Goal: Communication & Community: Participate in discussion

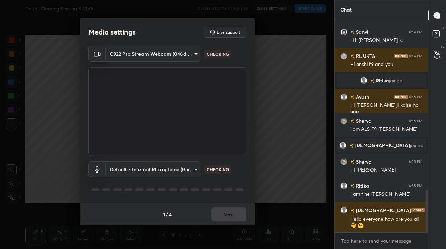
scroll to position [853, 0]
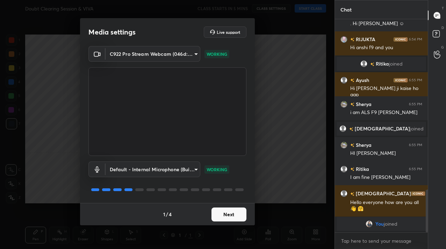
click at [219, 218] on button "Next" at bounding box center [228, 215] width 35 height 14
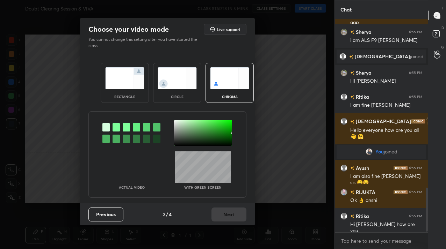
scroll to position [830, 0]
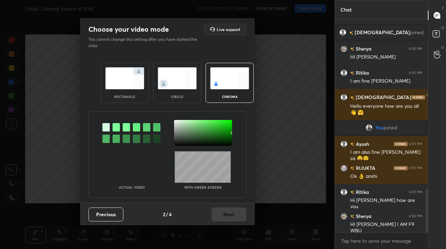
click at [175, 96] on div "circle" at bounding box center [177, 96] width 28 height 3
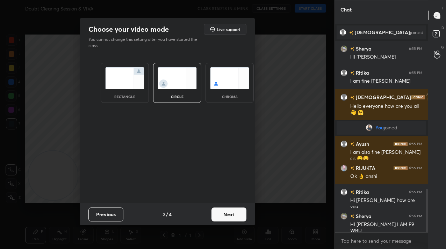
click at [240, 209] on button "Next" at bounding box center [228, 215] width 35 height 14
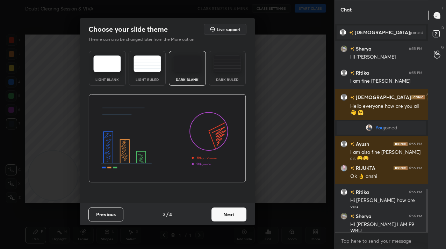
click at [220, 215] on button "Next" at bounding box center [228, 215] width 35 height 14
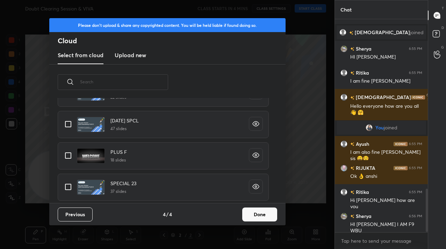
scroll to position [837, 0]
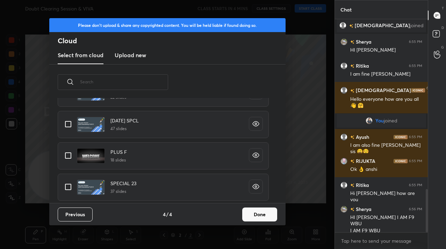
click at [72, 157] on input "grid" at bounding box center [68, 155] width 15 height 15
checkbox input "true"
click at [249, 215] on button "Done" at bounding box center [259, 215] width 35 height 14
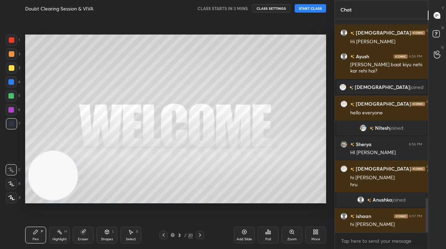
scroll to position [1114, 0]
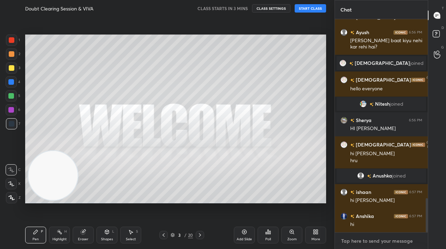
type textarea "x"
click at [364, 247] on textarea at bounding box center [381, 241] width 82 height 11
type textarea "H"
type textarea "x"
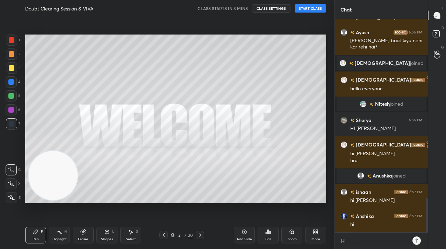
type textarea "Hi"
type textarea "x"
type textarea "Hii"
type textarea "x"
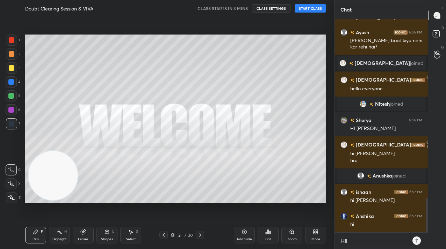
type textarea "Hiii"
type textarea "x"
type textarea "Hiii"
type textarea "x"
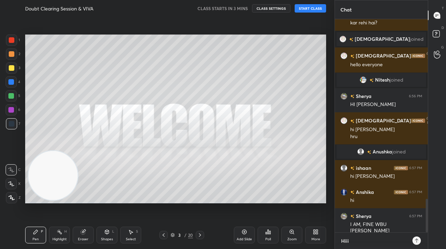
type textarea "Hiii g"
type textarea "x"
type textarea "Hiii gu"
type textarea "x"
type textarea "Hiii guy"
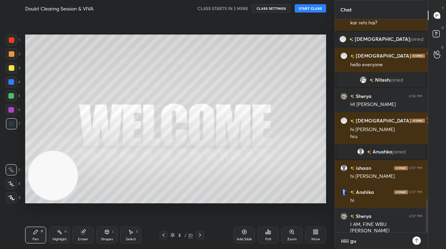
type textarea "x"
type textarea "Hiii guyy"
type textarea "x"
type textarea "Hiii guyyy"
type textarea "x"
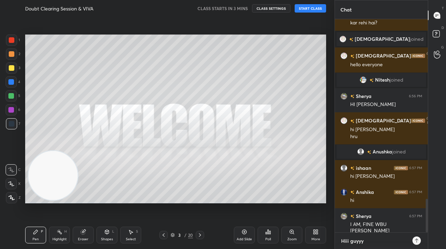
type textarea "Hiii guyyys"
type textarea "x"
type textarea "Hiii guyyyss"
type textarea "x"
type textarea "Hiii guyyysss"
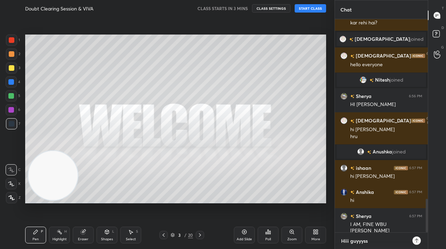
type textarea "x"
type textarea "Hiii guyyyssss"
type textarea "x"
type textarea "Hiii guyyysssss"
type textarea "x"
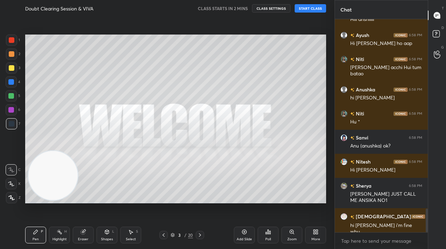
scroll to position [1721, 0]
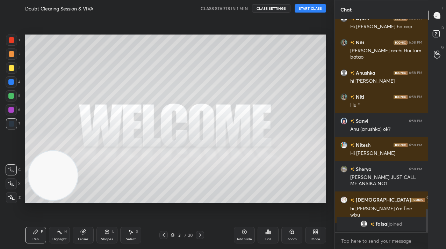
click at [15, 196] on div at bounding box center [11, 197] width 11 height 11
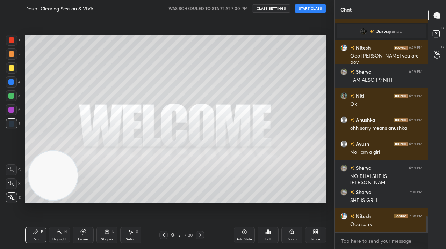
scroll to position [2544, 0]
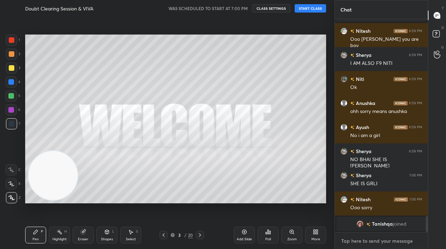
type textarea "x"
click at [358, 236] on textarea at bounding box center [381, 241] width 82 height 11
paste textarea "Tele Link: [URL][DOMAIN_NAME]"
type textarea "Tele Link: [URL][DOMAIN_NAME]"
type textarea "x"
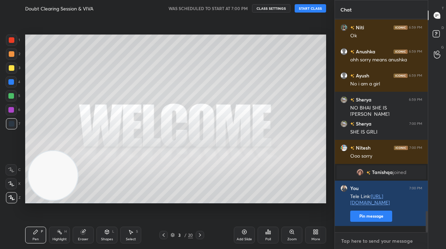
scroll to position [1932, 0]
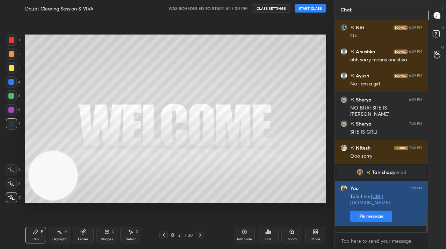
click at [358, 222] on button "Pin message" at bounding box center [371, 216] width 42 height 11
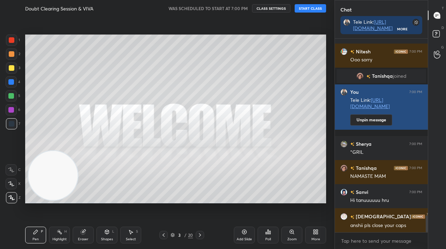
scroll to position [2072, 0]
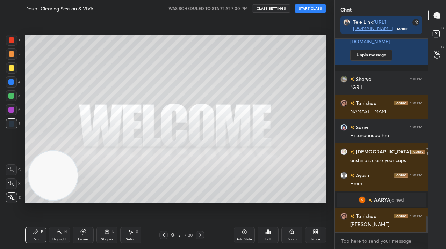
click at [311, 8] on button "START CLASS" at bounding box center [309, 8] width 31 height 8
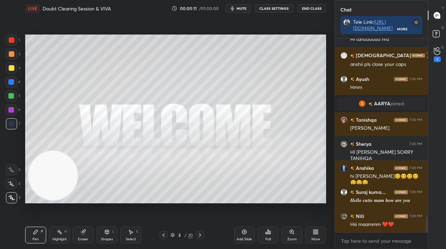
click at [246, 7] on span "mute" at bounding box center [241, 8] width 10 height 5
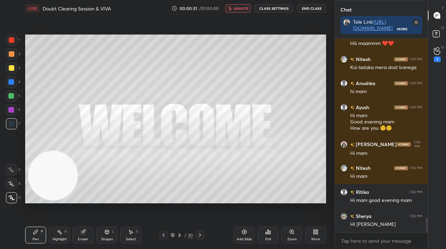
click at [247, 7] on span "unmute" at bounding box center [240, 8] width 15 height 5
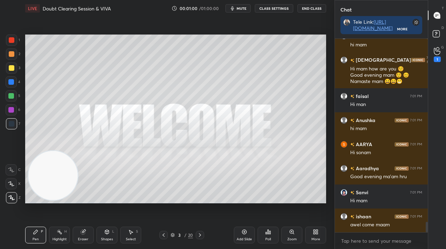
scroll to position [3381, 0]
click at [199, 231] on div "Pen P Highlight H Eraser Shapes L Select S 3 / 20 Add Slide Poll Zoom More" at bounding box center [175, 235] width 301 height 28
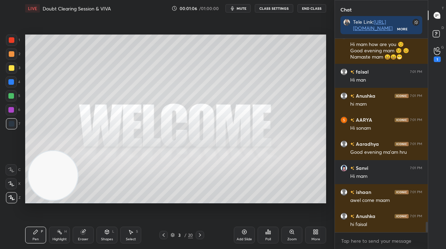
click at [181, 234] on div "3" at bounding box center [179, 235] width 7 height 4
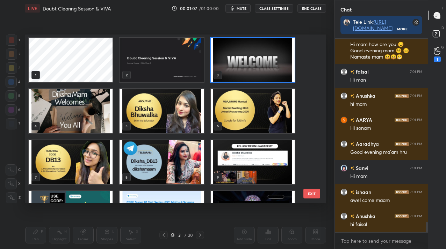
scroll to position [3429, 0]
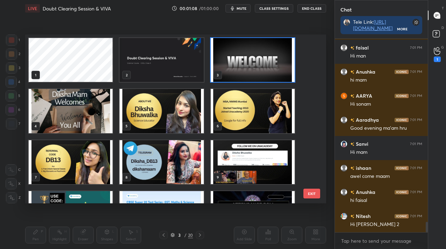
click at [146, 47] on img "grid" at bounding box center [161, 60] width 84 height 44
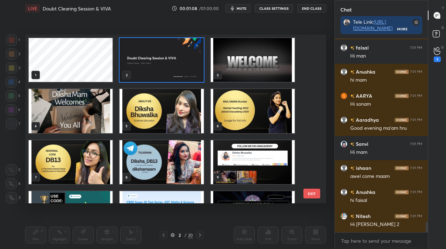
click at [146, 47] on img "grid" at bounding box center [161, 60] width 84 height 44
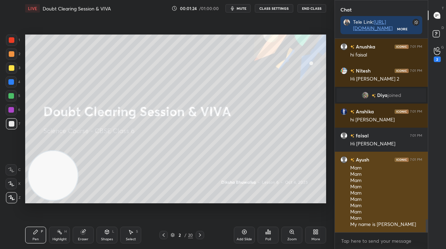
scroll to position [2699, 0]
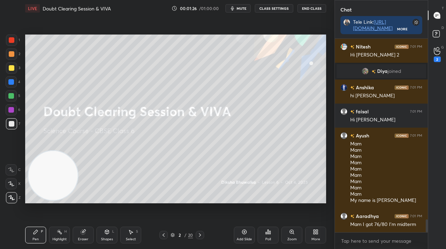
click at [177, 237] on div "2 / 20" at bounding box center [181, 235] width 22 height 6
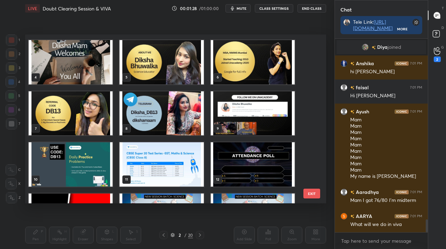
scroll to position [0, 0]
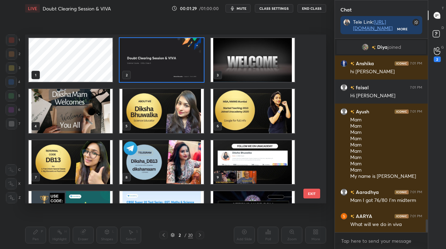
click at [180, 69] on img "grid" at bounding box center [161, 60] width 84 height 44
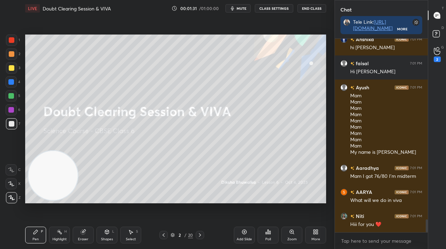
scroll to position [2771, 0]
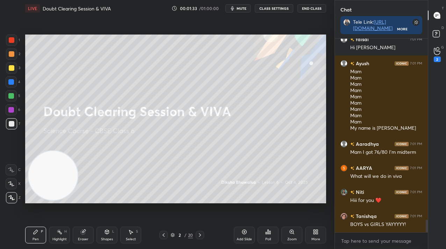
click at [198, 237] on icon at bounding box center [200, 236] width 6 height 6
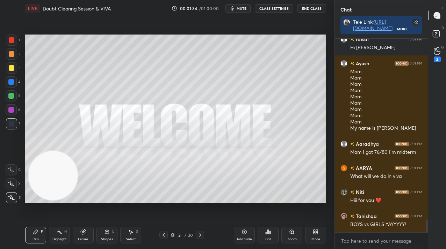
click at [198, 238] on icon at bounding box center [200, 236] width 6 height 6
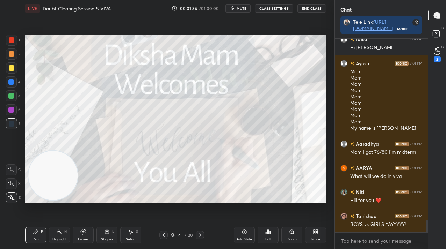
click at [199, 233] on icon at bounding box center [200, 236] width 6 height 6
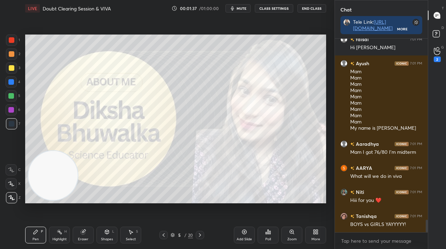
scroll to position [2795, 0]
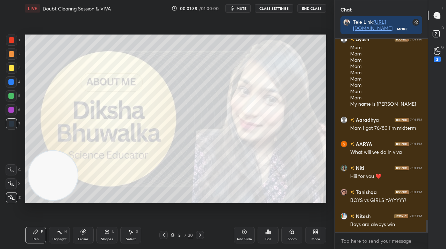
click at [199, 235] on icon at bounding box center [200, 236] width 6 height 6
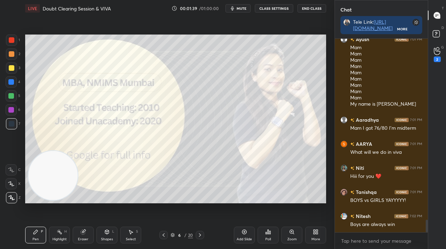
click at [15, 40] on div at bounding box center [11, 40] width 11 height 11
drag, startPoint x: 15, startPoint y: 40, endPoint x: 18, endPoint y: 42, distance: 4.3
click at [13, 39] on div at bounding box center [12, 40] width 6 height 6
click at [234, 5] on div "LIVE Doubt Clearing Session & VIVA 00:01:44 / 01:00:00 mute CLASS SETTINGS End …" at bounding box center [175, 8] width 301 height 17
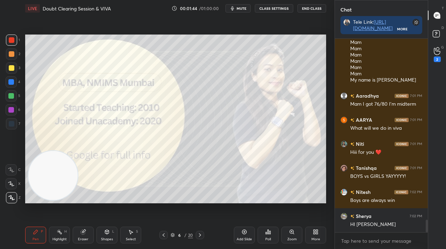
click at [237, 9] on button "mute" at bounding box center [237, 8] width 25 height 8
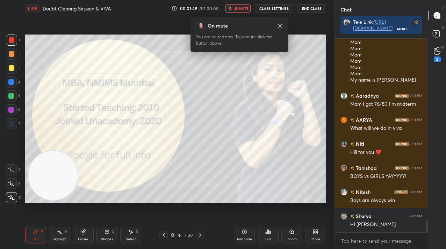
scroll to position [2843, 0]
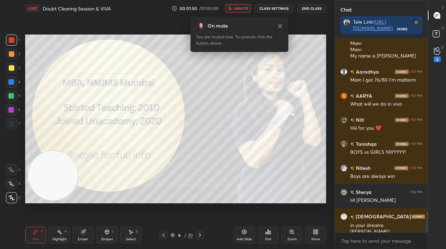
click at [243, 11] on button "unmute" at bounding box center [237, 8] width 25 height 8
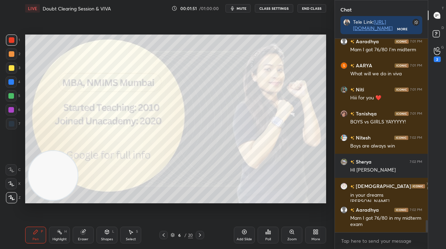
click at [198, 234] on icon at bounding box center [200, 236] width 6 height 6
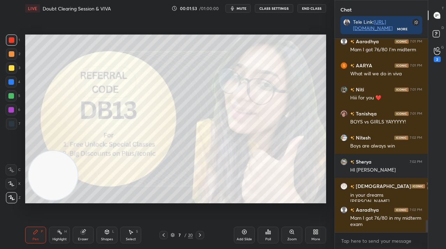
click at [197, 233] on icon at bounding box center [200, 236] width 6 height 6
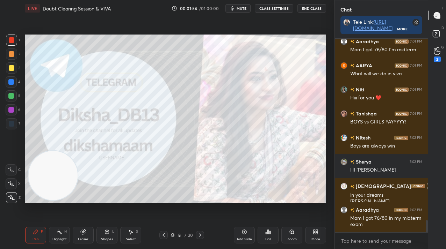
scroll to position [2898, 0]
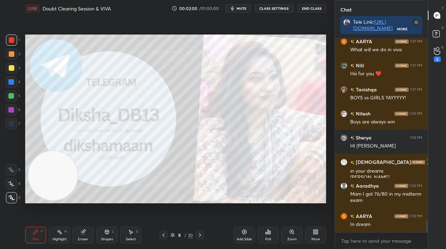
click at [199, 236] on icon at bounding box center [200, 236] width 6 height 6
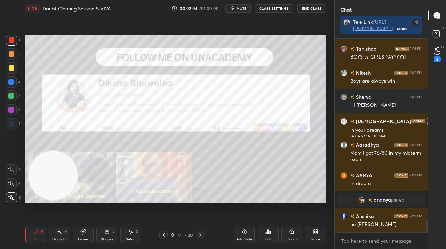
scroll to position [2847, 0]
click at [184, 236] on div "/" at bounding box center [185, 235] width 2 height 4
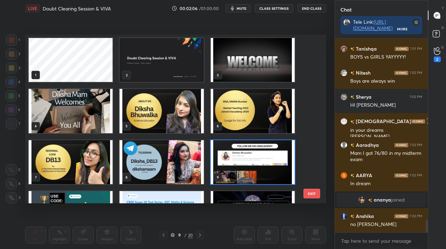
scroll to position [167, 297]
click at [251, 171] on img "grid" at bounding box center [253, 162] width 84 height 44
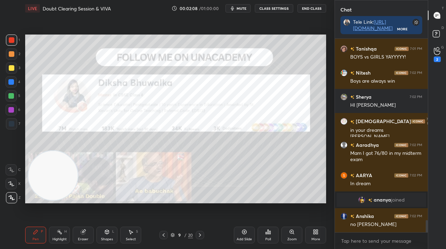
scroll to position [0, 0]
click at [172, 236] on icon at bounding box center [172, 235] width 4 height 4
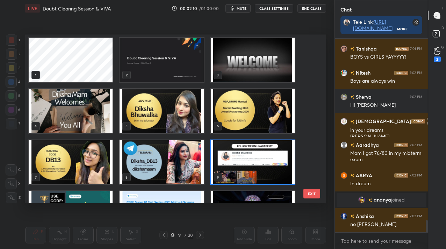
scroll to position [43, 0]
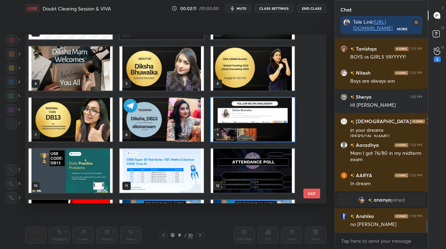
click at [258, 119] on img "grid" at bounding box center [253, 120] width 84 height 44
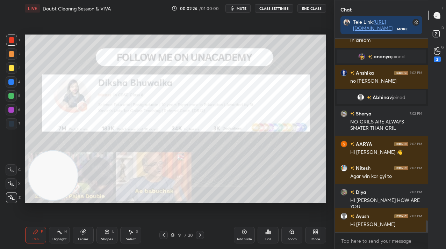
scroll to position [3014, 0]
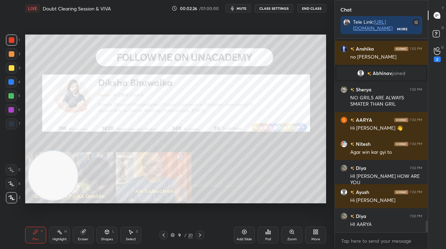
click at [241, 236] on div "Add Slide" at bounding box center [244, 235] width 21 height 17
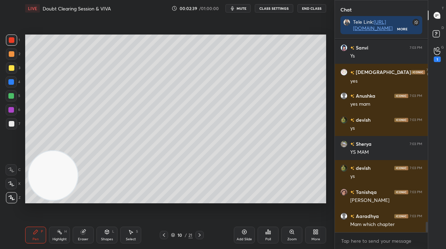
scroll to position [3400, 0]
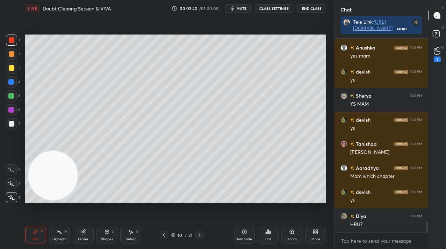
click at [8, 121] on div at bounding box center [11, 123] width 11 height 11
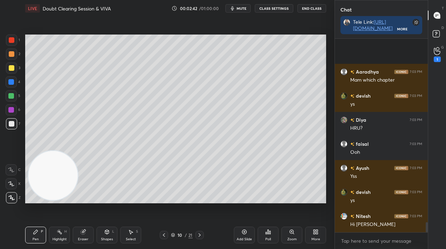
scroll to position [3557, 0]
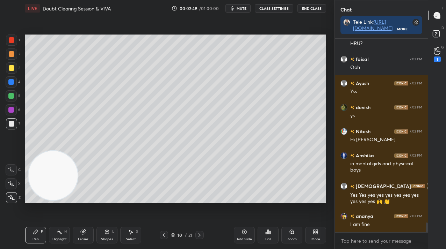
click at [437, 67] on div "T Messages (T) D Doubts (D) G Raise Hand (G) 1" at bounding box center [436, 124] width 18 height 249
click at [437, 61] on div "1" at bounding box center [436, 60] width 7 height 6
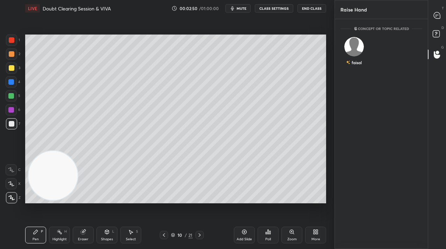
scroll to position [2, 2]
click at [440, 12] on icon at bounding box center [436, 15] width 7 height 7
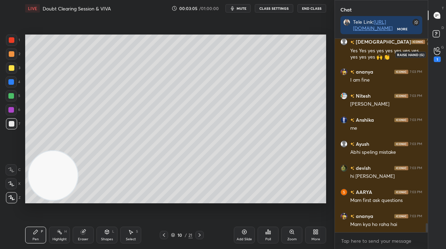
click at [432, 57] on div "1" at bounding box center [437, 54] width 14 height 13
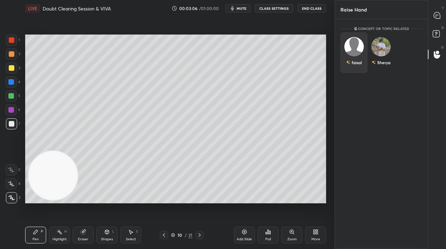
click at [349, 56] on div "faisal" at bounding box center [353, 52] width 27 height 41
click at [352, 70] on button "INVITE" at bounding box center [353, 67] width 21 height 9
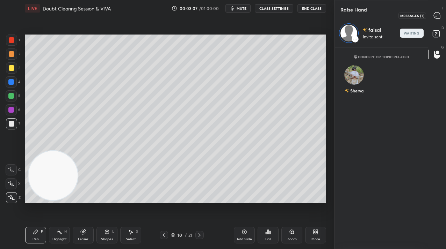
click at [433, 14] on icon at bounding box center [436, 15] width 6 height 6
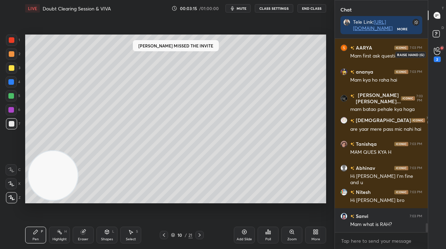
click at [438, 49] on icon at bounding box center [436, 51] width 7 height 8
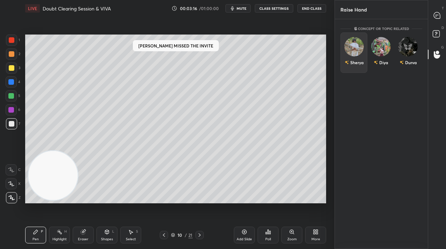
click at [351, 52] on div "Sherya" at bounding box center [353, 52] width 27 height 41
click at [351, 71] on button "INVITE" at bounding box center [353, 67] width 21 height 9
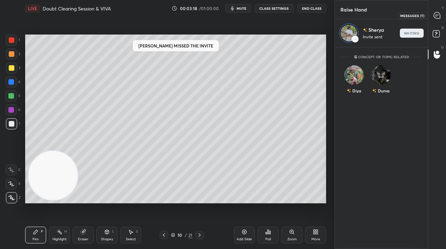
click at [439, 12] on icon at bounding box center [436, 15] width 7 height 7
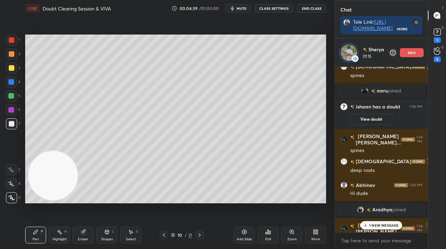
scroll to position [3844, 0]
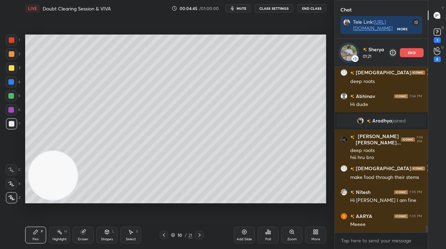
click at [407, 55] on div "end" at bounding box center [412, 52] width 24 height 9
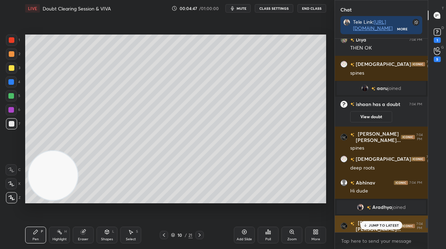
scroll to position [3816, 0]
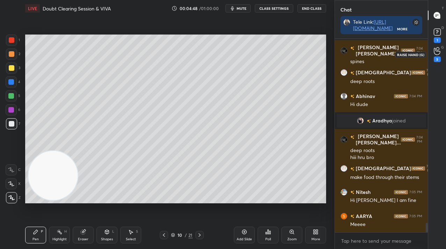
click at [431, 58] on div "5" at bounding box center [437, 54] width 14 height 13
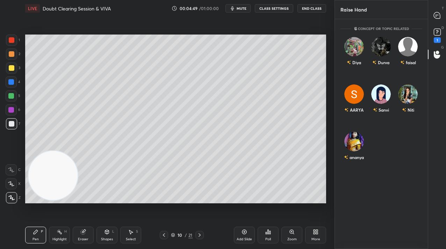
scroll to position [228, 91]
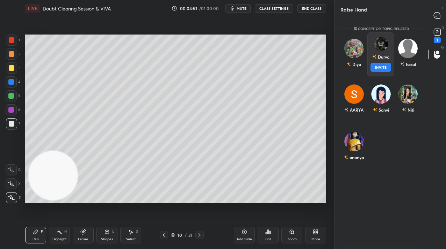
click at [393, 49] on div "Durva INVITE" at bounding box center [380, 54] width 27 height 44
click at [391, 63] on div "Durva INVITE" at bounding box center [380, 54] width 27 height 44
click at [384, 67] on button "INVITE" at bounding box center [380, 67] width 21 height 9
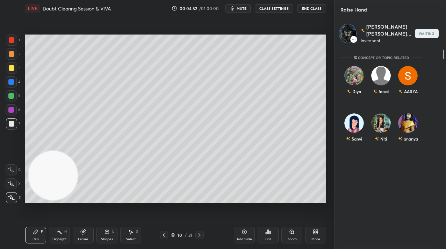
scroll to position [200, 91]
click at [445, 17] on div at bounding box center [452, 15] width 14 height 13
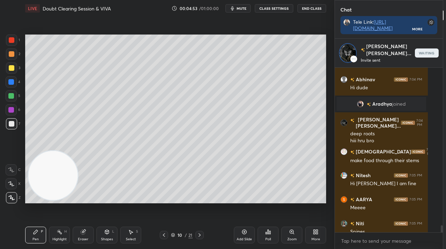
scroll to position [4008, 0]
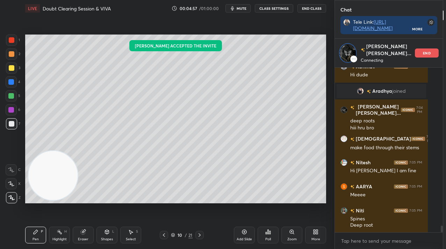
click at [9, 69] on div at bounding box center [12, 68] width 6 height 6
click at [10, 68] on div at bounding box center [12, 68] width 6 height 6
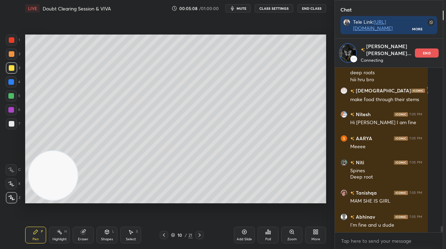
scroll to position [4080, 0]
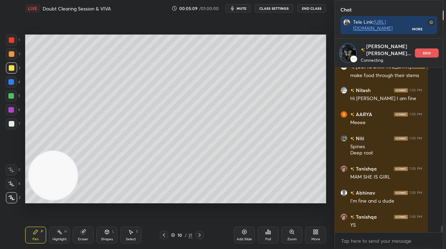
click at [415, 54] on div "end" at bounding box center [427, 53] width 24 height 9
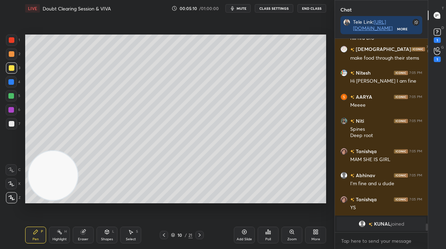
scroll to position [134, 91]
click at [433, 54] on icon at bounding box center [436, 51] width 7 height 8
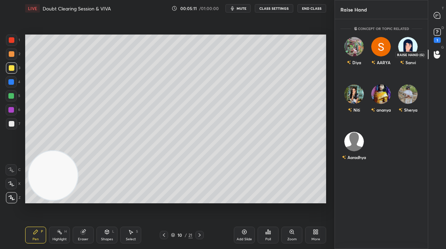
scroll to position [228, 91]
click at [439, 14] on icon at bounding box center [436, 15] width 6 height 6
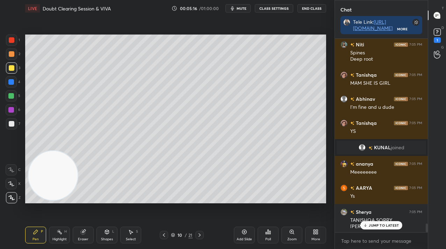
scroll to position [4138, 0]
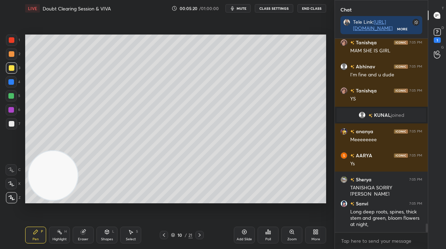
click at [439, 38] on div "1" at bounding box center [436, 40] width 7 height 6
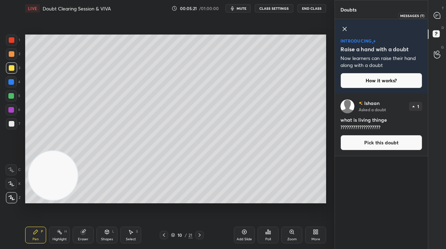
click at [438, 13] on icon at bounding box center [436, 15] width 6 height 6
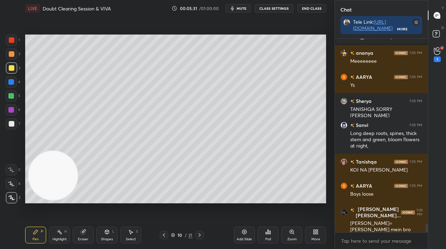
click at [444, 53] on div "G Raise Hand (G) 1" at bounding box center [437, 55] width 18 height 20
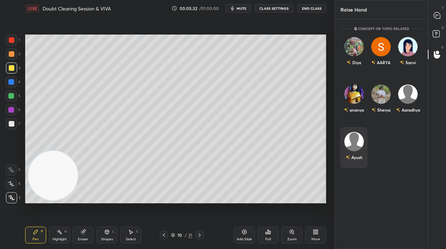
click at [340, 154] on div "Ayush" at bounding box center [353, 147] width 27 height 41
click at [440, 20] on div at bounding box center [437, 15] width 14 height 13
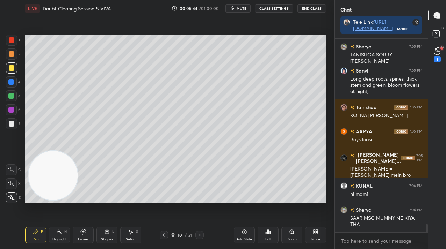
click at [322, 240] on div "More" at bounding box center [315, 235] width 21 height 17
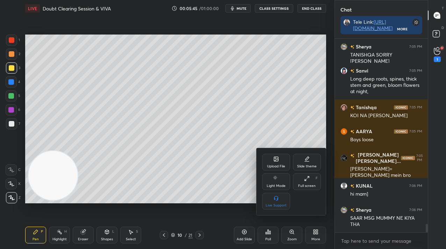
click at [275, 160] on icon at bounding box center [276, 160] width 4 height 2
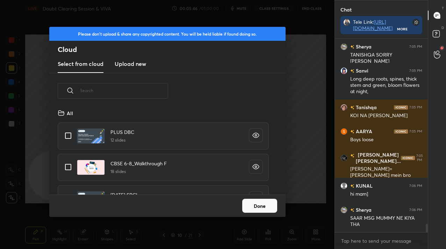
click at [123, 67] on h3 "Upload new" at bounding box center [130, 64] width 31 height 8
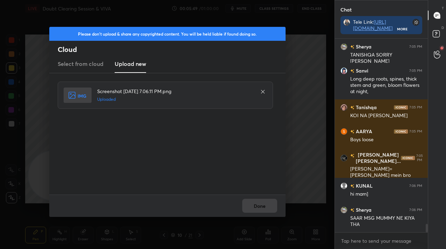
click at [251, 207] on div "Done" at bounding box center [167, 206] width 236 height 22
click at [251, 207] on button "Done" at bounding box center [259, 206] width 35 height 14
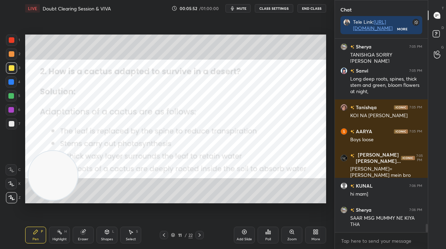
click at [444, 59] on div "G Raise Hand (G)" at bounding box center [437, 55] width 18 height 20
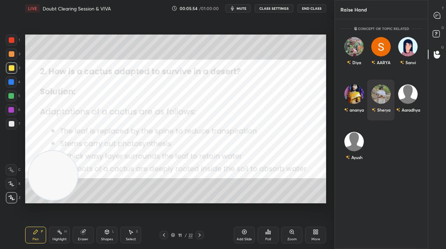
click at [386, 90] on img "grid" at bounding box center [381, 95] width 20 height 20
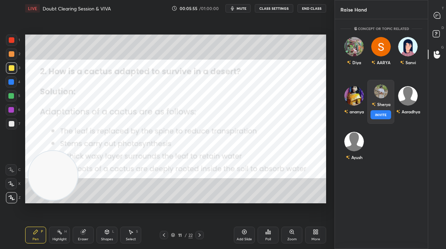
click at [385, 112] on button "INVITE" at bounding box center [380, 114] width 21 height 9
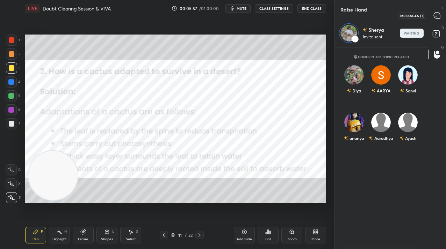
click at [435, 20] on div at bounding box center [437, 15] width 14 height 13
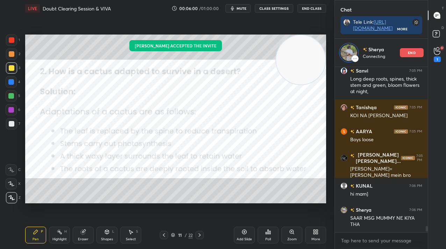
click at [290, 35] on div "Setting up your live class [PERSON_NAME] accepted the invite Poll for secs No c…" at bounding box center [175, 119] width 301 height 169
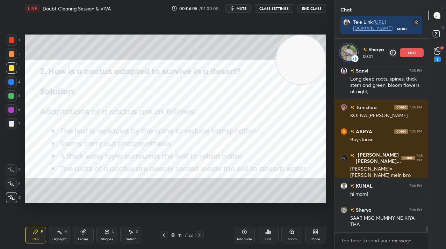
click at [13, 42] on div at bounding box center [11, 40] width 11 height 11
click at [13, 42] on div at bounding box center [12, 40] width 6 height 6
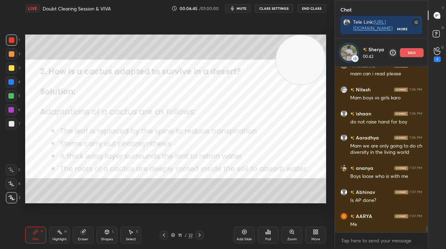
scroll to position [4498, 0]
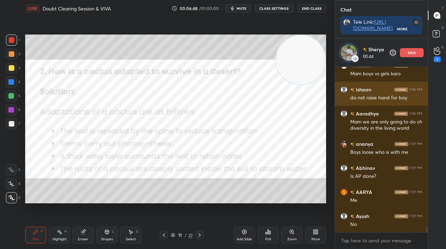
click at [410, 82] on div "ishaan 7:06 PM do not raise hand for boy" at bounding box center [381, 94] width 93 height 24
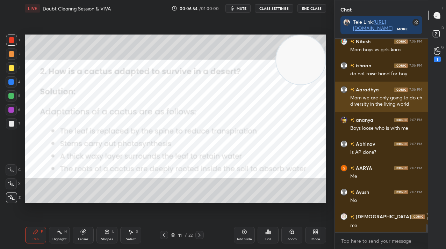
scroll to position [4518, 0]
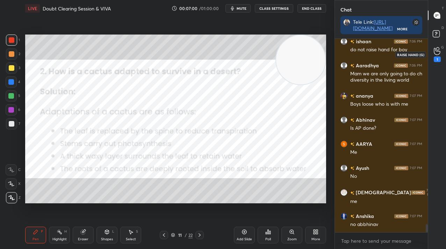
click at [437, 58] on div "1" at bounding box center [436, 60] width 7 height 6
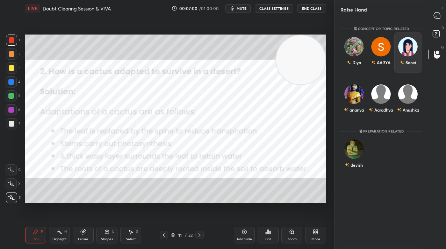
scroll to position [228, 91]
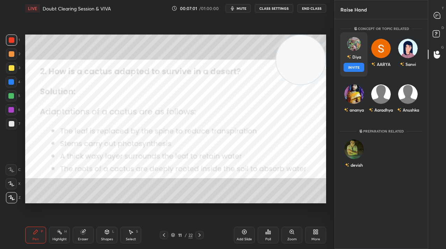
drag, startPoint x: 355, startPoint y: 52, endPoint x: 352, endPoint y: 61, distance: 9.4
click at [355, 53] on div "[DEMOGRAPHIC_DATA] INVITE" at bounding box center [353, 54] width 27 height 44
click at [352, 63] on div "Diya" at bounding box center [353, 57] width 14 height 12
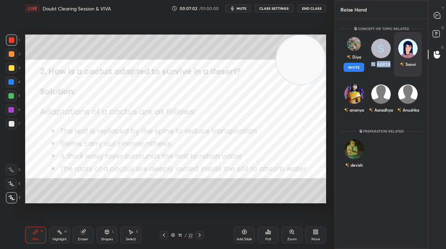
drag, startPoint x: 358, startPoint y: 66, endPoint x: 370, endPoint y: 63, distance: 12.4
click at [358, 66] on button "INVITE" at bounding box center [353, 67] width 21 height 9
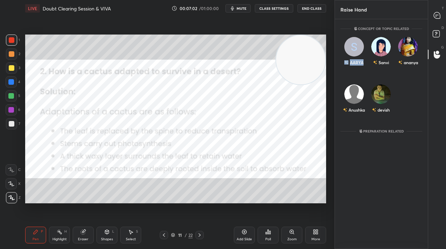
scroll to position [200, 91]
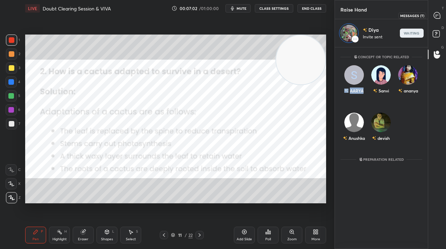
click at [440, 18] on div at bounding box center [437, 15] width 14 height 13
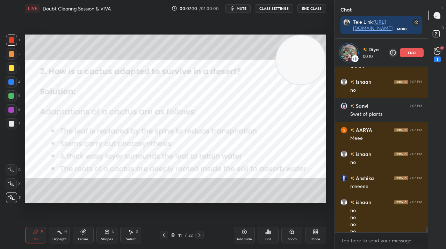
scroll to position [4977, 0]
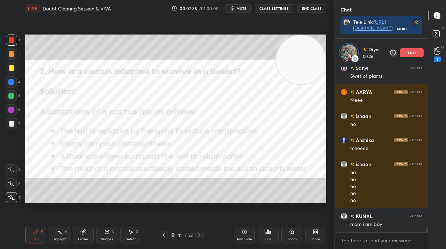
drag, startPoint x: 408, startPoint y: 53, endPoint x: 403, endPoint y: 54, distance: 4.9
click at [408, 53] on p "end" at bounding box center [412, 52] width 8 height 3
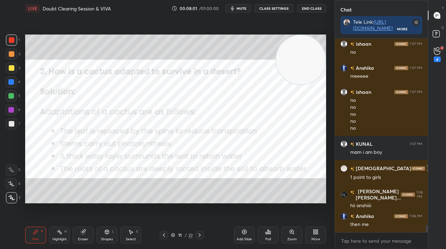
scroll to position [5076, 0]
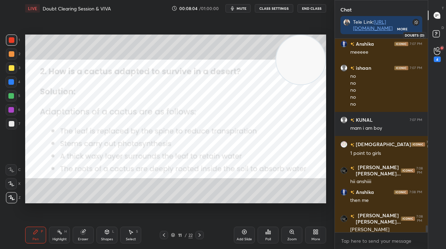
click at [435, 36] on rect at bounding box center [435, 34] width 7 height 7
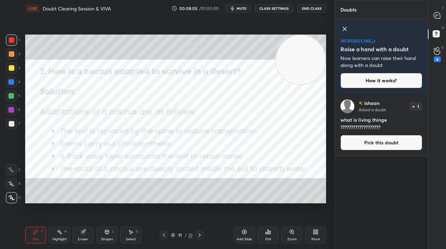
scroll to position [153, 91]
click at [374, 142] on button "Pick this doubt" at bounding box center [381, 142] width 82 height 15
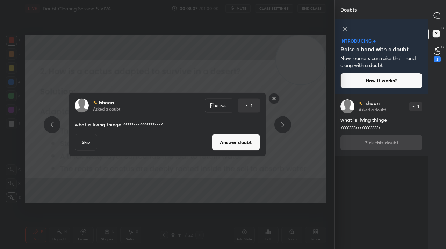
click at [222, 147] on button "Answer doubt" at bounding box center [236, 142] width 48 height 17
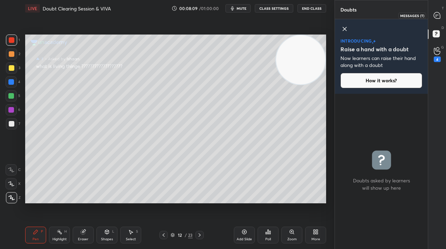
click at [440, 21] on div at bounding box center [437, 15] width 14 height 13
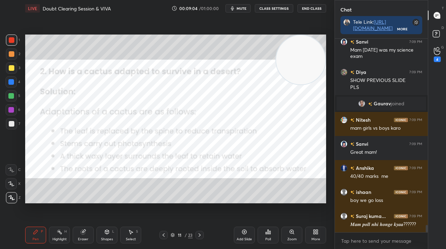
scroll to position [4971, 0]
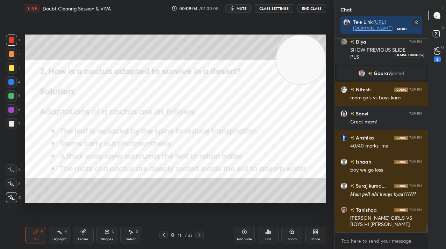
click at [432, 56] on div "4" at bounding box center [437, 54] width 14 height 13
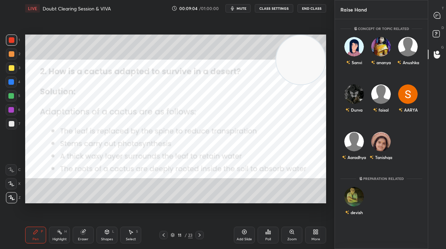
scroll to position [228, 91]
click at [349, 202] on div "devish" at bounding box center [353, 203] width 27 height 41
click at [349, 213] on button "INVITE" at bounding box center [353, 217] width 21 height 9
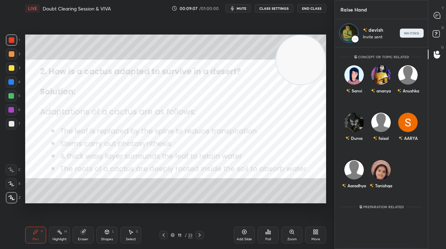
scroll to position [200, 91]
click at [433, 15] on icon at bounding box center [436, 15] width 7 height 7
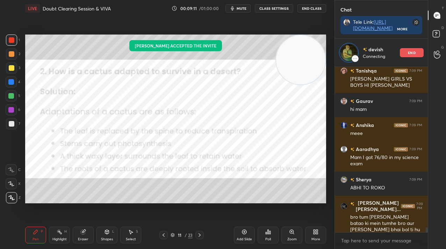
scroll to position [5296, 0]
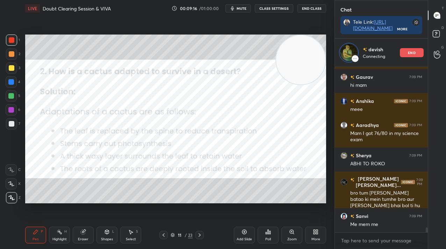
click at [167, 235] on div at bounding box center [163, 235] width 8 height 8
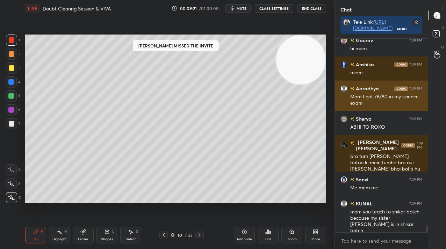
scroll to position [5328, 0]
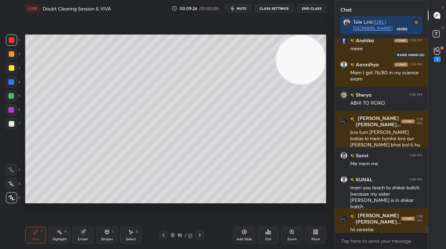
click at [439, 60] on div "1" at bounding box center [436, 60] width 7 height 6
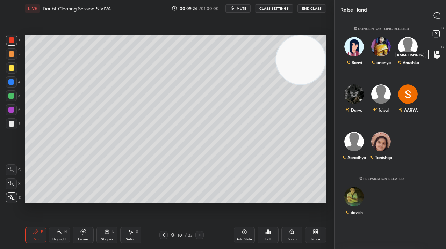
scroll to position [228, 91]
click at [349, 205] on div "devish" at bounding box center [353, 203] width 27 height 41
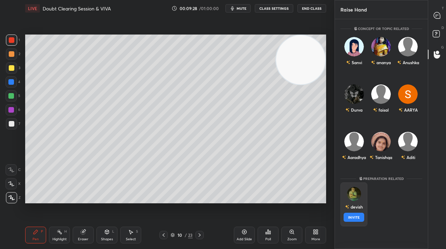
click at [349, 213] on button "INVITE" at bounding box center [353, 217] width 21 height 9
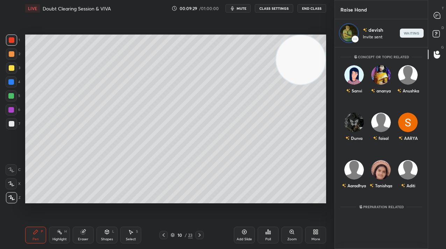
scroll to position [200, 91]
click at [434, 12] on icon at bounding box center [436, 15] width 7 height 7
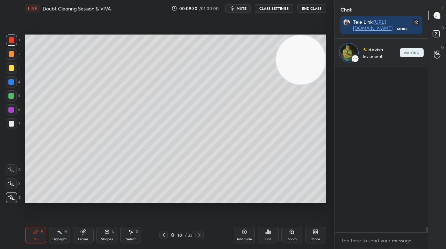
scroll to position [164, 91]
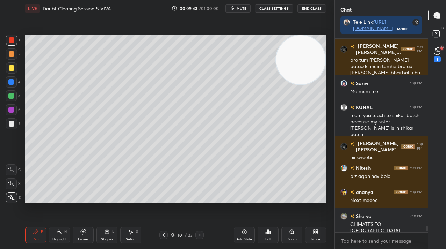
click at [234, 232] on div "Add Slide" at bounding box center [244, 235] width 21 height 17
click at [11, 68] on div at bounding box center [12, 68] width 6 height 6
click at [10, 68] on div at bounding box center [12, 68] width 6 height 6
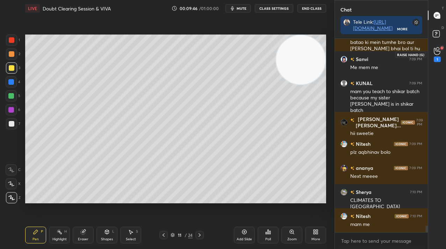
click at [440, 54] on div "1" at bounding box center [436, 54] width 7 height 15
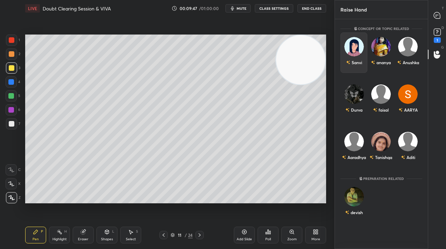
click at [357, 51] on div "Sanvi" at bounding box center [353, 52] width 27 height 41
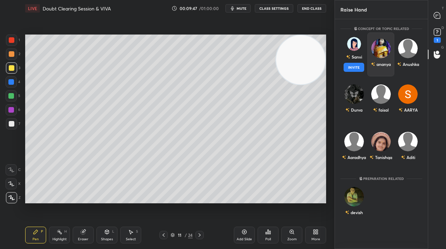
click at [353, 66] on button "INVITE" at bounding box center [353, 67] width 21 height 9
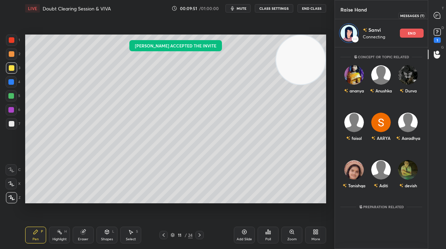
click at [442, 20] on div at bounding box center [437, 15] width 14 height 13
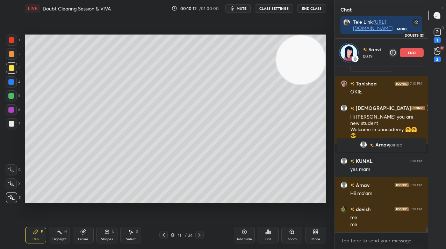
click at [442, 32] on div "1" at bounding box center [437, 35] width 14 height 13
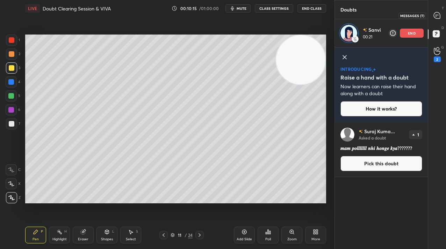
click at [438, 12] on icon at bounding box center [436, 15] width 7 height 7
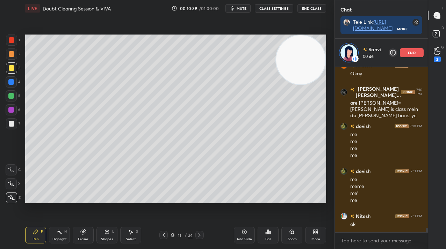
click at [408, 53] on p "end" at bounding box center [412, 52] width 8 height 3
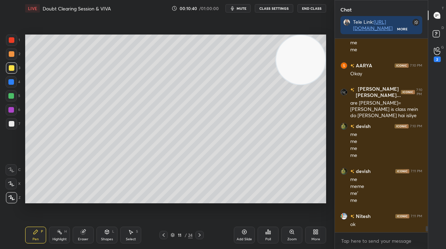
click at [162, 238] on icon at bounding box center [164, 236] width 6 height 6
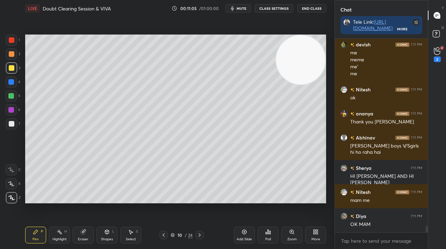
click at [320, 235] on div "More" at bounding box center [315, 235] width 21 height 17
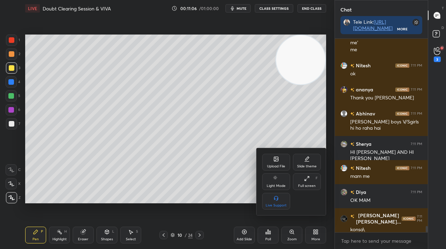
click at [277, 167] on div "Upload File" at bounding box center [276, 166] width 18 height 3
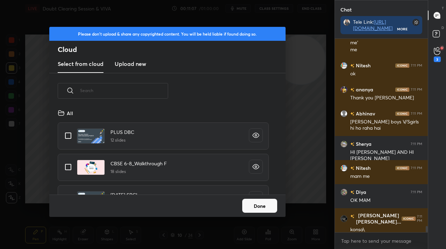
click at [140, 65] on h3 "Upload new" at bounding box center [130, 64] width 31 height 8
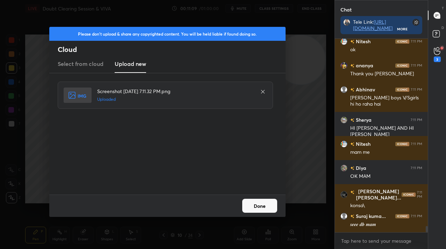
click at [251, 203] on button "Done" at bounding box center [259, 206] width 35 height 14
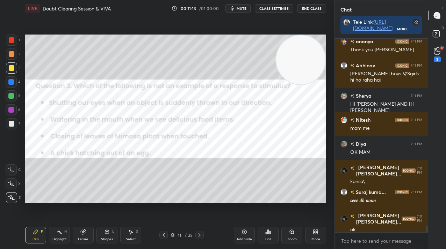
click at [14, 37] on div at bounding box center [11, 40] width 11 height 11
click at [15, 38] on div at bounding box center [11, 40] width 11 height 11
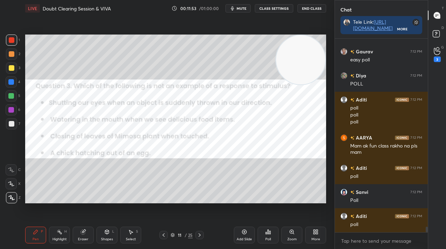
scroll to position [6372, 0]
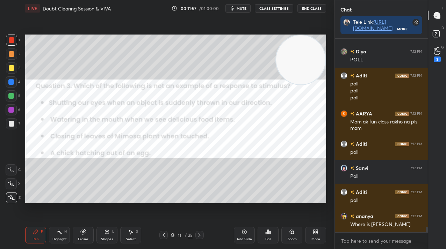
click at [268, 235] on icon at bounding box center [268, 232] width 6 height 6
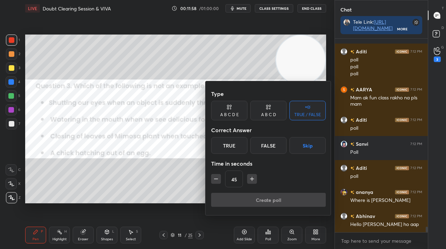
click at [275, 112] on div "A B C D" at bounding box center [268, 111] width 36 height 20
drag, startPoint x: 295, startPoint y: 145, endPoint x: 291, endPoint y: 160, distance: 15.2
click at [295, 145] on div "D" at bounding box center [291, 145] width 21 height 17
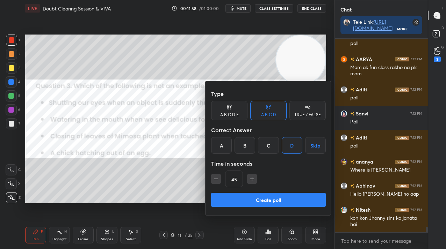
click at [285, 201] on button "Create poll" at bounding box center [268, 200] width 115 height 14
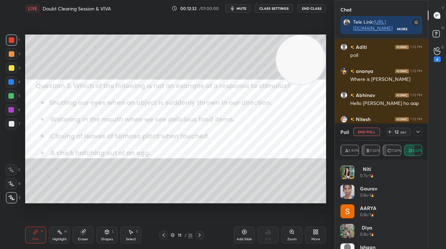
scroll to position [6541, 0]
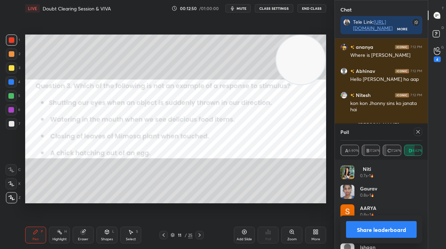
click at [419, 132] on icon at bounding box center [418, 132] width 6 height 6
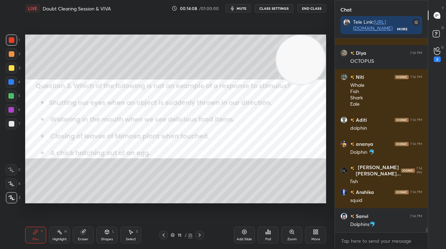
scroll to position [7579, 0]
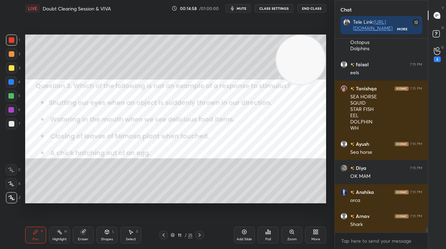
click at [321, 234] on div "More" at bounding box center [315, 235] width 21 height 17
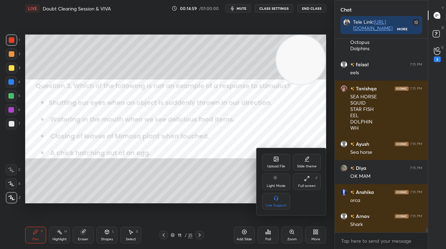
click at [269, 160] on div "Upload File" at bounding box center [276, 162] width 28 height 17
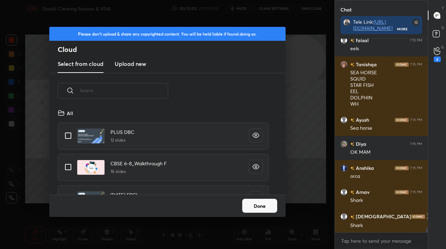
click at [125, 64] on h3 "Upload new" at bounding box center [130, 64] width 31 height 8
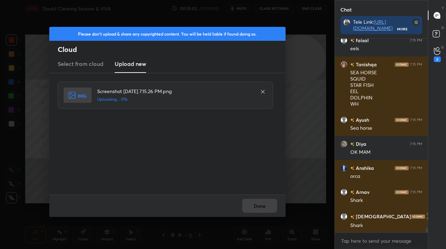
click at [257, 200] on div "Done" at bounding box center [167, 206] width 236 height 22
click at [257, 200] on button "Done" at bounding box center [259, 206] width 35 height 14
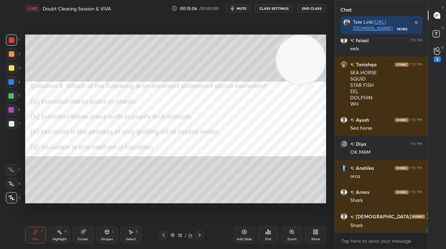
click at [16, 37] on div "1" at bounding box center [13, 40] width 14 height 11
click at [17, 40] on div "1" at bounding box center [13, 40] width 14 height 11
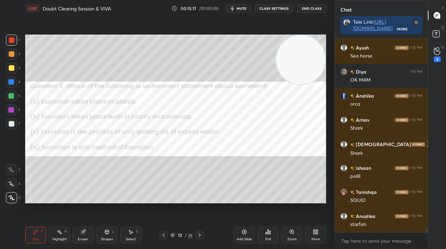
click at [267, 235] on div "Poll" at bounding box center [267, 235] width 21 height 17
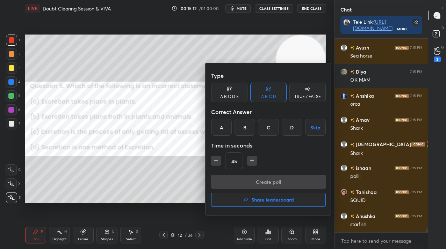
drag, startPoint x: 272, startPoint y: 131, endPoint x: 270, endPoint y: 134, distance: 3.9
click at [272, 130] on div "C" at bounding box center [268, 127] width 21 height 17
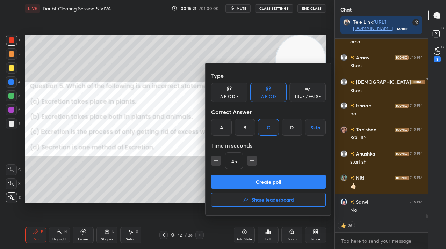
click at [278, 177] on button "Create poll" at bounding box center [268, 182] width 115 height 14
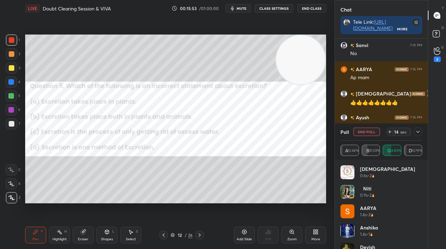
scroll to position [9465, 0]
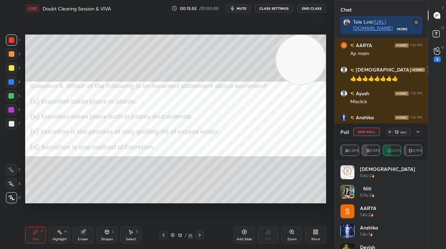
click at [359, 133] on button "End Poll" at bounding box center [366, 132] width 27 height 8
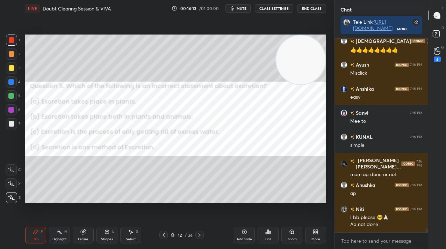
scroll to position [9518, 0]
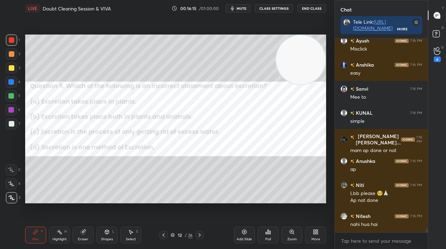
click at [244, 233] on icon at bounding box center [244, 232] width 6 height 6
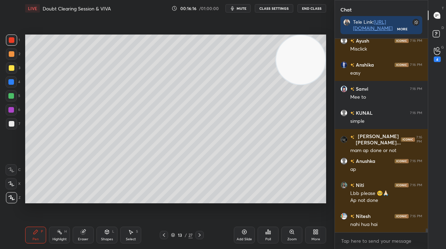
scroll to position [9542, 0]
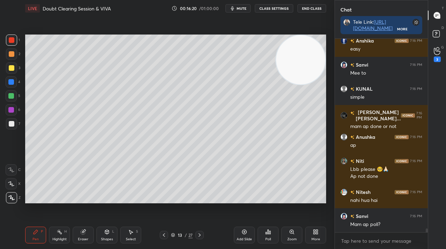
drag, startPoint x: 287, startPoint y: 68, endPoint x: 272, endPoint y: 119, distance: 53.5
click at [276, 85] on video at bounding box center [300, 59] width 49 height 49
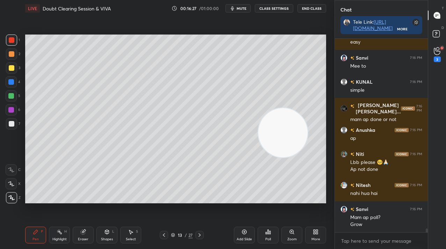
scroll to position [9573, 0]
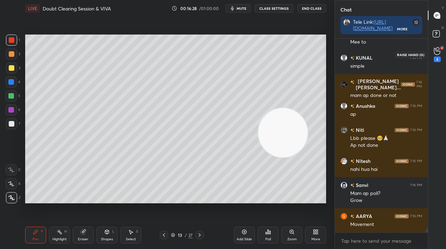
click at [439, 56] on div "3" at bounding box center [436, 54] width 7 height 15
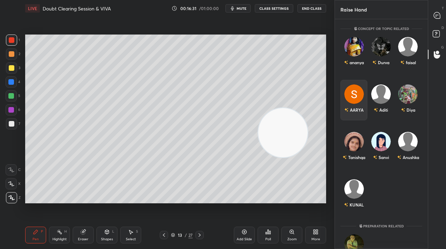
click at [358, 89] on img "grid" at bounding box center [354, 95] width 20 height 20
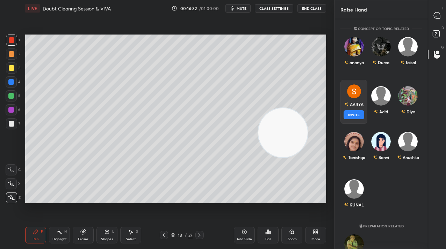
click at [358, 115] on button "INVITE" at bounding box center [353, 114] width 21 height 9
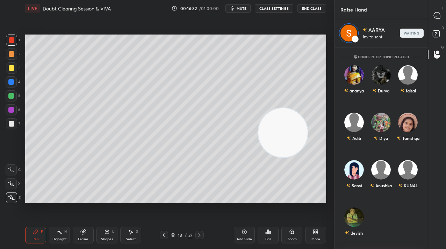
scroll to position [200, 91]
click at [428, 22] on div "T Messages (T)" at bounding box center [437, 16] width 18 height 20
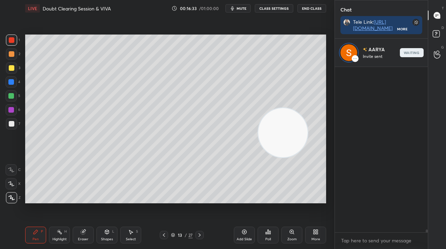
click at [431, 22] on div "T Messages (T)" at bounding box center [437, 16] width 18 height 20
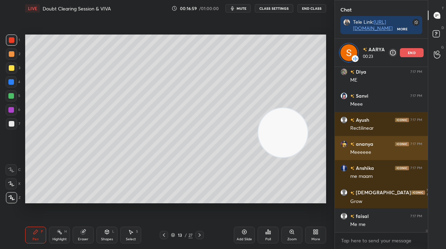
scroll to position [10035, 0]
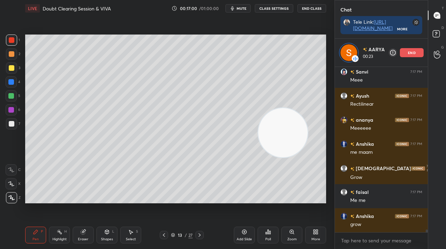
click at [281, 116] on div "1 2 3 4 5 6 7 C X Z C X Z E E Erase all H H LIVE Doubt Clearing Session & VIVA …" at bounding box center [167, 124] width 334 height 249
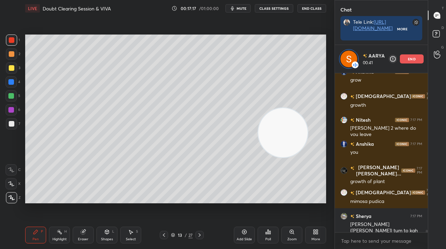
scroll to position [164, 91]
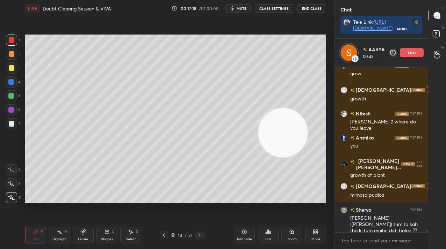
click at [400, 56] on div "end" at bounding box center [412, 52] width 24 height 9
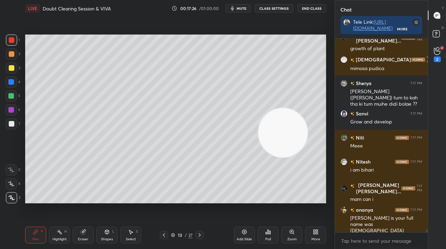
scroll to position [10309, 0]
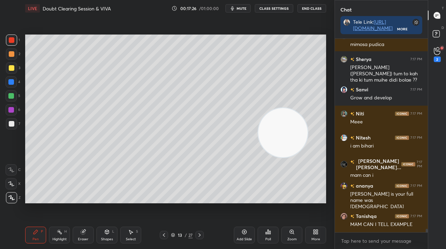
click at [310, 232] on div "More" at bounding box center [315, 235] width 21 height 17
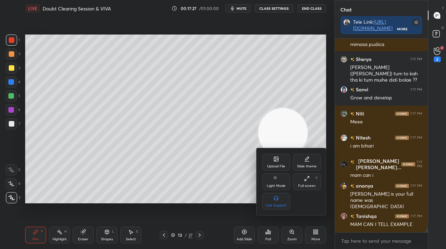
click at [265, 162] on div "Upload File" at bounding box center [276, 162] width 28 height 17
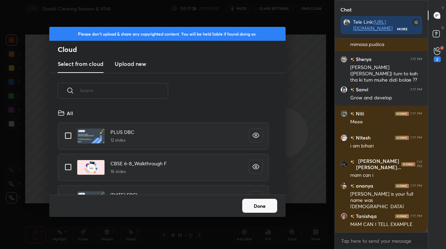
scroll to position [2, 4]
click at [124, 64] on h3 "Upload new" at bounding box center [130, 64] width 31 height 8
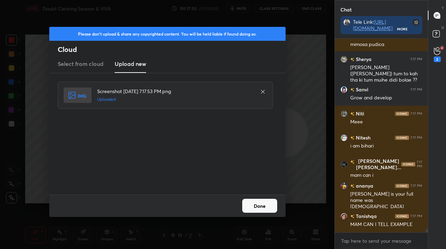
click at [263, 205] on button "Done" at bounding box center [259, 206] width 35 height 14
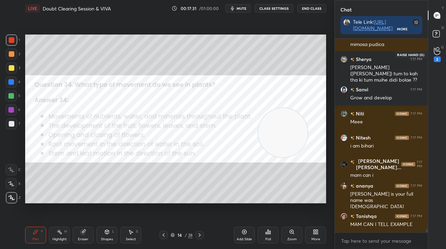
click at [439, 52] on icon at bounding box center [436, 51] width 7 height 8
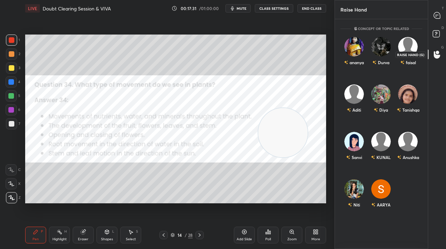
scroll to position [228, 91]
click at [347, 55] on div "ananya" at bounding box center [353, 52] width 27 height 41
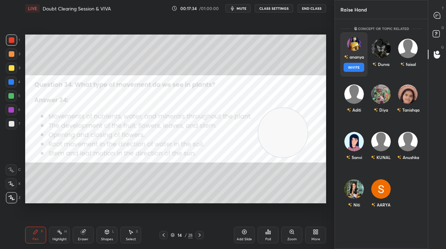
click at [347, 63] on button "INVITE" at bounding box center [353, 67] width 21 height 9
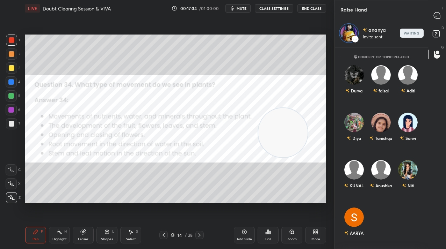
scroll to position [200, 91]
click at [436, 17] on icon at bounding box center [436, 15] width 6 height 6
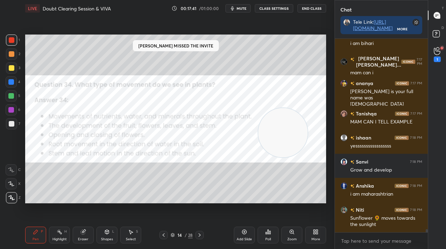
scroll to position [2, 2]
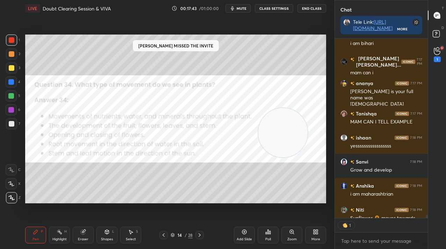
click at [438, 59] on div "1" at bounding box center [436, 60] width 7 height 6
click at [438, 59] on div "1" at bounding box center [437, 54] width 14 height 13
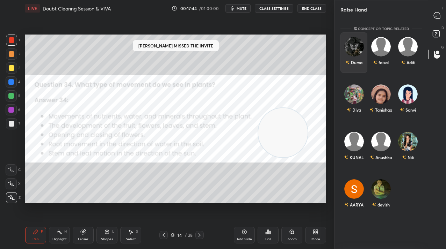
click at [353, 56] on div "Durva" at bounding box center [353, 52] width 27 height 41
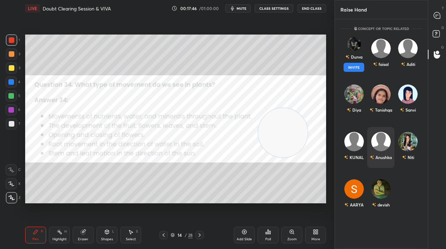
click at [381, 145] on img "grid" at bounding box center [381, 142] width 20 height 20
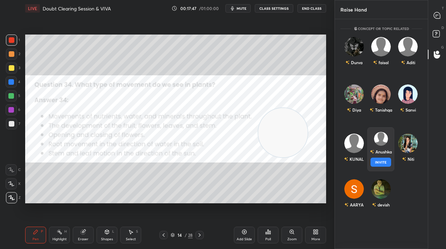
click at [381, 161] on button "INVITE" at bounding box center [380, 162] width 21 height 9
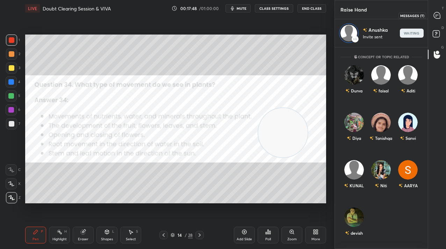
click at [439, 18] on icon at bounding box center [436, 15] width 6 height 6
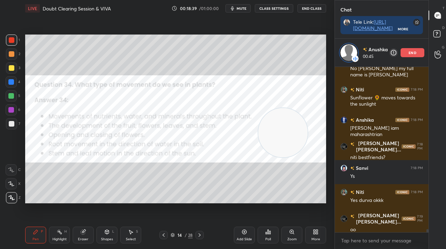
click at [405, 57] on div "Anushka 00:45 end" at bounding box center [382, 53] width 94 height 28
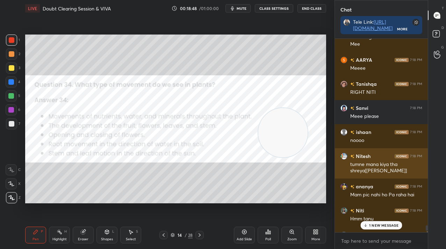
click at [352, 177] on div "[PERSON_NAME] 7:18 PM tumne mana kiya tha shreya[[PERSON_NAME]]" at bounding box center [381, 163] width 93 height 30
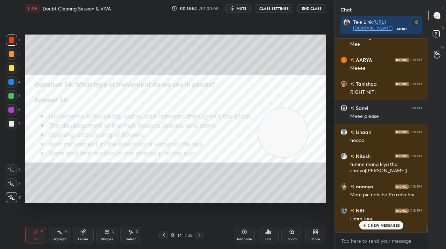
click at [368, 225] on p "2 NEW MESSAGES" at bounding box center [383, 226] width 32 height 4
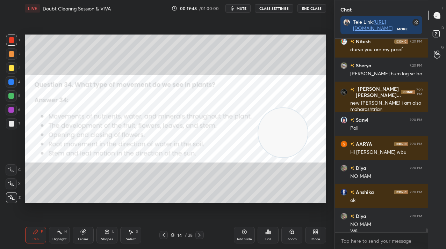
scroll to position [9480, 0]
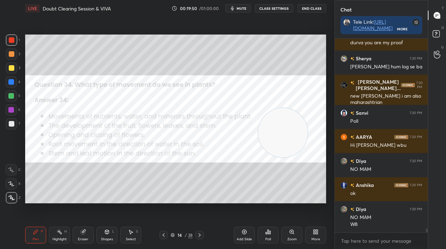
click at [316, 246] on div "Add Slide Poll Zoom More" at bounding box center [280, 235] width 92 height 39
click at [316, 239] on div "More" at bounding box center [315, 239] width 9 height 3
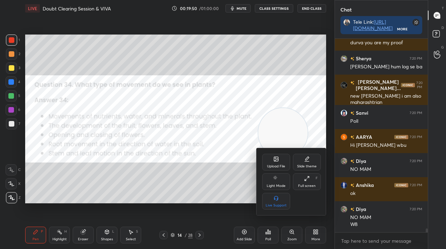
scroll to position [9505, 0]
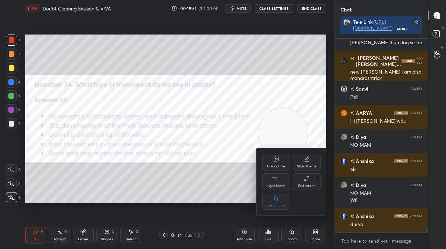
click at [273, 162] on icon at bounding box center [276, 159] width 6 height 6
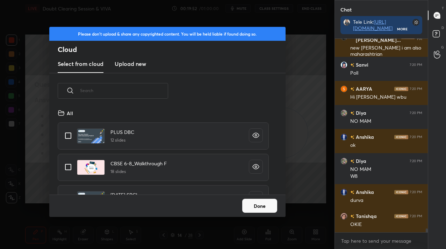
scroll to position [86, 224]
click at [126, 63] on h3 "Upload new" at bounding box center [130, 64] width 31 height 8
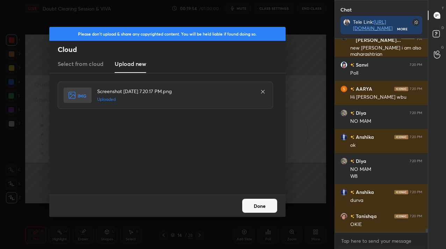
click at [253, 202] on button "Done" at bounding box center [259, 206] width 35 height 14
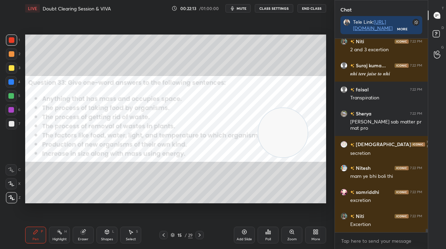
scroll to position [10714, 0]
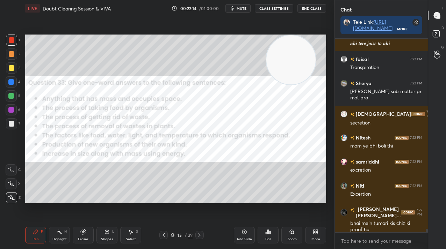
drag, startPoint x: 295, startPoint y: 102, endPoint x: 300, endPoint y: 53, distance: 48.8
click at [300, 50] on video at bounding box center [290, 59] width 49 height 49
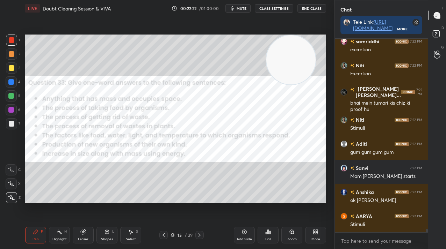
scroll to position [10858, 0]
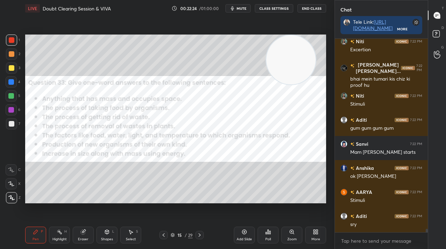
click at [85, 235] on div "Eraser" at bounding box center [83, 235] width 21 height 17
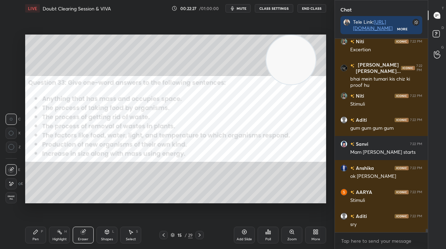
drag, startPoint x: 32, startPoint y: 237, endPoint x: 49, endPoint y: 230, distance: 17.6
click at [30, 237] on div "Pen P" at bounding box center [35, 235] width 21 height 17
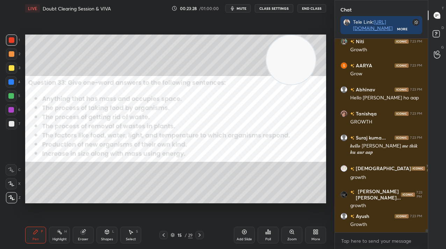
scroll to position [11751, 0]
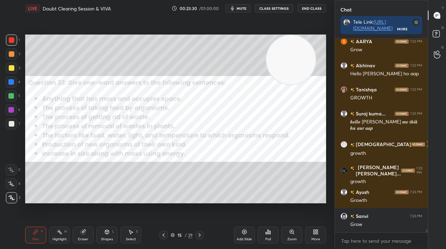
click at [244, 231] on div "Add Slide" at bounding box center [244, 235] width 21 height 17
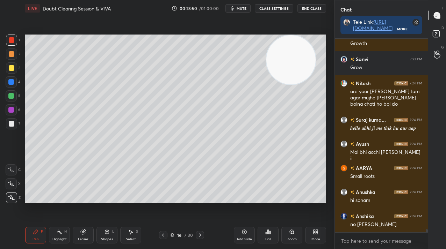
scroll to position [11956, 0]
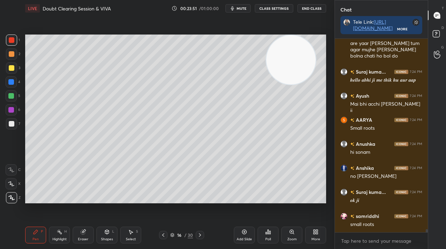
click at [317, 235] on div "More" at bounding box center [315, 235] width 21 height 17
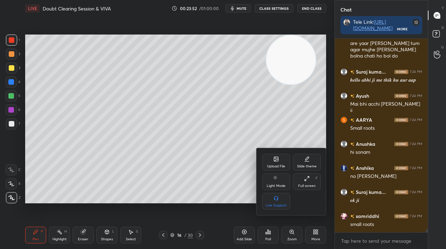
scroll to position [11980, 0]
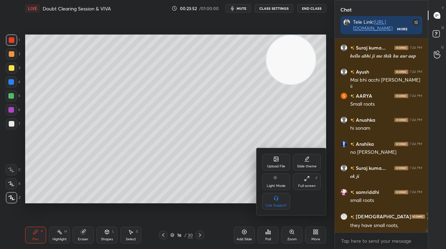
click at [276, 160] on icon at bounding box center [276, 160] width 4 height 2
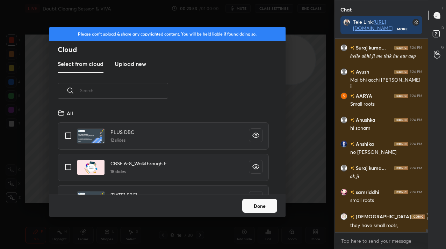
click at [141, 67] on h3 "Upload new" at bounding box center [130, 64] width 31 height 8
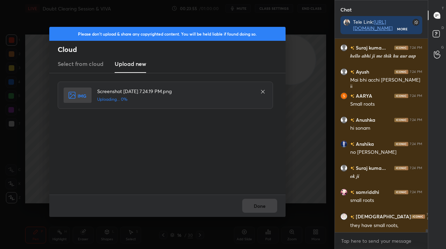
scroll to position [12004, 0]
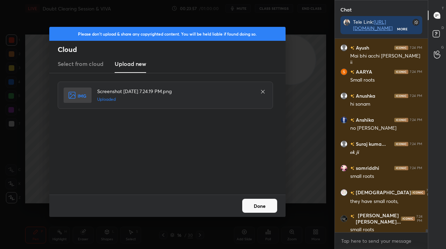
click at [269, 207] on button "Done" at bounding box center [259, 206] width 35 height 14
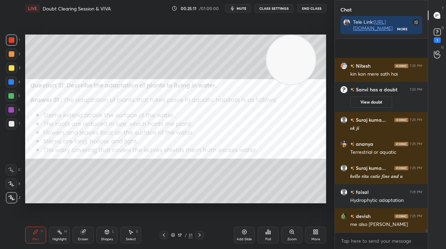
scroll to position [5, 0]
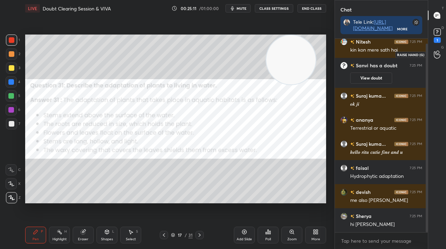
click at [434, 48] on div at bounding box center [437, 54] width 14 height 13
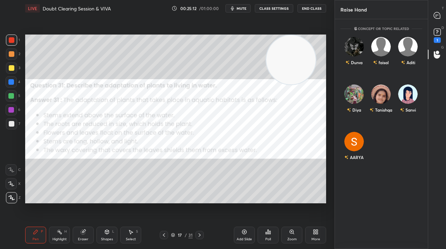
scroll to position [228, 91]
click at [378, 106] on div "Tanishqa" at bounding box center [380, 110] width 23 height 12
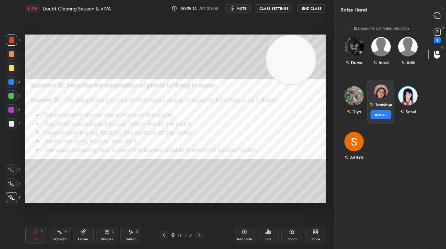
click at [378, 114] on button "INVITE" at bounding box center [380, 114] width 21 height 9
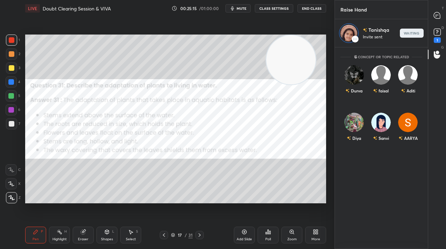
scroll to position [200, 91]
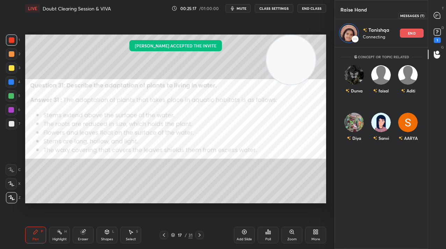
click at [441, 11] on div at bounding box center [437, 15] width 14 height 13
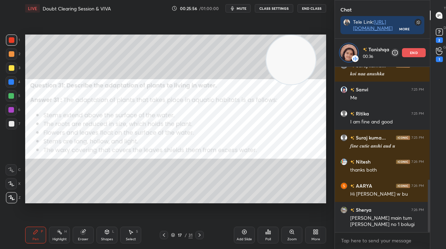
scroll to position [384, 0]
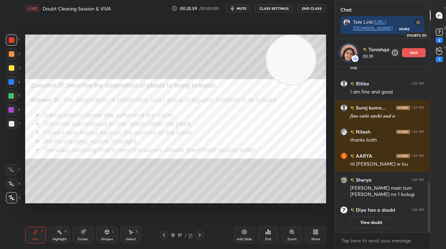
click at [442, 36] on icon at bounding box center [439, 32] width 10 height 10
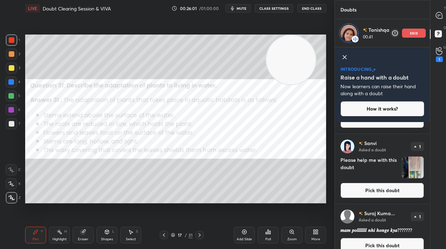
scroll to position [90, 0]
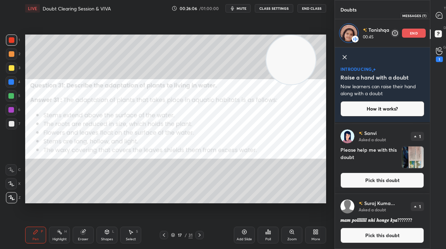
click at [438, 15] on icon at bounding box center [438, 15] width 3 height 0
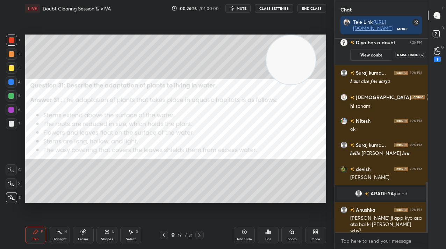
scroll to position [547, 0]
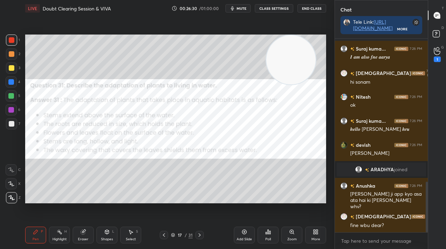
click at [441, 35] on icon at bounding box center [437, 35] width 13 height 13
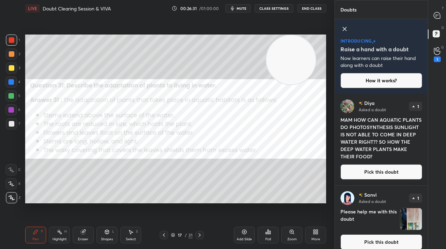
click at [356, 179] on button "Pick this doubt" at bounding box center [381, 171] width 82 height 15
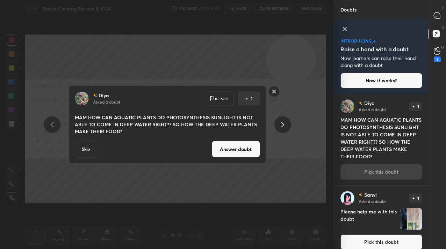
click at [229, 153] on button "Answer doubt" at bounding box center [236, 149] width 48 height 17
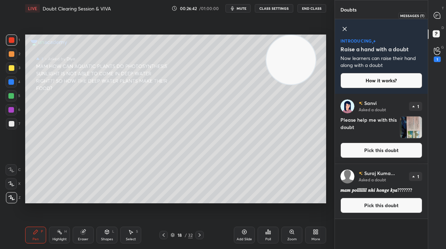
click at [438, 17] on icon at bounding box center [436, 15] width 6 height 6
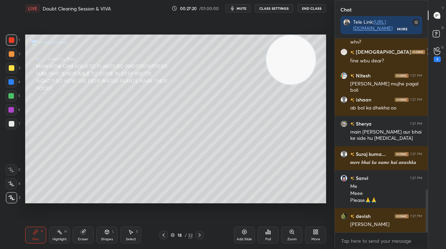
scroll to position [706, 0]
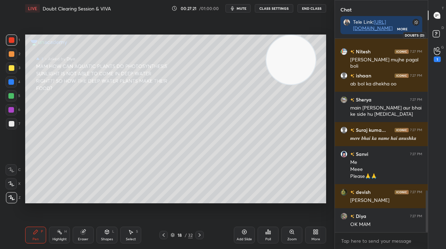
click at [440, 32] on icon at bounding box center [437, 35] width 13 height 13
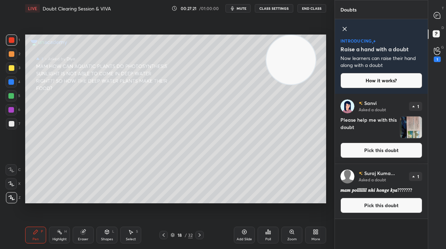
scroll to position [153, 91]
click at [388, 152] on button "Pick this doubt" at bounding box center [381, 150] width 82 height 15
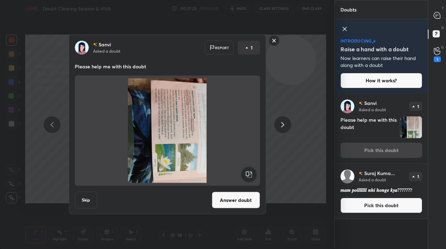
click at [247, 170] on rect at bounding box center [249, 175] width 16 height 16
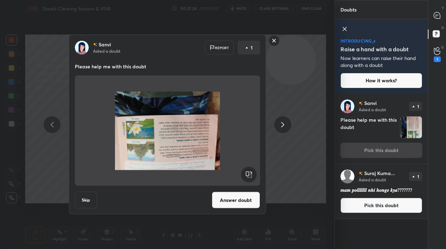
click at [247, 170] on rect at bounding box center [249, 175] width 16 height 16
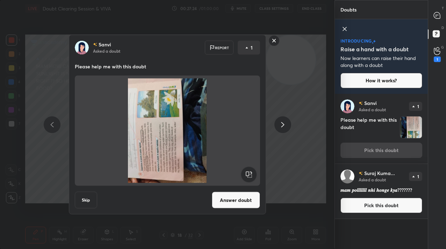
click at [247, 170] on rect at bounding box center [249, 175] width 16 height 16
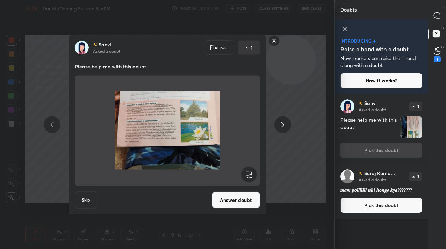
click at [236, 206] on button "Answer doubt" at bounding box center [236, 200] width 48 height 17
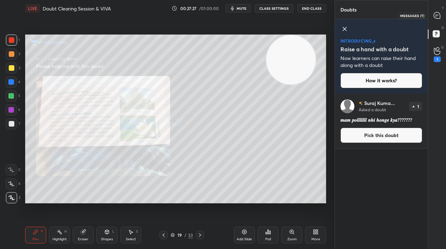
click at [439, 19] on icon at bounding box center [436, 15] width 7 height 7
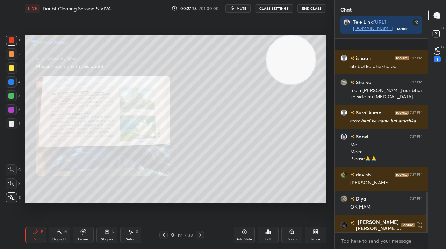
scroll to position [731, 0]
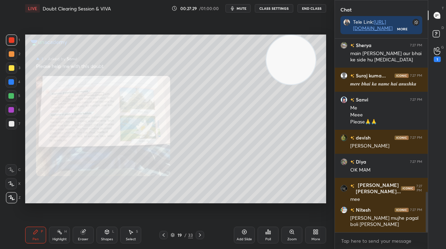
click at [288, 233] on div "Zoom" at bounding box center [291, 235] width 21 height 17
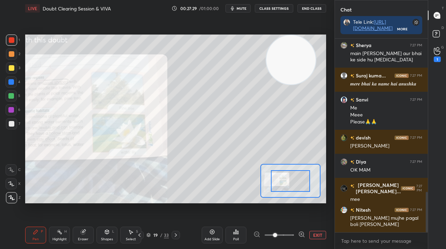
click at [292, 231] on span at bounding box center [278, 235] width 29 height 10
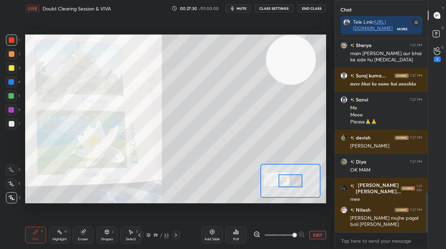
scroll to position [755, 0]
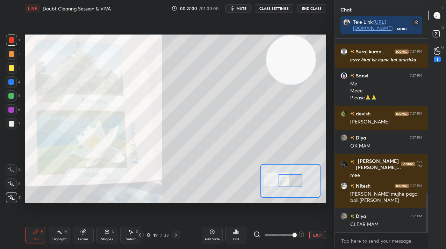
click at [255, 168] on div "Setting up your live class Poll for secs No correct answer Start poll" at bounding box center [175, 119] width 301 height 169
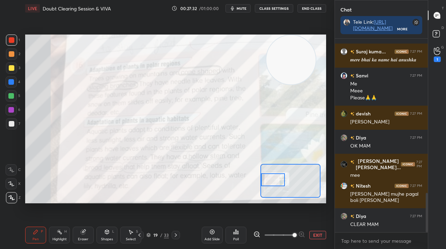
click at [270, 174] on div at bounding box center [272, 180] width 23 height 13
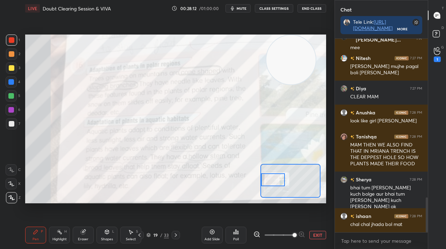
scroll to position [914, 0]
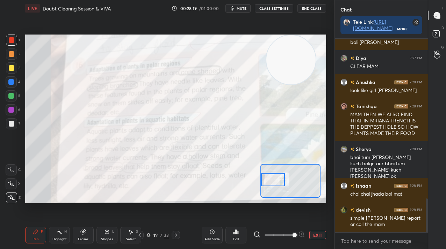
click at [312, 235] on button "EXIT" at bounding box center [317, 235] width 17 height 8
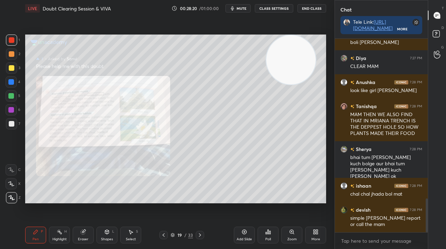
click at [177, 234] on div "19" at bounding box center [179, 235] width 7 height 4
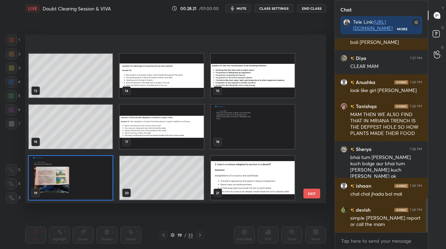
scroll to position [240, 0]
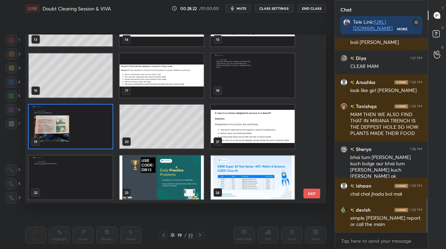
click at [60, 126] on img "grid" at bounding box center [71, 126] width 84 height 44
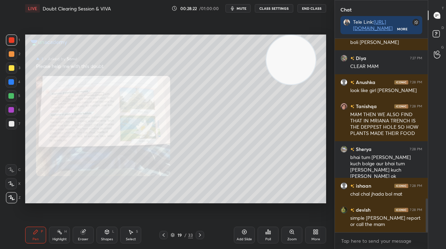
click at [60, 126] on img "grid" at bounding box center [71, 126] width 84 height 44
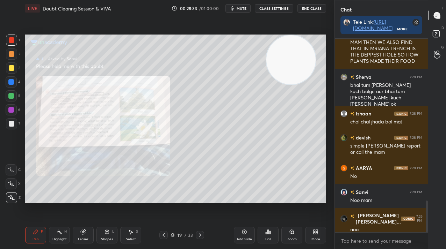
scroll to position [1010, 0]
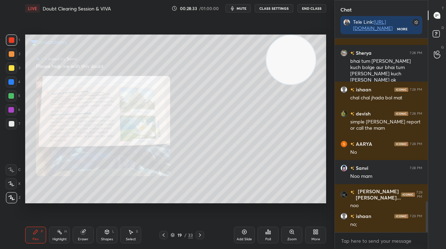
click at [250, 234] on div "Add Slide" at bounding box center [244, 235] width 21 height 17
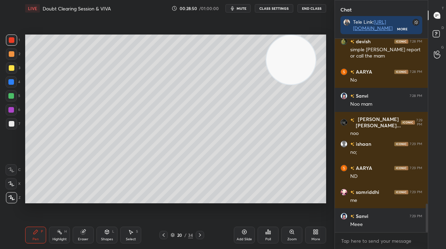
scroll to position [1113, 0]
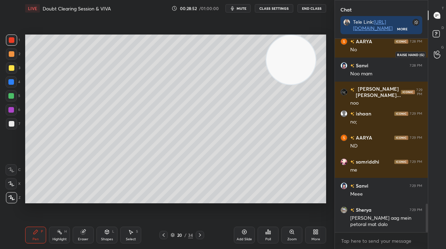
click at [434, 52] on icon at bounding box center [436, 55] width 7 height 8
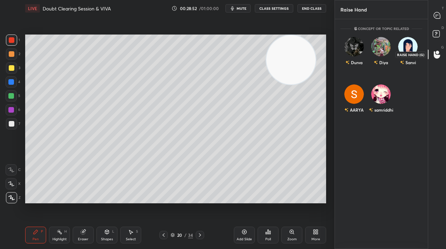
scroll to position [228, 91]
click at [381, 100] on div "samriddhi" at bounding box center [380, 100] width 27 height 41
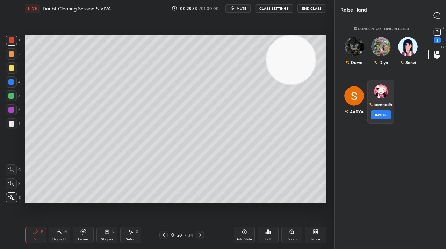
click at [381, 117] on button "INVITE" at bounding box center [380, 114] width 21 height 9
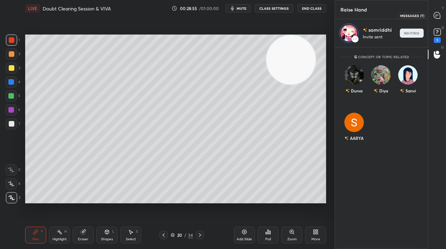
click at [441, 12] on div at bounding box center [437, 15] width 14 height 13
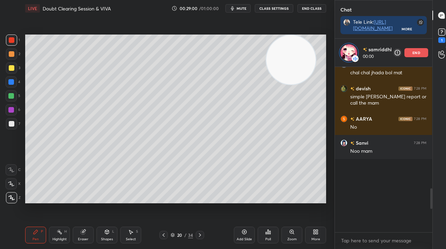
scroll to position [744, 0]
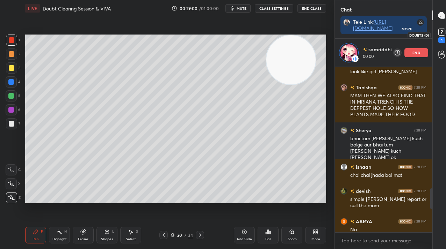
click at [436, 37] on icon at bounding box center [441, 32] width 10 height 10
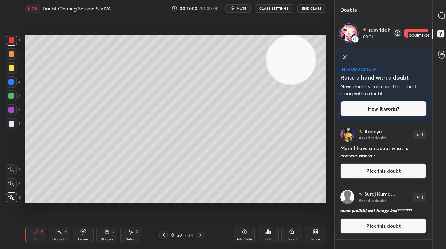
scroll to position [125, 95]
click at [443, 14] on icon at bounding box center [441, 15] width 6 height 6
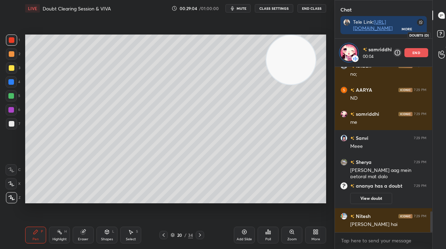
click at [444, 33] on icon at bounding box center [441, 35] width 13 height 13
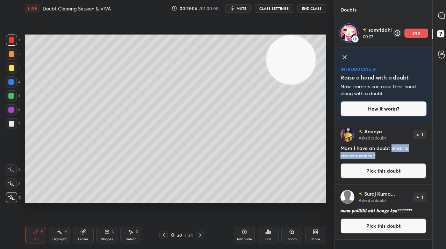
drag, startPoint x: 391, startPoint y: 149, endPoint x: 394, endPoint y: 156, distance: 7.5
click at [394, 156] on h4 "Mam I have an doubt what is consciousness ?" at bounding box center [383, 152] width 86 height 15
copy h4 "what is consciousness ?"
click at [442, 18] on icon at bounding box center [441, 15] width 6 height 6
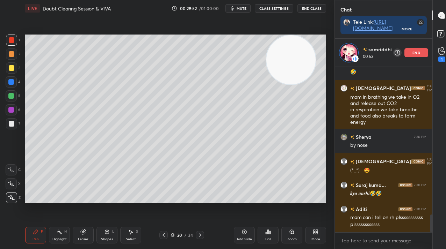
click at [418, 54] on p "end" at bounding box center [416, 52] width 8 height 3
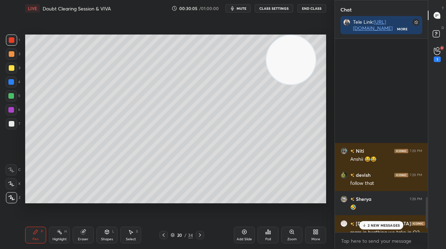
scroll to position [1189, 0]
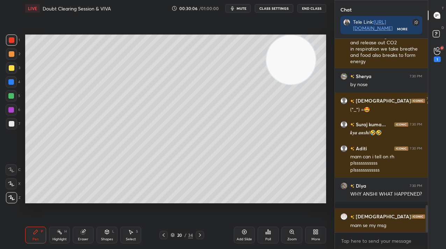
click at [319, 235] on div "More" at bounding box center [315, 235] width 21 height 17
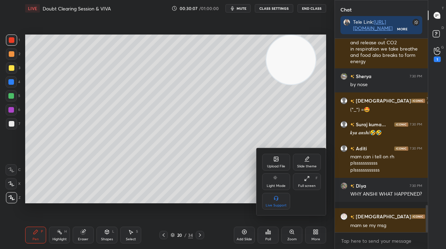
click at [280, 162] on div "Upload File" at bounding box center [276, 162] width 28 height 17
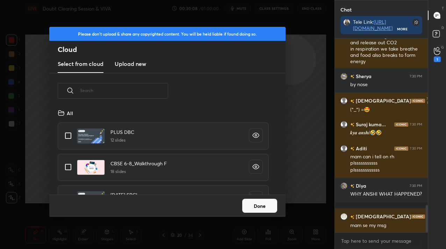
scroll to position [86, 224]
click at [132, 64] on h3 "Upload new" at bounding box center [130, 64] width 31 height 8
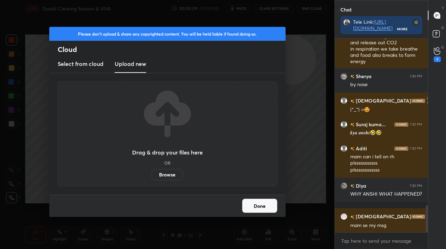
scroll to position [1213, 0]
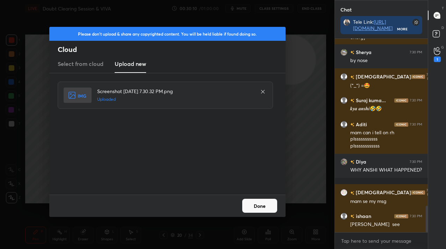
click at [266, 211] on button "Done" at bounding box center [259, 206] width 35 height 14
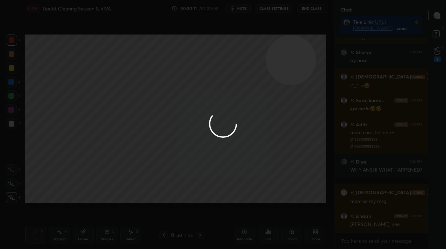
scroll to position [1237, 0]
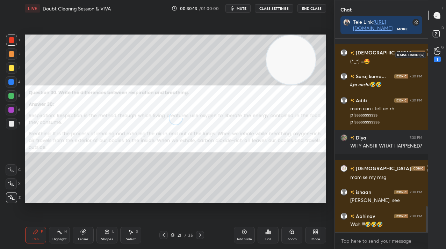
click at [440, 49] on div "1" at bounding box center [437, 54] width 14 height 13
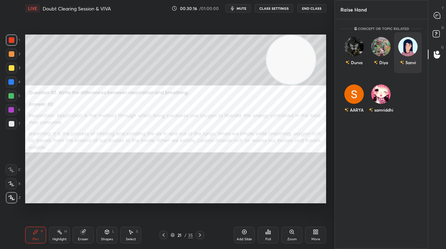
click at [412, 43] on img "grid" at bounding box center [408, 47] width 20 height 20
click at [412, 71] on button "INVITE" at bounding box center [407, 67] width 21 height 9
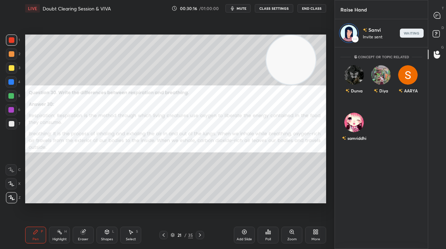
scroll to position [200, 91]
click at [440, 15] on icon at bounding box center [436, 15] width 7 height 7
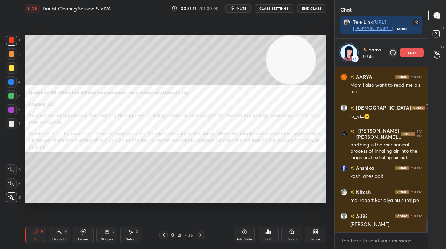
scroll to position [1689, 0]
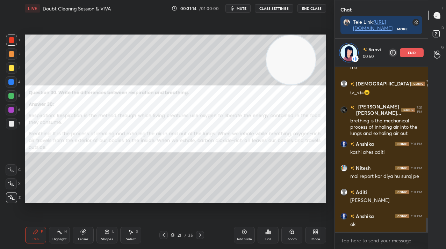
click at [412, 55] on div "end" at bounding box center [412, 52] width 24 height 9
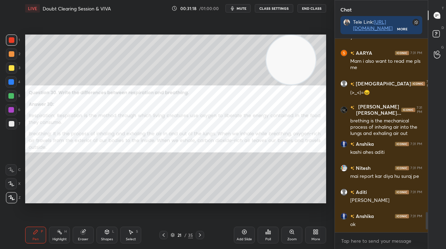
click at [240, 231] on div "Add Slide" at bounding box center [244, 235] width 21 height 17
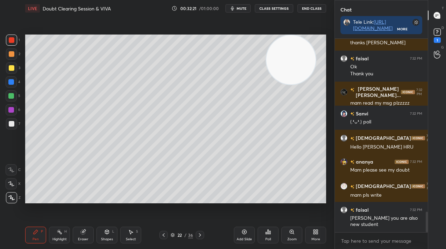
scroll to position [1654, 0]
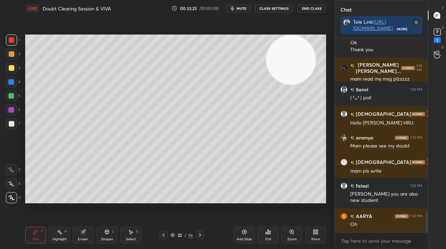
click at [323, 235] on div "More" at bounding box center [315, 235] width 21 height 17
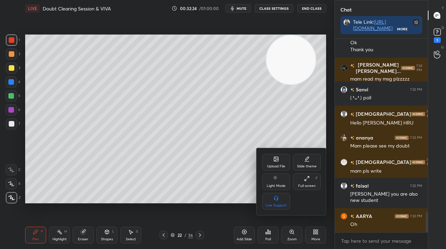
click at [280, 167] on div "Upload File" at bounding box center [276, 166] width 18 height 3
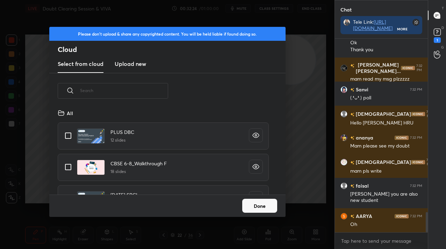
scroll to position [86, 224]
click at [130, 68] on h3 "Upload new" at bounding box center [130, 64] width 31 height 8
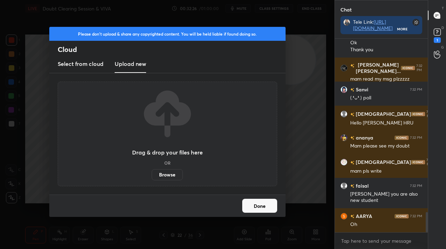
scroll to position [1678, 0]
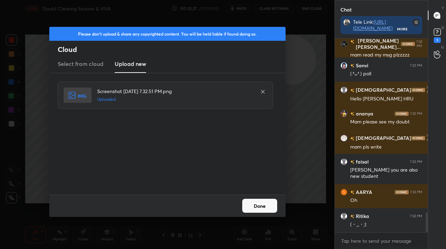
click at [255, 217] on div "Please don't upload & share any copyrighted content. You will be held liable if…" at bounding box center [167, 124] width 334 height 249
click at [252, 210] on button "Done" at bounding box center [259, 206] width 35 height 14
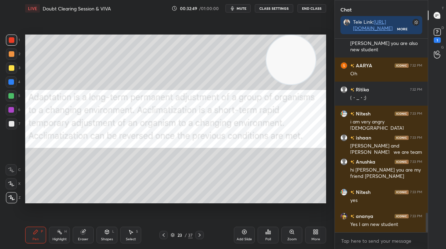
scroll to position [1750, 0]
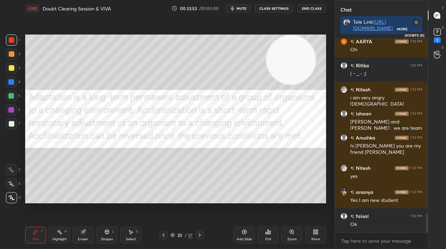
click at [439, 32] on rect at bounding box center [436, 32] width 7 height 7
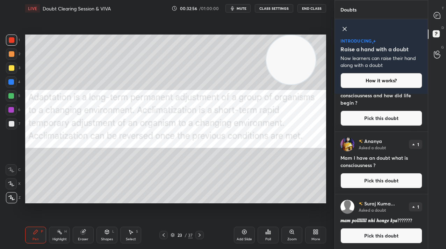
scroll to position [0, 0]
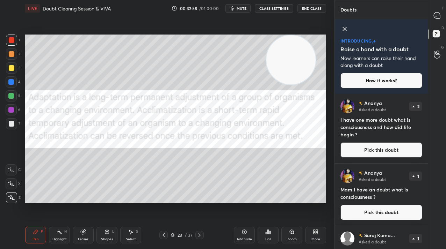
click at [372, 144] on button "Pick this doubt" at bounding box center [381, 149] width 82 height 15
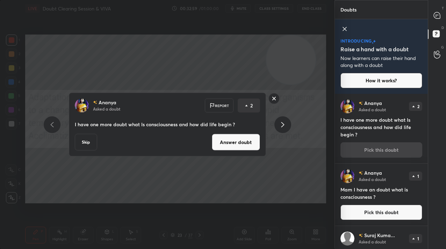
click at [249, 146] on button "Answer doubt" at bounding box center [236, 142] width 48 height 17
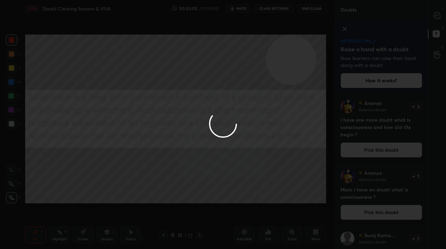
click at [433, 17] on div at bounding box center [223, 124] width 446 height 249
click at [433, 17] on icon at bounding box center [436, 15] width 7 height 7
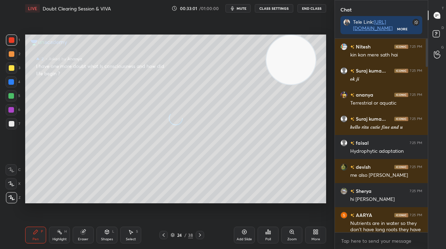
click at [433, 17] on icon at bounding box center [436, 15] width 7 height 7
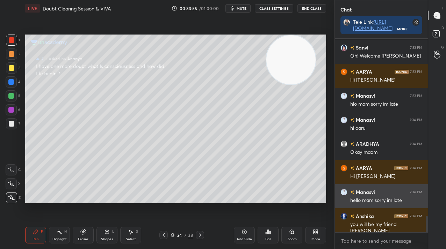
scroll to position [2106, 0]
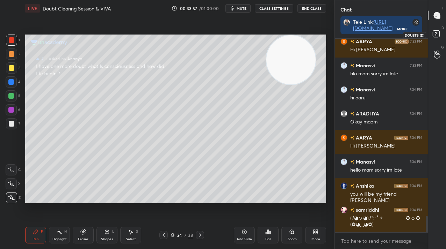
click at [435, 36] on rect at bounding box center [435, 34] width 7 height 7
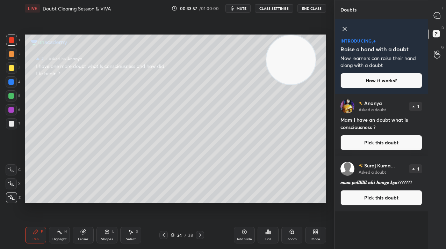
scroll to position [153, 91]
click at [442, 12] on div at bounding box center [437, 15] width 14 height 13
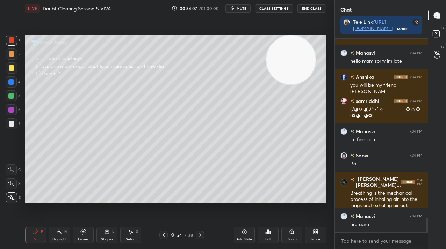
scroll to position [2423, 0]
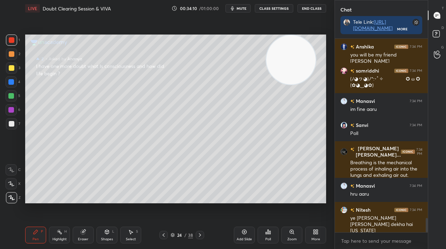
drag, startPoint x: 241, startPoint y: 235, endPoint x: 218, endPoint y: 212, distance: 32.6
click at [241, 235] on div "Add Slide" at bounding box center [244, 235] width 21 height 17
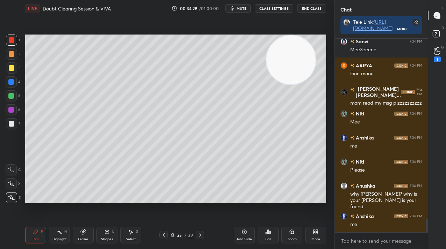
scroll to position [2646, 0]
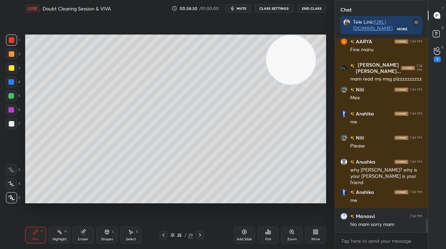
click at [434, 58] on div "1" at bounding box center [436, 60] width 7 height 6
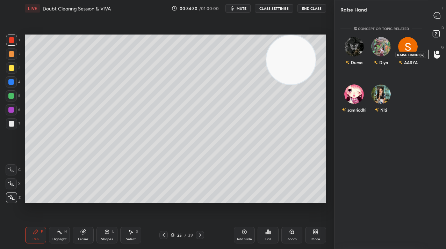
scroll to position [228, 91]
click at [438, 19] on div at bounding box center [437, 15] width 14 height 13
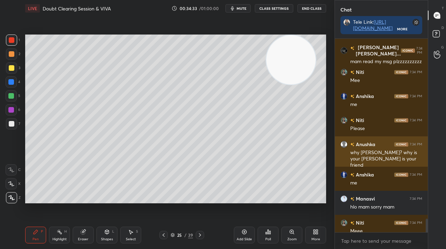
scroll to position [2670, 0]
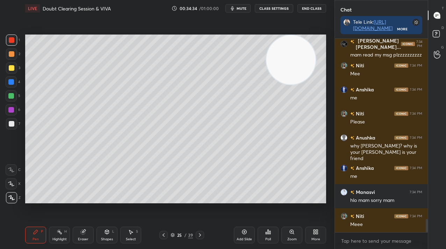
click at [439, 51] on icon at bounding box center [436, 55] width 7 height 8
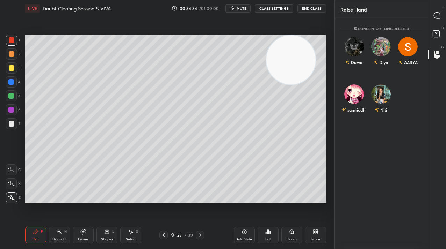
scroll to position [228, 91]
click at [387, 96] on div "Niti" at bounding box center [380, 100] width 27 height 41
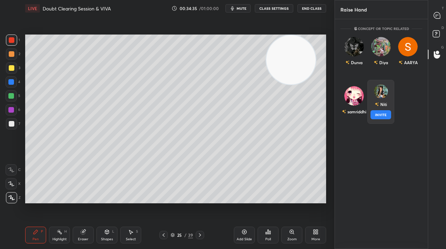
click at [387, 114] on button "INVITE" at bounding box center [380, 114] width 21 height 9
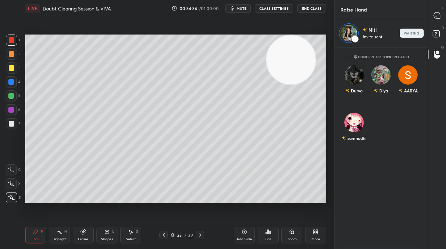
click at [437, 19] on icon at bounding box center [436, 15] width 6 height 6
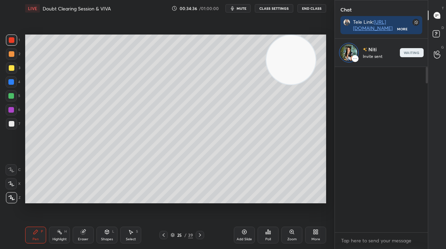
scroll to position [105, 91]
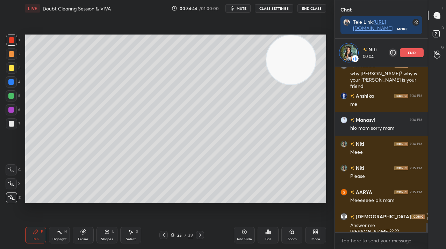
click at [313, 231] on icon at bounding box center [316, 232] width 6 height 6
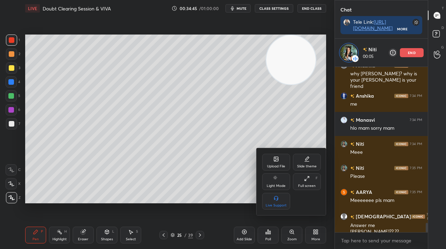
click at [282, 156] on div "Upload File" at bounding box center [276, 162] width 28 height 17
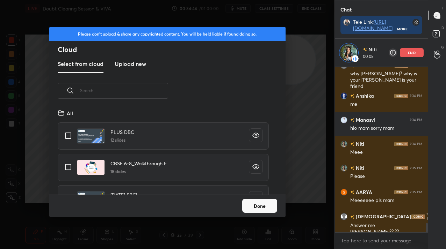
click at [119, 65] on h3 "Upload new" at bounding box center [130, 64] width 31 height 8
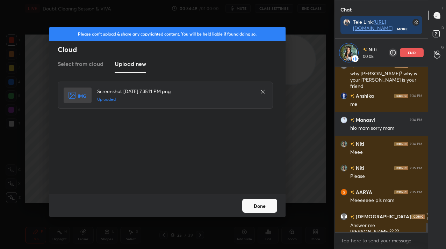
click at [265, 206] on button "Done" at bounding box center [259, 206] width 35 height 14
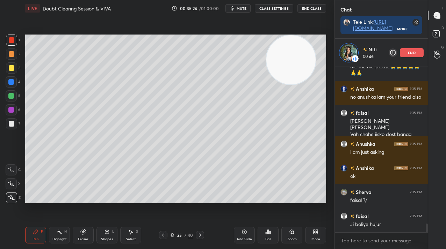
scroll to position [2976, 0]
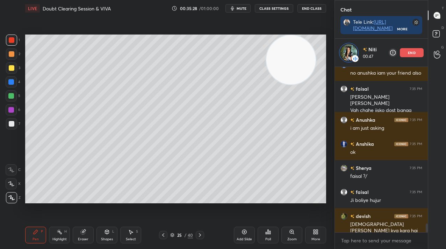
click at [409, 53] on p "end" at bounding box center [412, 52] width 8 height 3
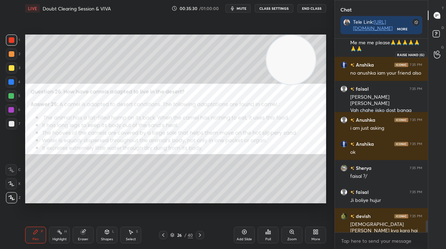
scroll to position [2972, 0]
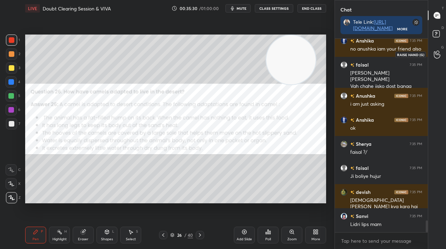
click at [437, 54] on icon at bounding box center [436, 55] width 7 height 8
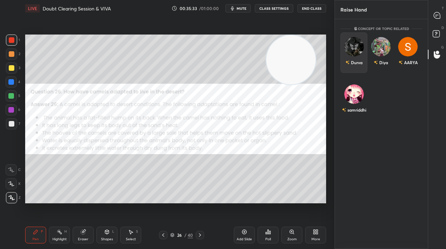
click at [357, 53] on div "Durva" at bounding box center [353, 52] width 27 height 41
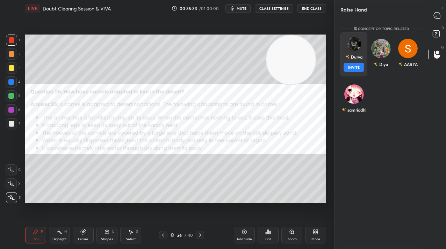
click at [357, 68] on button "INVITE" at bounding box center [353, 67] width 21 height 9
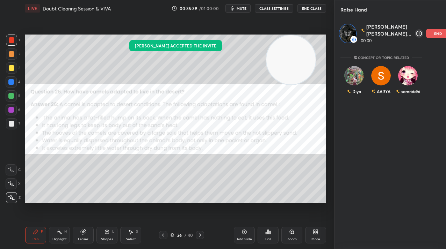
scroll to position [199, 91]
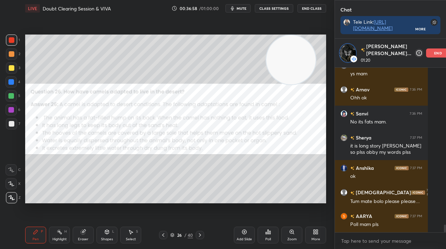
scroll to position [3382, 0]
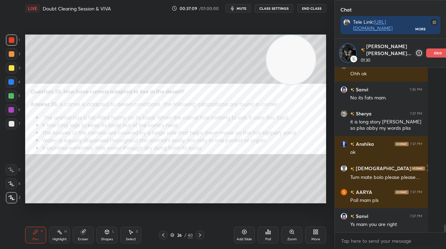
click at [426, 56] on div "end" at bounding box center [438, 53] width 24 height 9
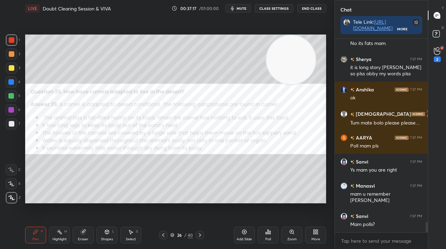
scroll to position [3431, 0]
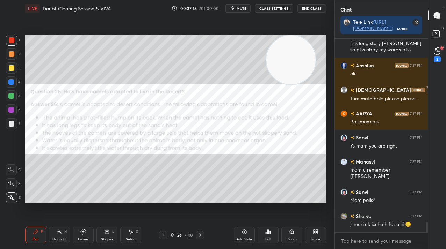
click at [323, 239] on div "More" at bounding box center [315, 235] width 21 height 17
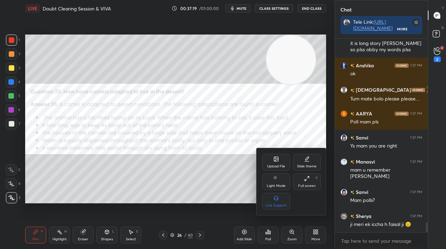
scroll to position [3455, 0]
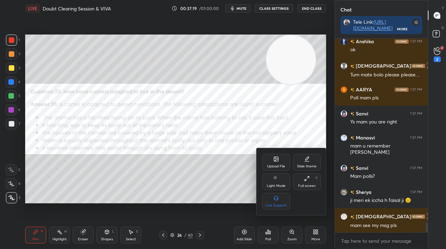
click at [290, 166] on div "Upload File Slide theme Light Mode Full screen F Live Support" at bounding box center [291, 182] width 59 height 56
click at [284, 163] on div "Upload File" at bounding box center [276, 162] width 28 height 17
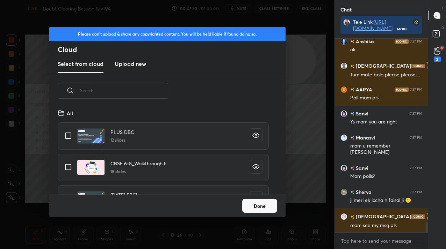
scroll to position [86, 224]
click at [120, 67] on h3 "Upload new" at bounding box center [130, 64] width 31 height 8
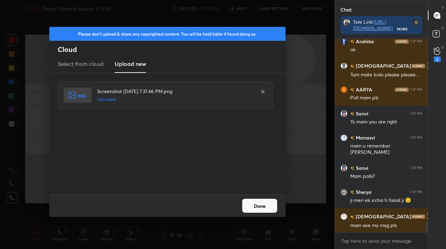
click at [252, 199] on button "Done" at bounding box center [259, 206] width 35 height 14
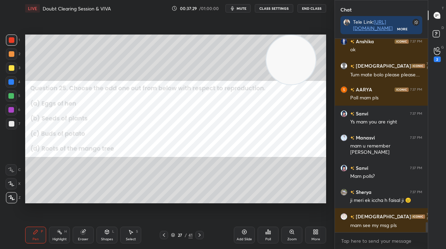
scroll to position [3479, 0]
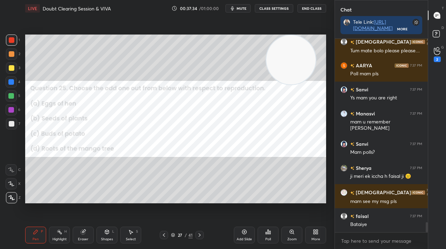
click at [267, 232] on icon at bounding box center [268, 232] width 6 height 6
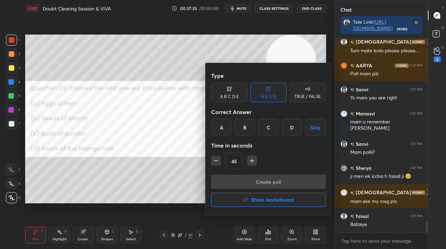
drag, startPoint x: 288, startPoint y: 128, endPoint x: 287, endPoint y: 140, distance: 11.9
click at [289, 127] on div "D" at bounding box center [291, 127] width 21 height 17
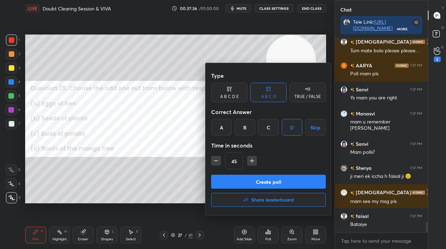
click at [278, 186] on button "Create poll" at bounding box center [268, 182] width 115 height 14
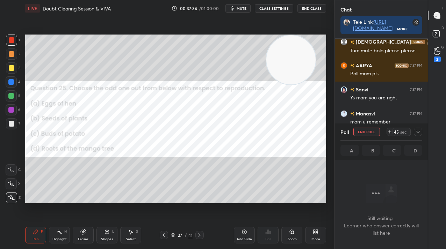
scroll to position [155, 91]
click at [416, 135] on div at bounding box center [417, 132] width 8 height 8
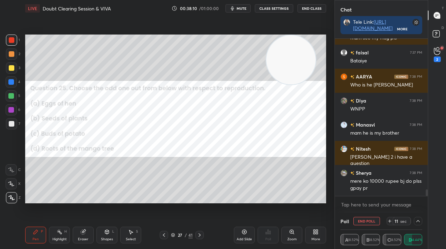
scroll to position [3667, 0]
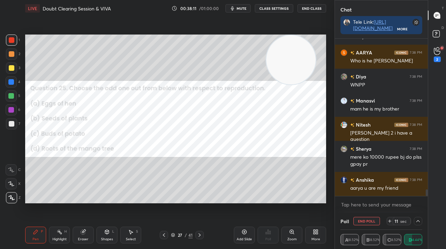
click at [374, 219] on button "End Poll" at bounding box center [366, 221] width 27 height 8
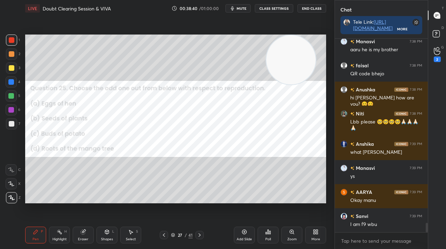
scroll to position [3854, 0]
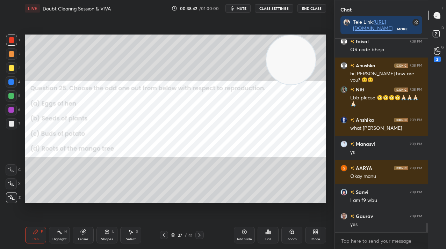
click at [313, 239] on div "More" at bounding box center [315, 239] width 9 height 3
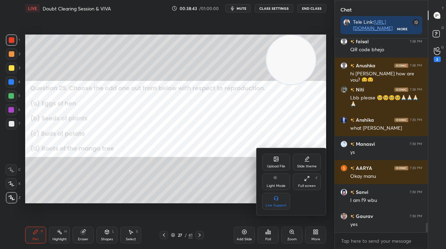
click at [277, 156] on icon at bounding box center [276, 159] width 6 height 6
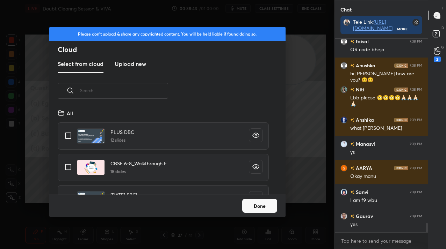
scroll to position [86, 224]
click at [140, 66] on h3 "Upload new" at bounding box center [130, 64] width 31 height 8
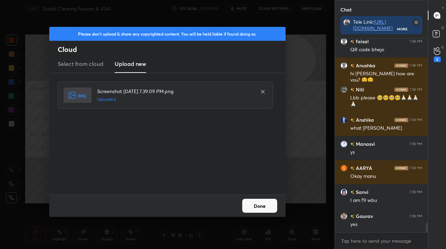
click at [256, 208] on div "Done" at bounding box center [167, 206] width 236 height 22
click at [256, 208] on button "Done" at bounding box center [259, 206] width 35 height 14
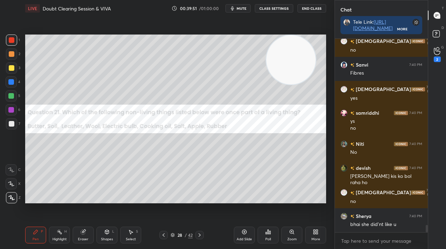
scroll to position [5037, 0]
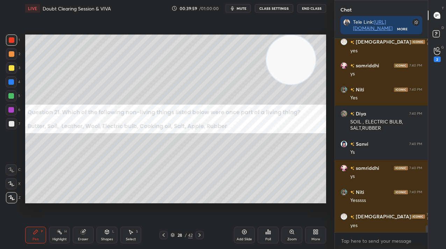
click at [303, 49] on video at bounding box center [290, 59] width 49 height 49
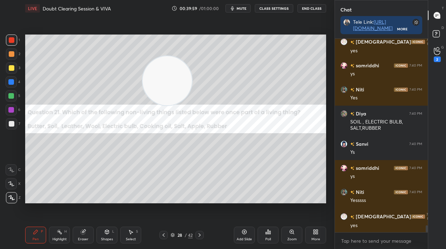
drag, startPoint x: 284, startPoint y: 54, endPoint x: 69, endPoint y: 72, distance: 215.1
click at [142, 74] on video at bounding box center [166, 80] width 49 height 49
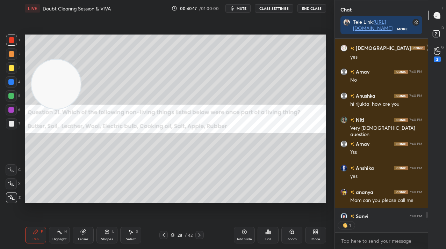
scroll to position [177, 91]
click at [319, 233] on div "More" at bounding box center [315, 235] width 21 height 17
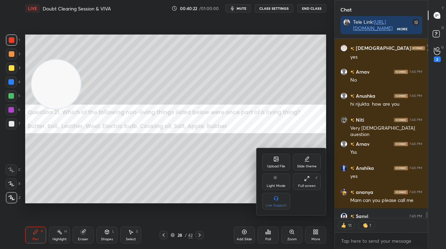
click at [282, 171] on div "Upload File Slide theme Light Mode Full screen F Live Support" at bounding box center [291, 182] width 59 height 56
click at [279, 165] on div "Upload File" at bounding box center [276, 166] width 18 height 3
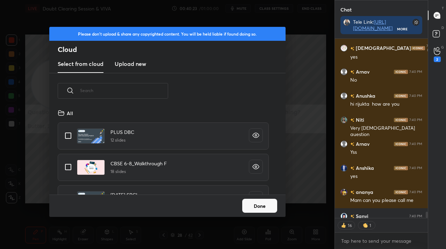
scroll to position [86, 224]
click at [128, 69] on new "Upload new" at bounding box center [130, 64] width 31 height 17
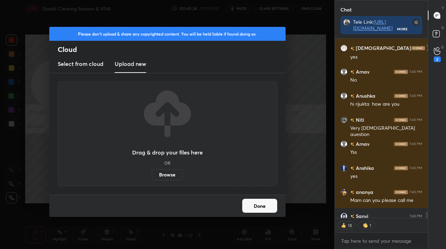
scroll to position [5425, 0]
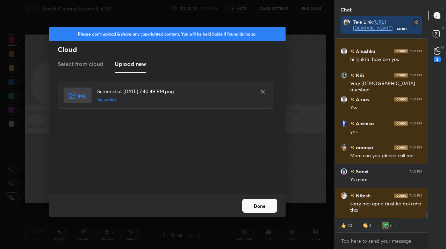
click at [264, 212] on button "Done" at bounding box center [259, 206] width 35 height 14
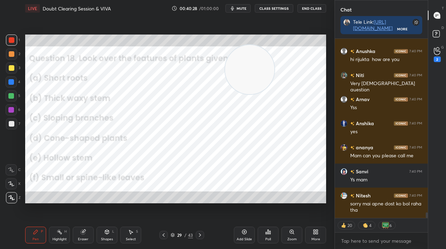
drag, startPoint x: 58, startPoint y: 97, endPoint x: 257, endPoint y: 74, distance: 200.4
click at [257, 75] on video at bounding box center [249, 69] width 49 height 49
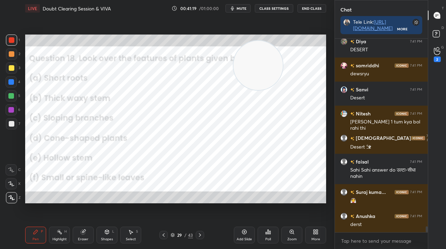
scroll to position [6263, 0]
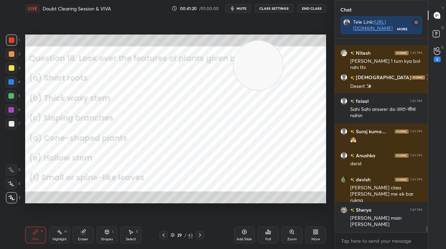
click at [315, 232] on icon at bounding box center [316, 232] width 6 height 6
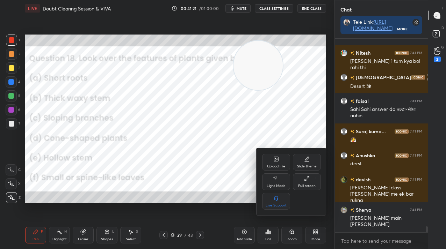
click at [283, 154] on div "Upload File" at bounding box center [276, 162] width 28 height 17
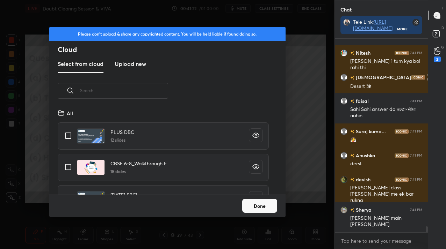
click at [115, 69] on new "Upload new" at bounding box center [130, 64] width 31 height 17
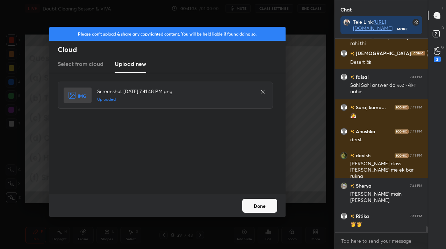
click at [249, 207] on button "Done" at bounding box center [259, 206] width 35 height 14
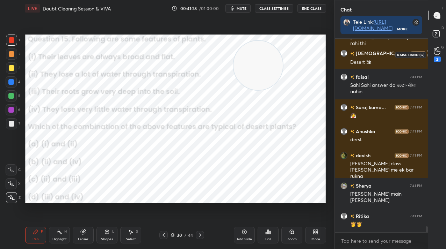
click at [437, 56] on div "2" at bounding box center [436, 54] width 7 height 15
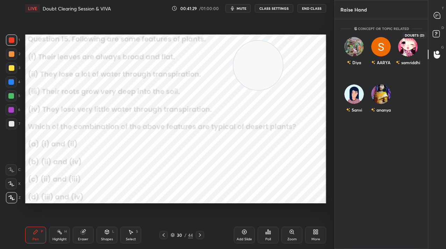
click at [434, 34] on rect at bounding box center [435, 34] width 7 height 7
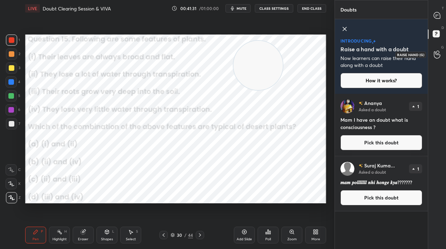
click at [436, 59] on div at bounding box center [437, 54] width 14 height 13
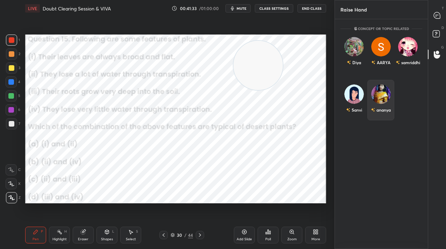
click at [369, 110] on div "ananya" at bounding box center [380, 100] width 27 height 41
click at [370, 119] on div "INVITE" at bounding box center [380, 114] width 21 height 9
click at [370, 118] on div "INVITE" at bounding box center [380, 114] width 21 height 9
click at [371, 118] on button "INVITE" at bounding box center [380, 114] width 21 height 9
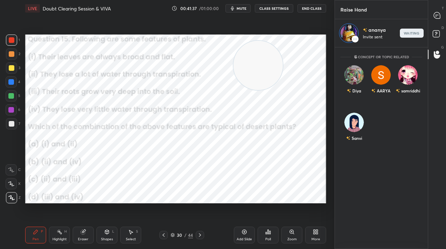
click at [435, 22] on div "T Messages (T)" at bounding box center [437, 16] width 18 height 20
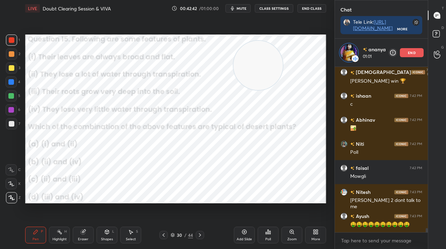
scroll to position [6587, 0]
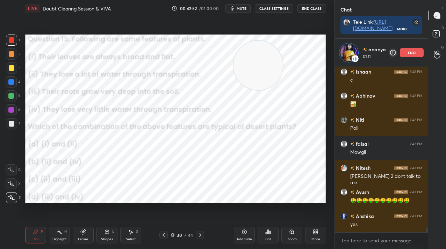
click at [405, 54] on div "end" at bounding box center [412, 52] width 24 height 9
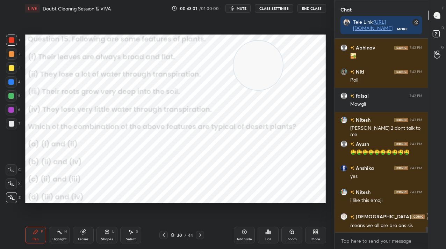
scroll to position [6631, 0]
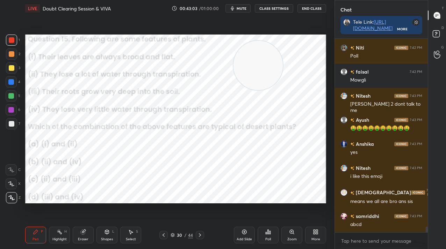
click at [271, 238] on div "Poll" at bounding box center [267, 235] width 21 height 17
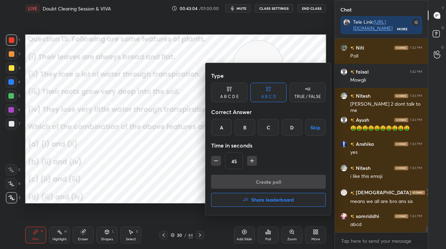
click at [300, 120] on div "D" at bounding box center [291, 127] width 21 height 17
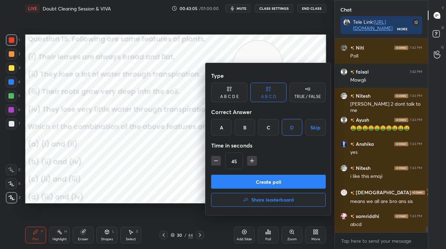
click at [296, 187] on button "Create poll" at bounding box center [268, 182] width 115 height 14
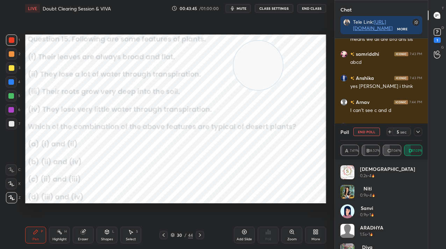
scroll to position [5180, 0]
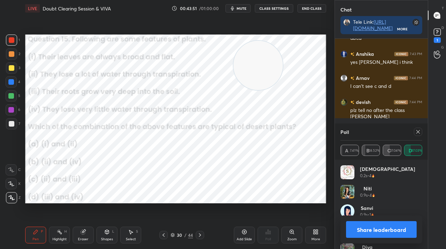
click at [414, 130] on div at bounding box center [416, 132] width 11 height 8
click at [414, 132] on div at bounding box center [417, 132] width 8 height 8
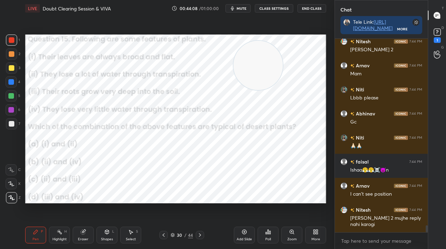
scroll to position [5319, 0]
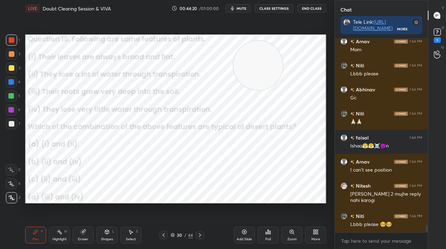
click at [437, 32] on rect at bounding box center [436, 32] width 7 height 7
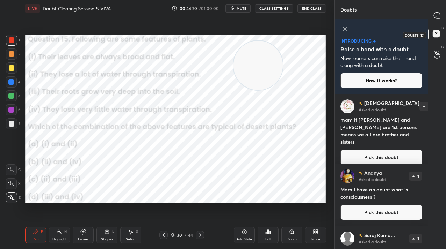
scroll to position [153, 91]
click at [437, 17] on icon at bounding box center [436, 15] width 6 height 6
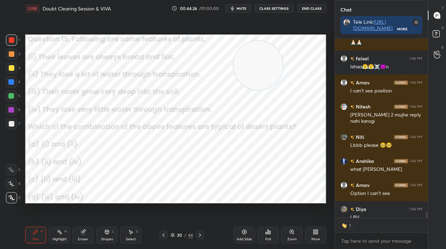
scroll to position [177, 91]
click at [433, 36] on rect at bounding box center [435, 34] width 7 height 7
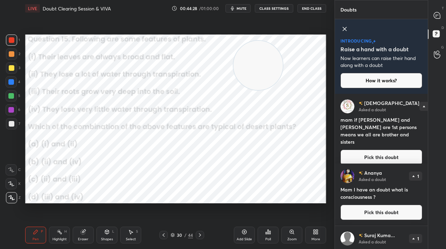
scroll to position [32, 0]
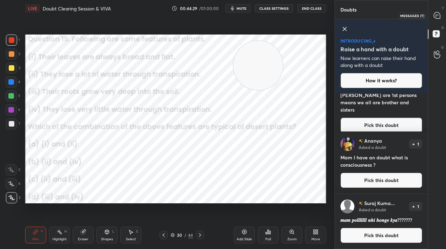
click at [437, 14] on icon at bounding box center [436, 15] width 6 height 6
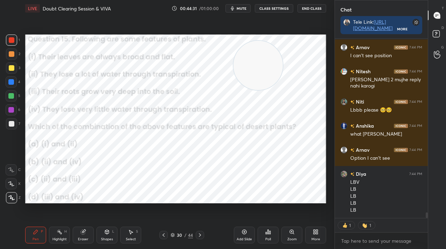
click at [186, 237] on div "/" at bounding box center [185, 235] width 2 height 4
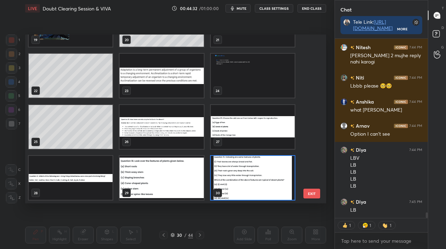
click at [273, 173] on img "grid" at bounding box center [253, 178] width 84 height 44
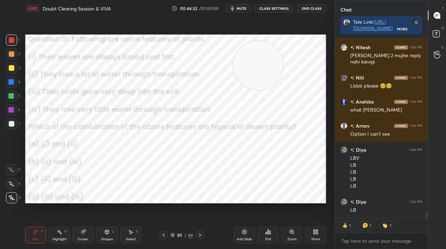
click at [273, 173] on img "grid" at bounding box center [253, 178] width 84 height 44
click at [274, 234] on div "Poll" at bounding box center [267, 235] width 21 height 17
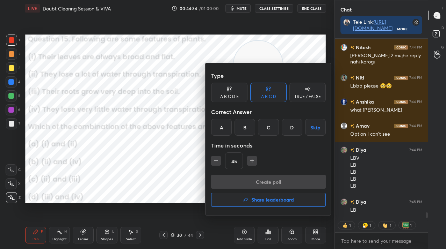
click at [268, 202] on h4 "Share leaderboard" at bounding box center [272, 200] width 43 height 5
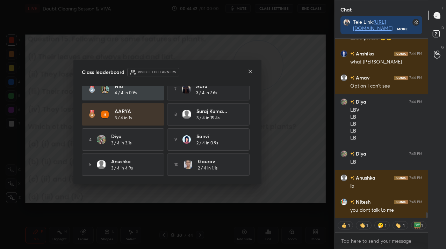
click at [248, 74] on div at bounding box center [250, 71] width 6 height 7
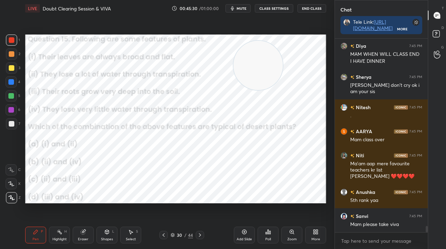
click at [315, 235] on div "More" at bounding box center [315, 235] width 21 height 17
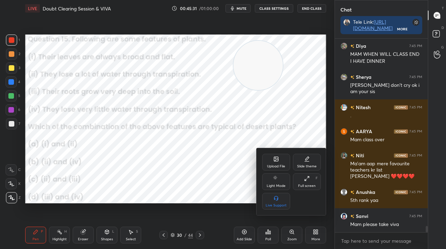
click at [279, 165] on div "Upload File" at bounding box center [276, 166] width 18 height 3
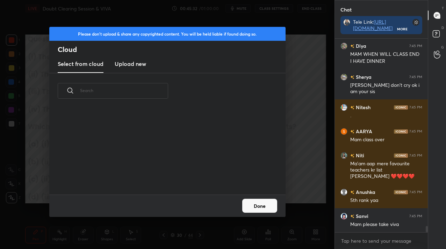
scroll to position [2, 4]
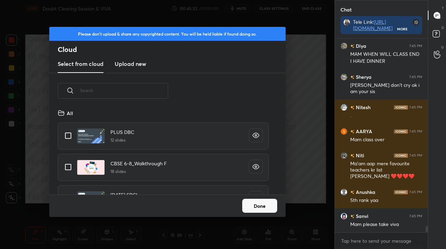
click at [144, 75] on div "​ All PLUS DBC 12 slides CBSE 6-8_Walkthrough F 18 slides [DATE] SPCL 48 slides…" at bounding box center [167, 134] width 236 height 122
click at [141, 71] on new "Upload new" at bounding box center [130, 64] width 31 height 17
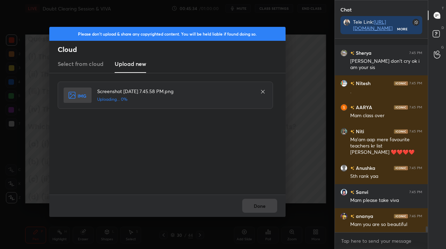
scroll to position [6008, 0]
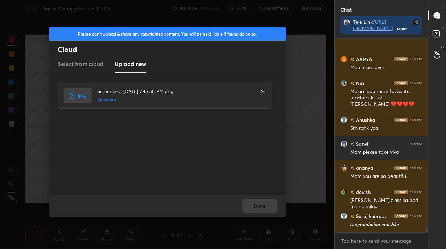
click at [265, 209] on button "Done" at bounding box center [259, 206] width 35 height 14
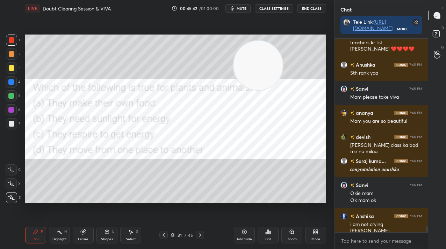
scroll to position [6087, 0]
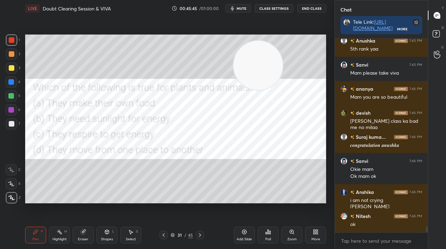
click at [274, 239] on div "Poll" at bounding box center [267, 235] width 21 height 17
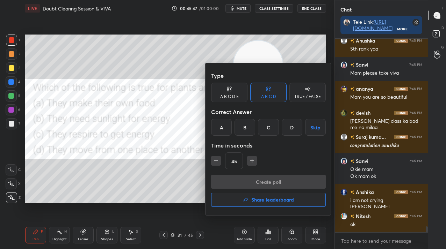
click at [264, 129] on div "C" at bounding box center [268, 127] width 21 height 17
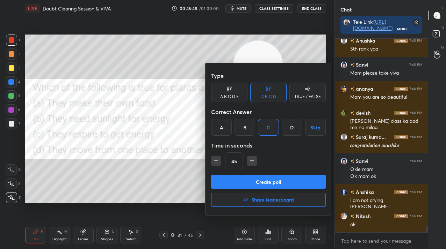
click at [258, 180] on button "Create poll" at bounding box center [268, 182] width 115 height 14
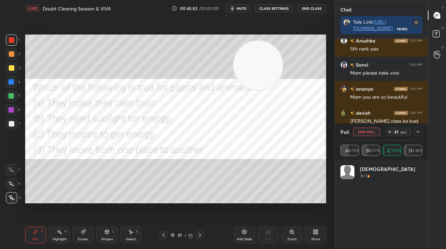
scroll to position [82, 80]
click at [323, 239] on div "More" at bounding box center [315, 235] width 21 height 17
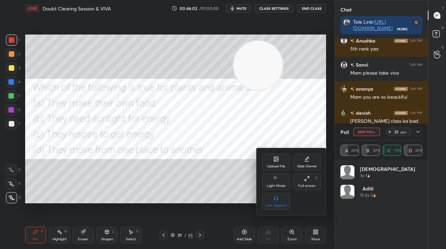
click at [275, 162] on div "Upload File" at bounding box center [276, 162] width 28 height 17
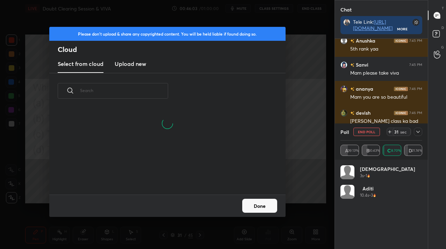
click at [128, 64] on h3 "Upload new" at bounding box center [130, 64] width 31 height 8
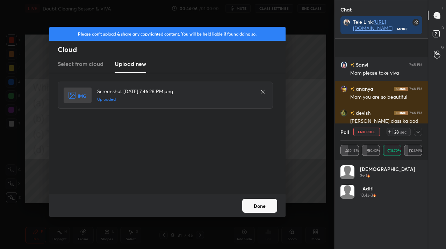
scroll to position [6147, 0]
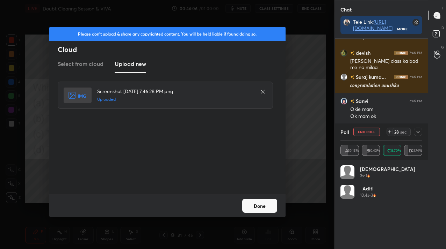
click at [259, 211] on button "Done" at bounding box center [259, 206] width 35 height 14
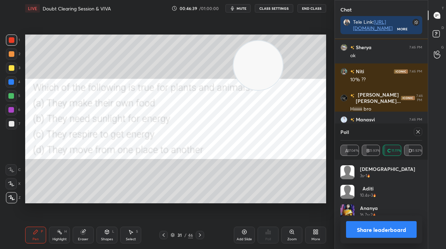
scroll to position [6311, 0]
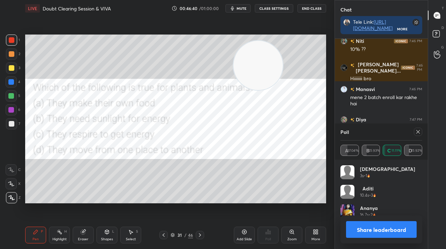
click at [419, 126] on div "Poll" at bounding box center [381, 132] width 82 height 17
click at [419, 132] on icon at bounding box center [418, 132] width 6 height 6
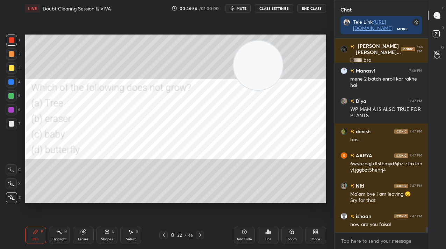
scroll to position [6353, 0]
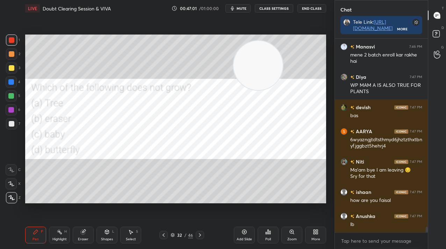
click at [270, 240] on div "Poll" at bounding box center [268, 239] width 6 height 3
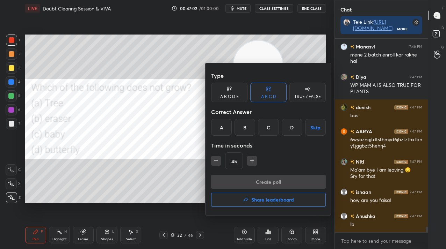
click at [242, 129] on div "B" at bounding box center [244, 127] width 21 height 17
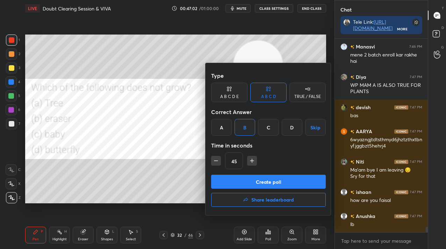
click at [244, 183] on button "Create poll" at bounding box center [268, 182] width 115 height 14
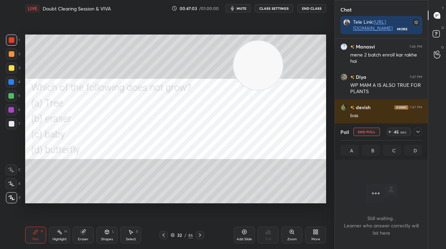
scroll to position [97, 91]
click at [185, 233] on div "/" at bounding box center [185, 235] width 2 height 4
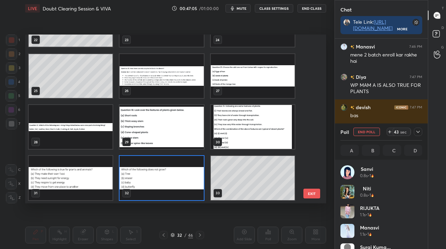
scroll to position [427, 0]
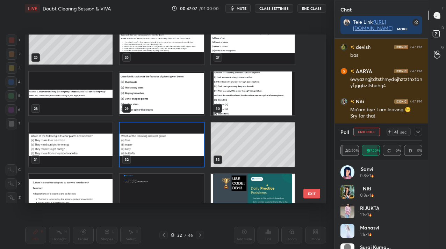
click at [167, 156] on img "grid" at bounding box center [161, 145] width 84 height 44
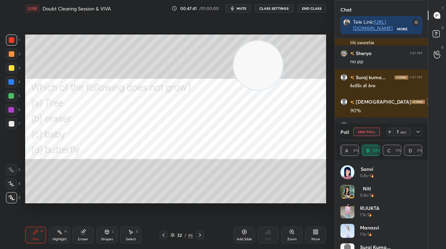
scroll to position [6589, 0]
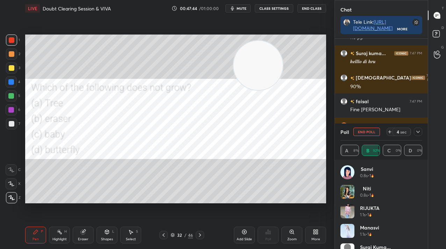
click at [371, 134] on button "End Poll" at bounding box center [366, 132] width 27 height 8
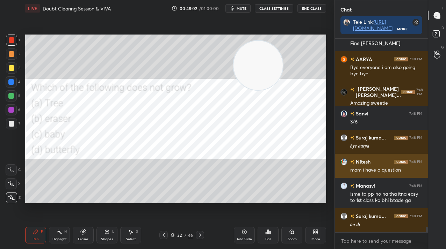
scroll to position [6679, 0]
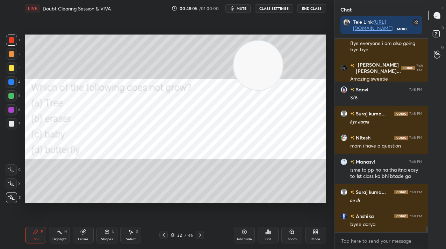
click at [274, 233] on div "Poll" at bounding box center [267, 235] width 21 height 17
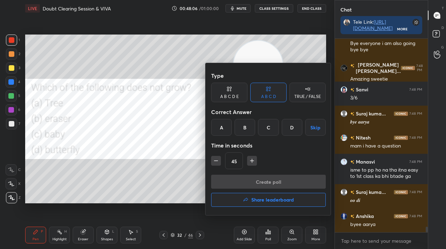
click at [276, 202] on h4 "Share leaderboard" at bounding box center [272, 200] width 43 height 5
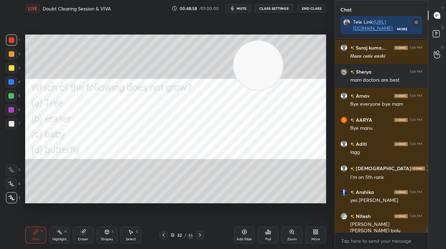
scroll to position [7107, 0]
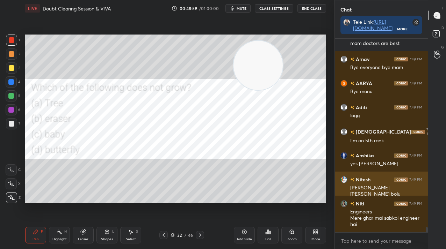
click at [374, 172] on div "[PERSON_NAME] 7:49 PM [PERSON_NAME] [PERSON_NAME] bolu" at bounding box center [381, 187] width 93 height 30
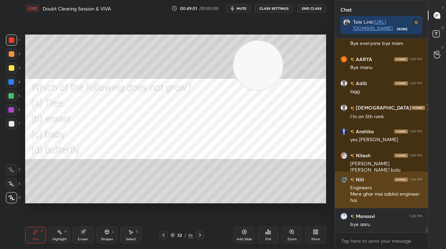
scroll to position [7156, 0]
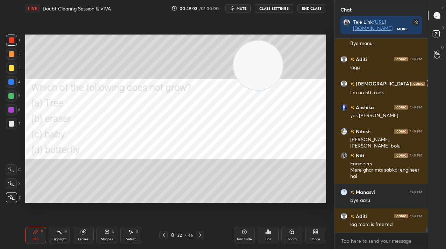
click at [183, 236] on div "32 / 46" at bounding box center [181, 235] width 22 height 6
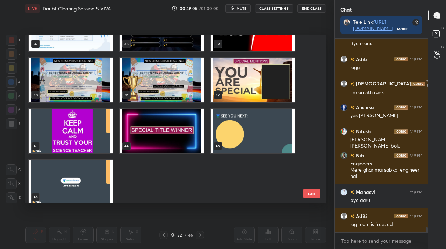
scroll to position [649, 0]
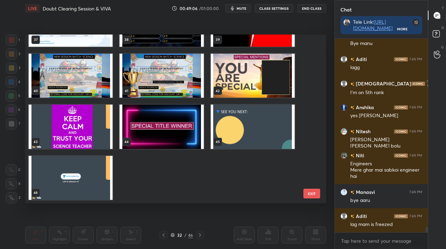
click at [246, 117] on img "grid" at bounding box center [253, 127] width 84 height 44
click at [246, 118] on img "grid" at bounding box center [253, 127] width 84 height 44
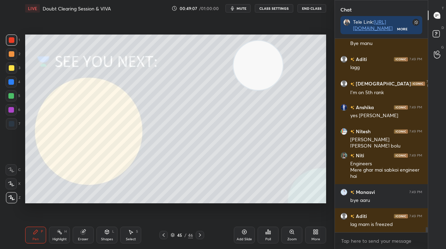
click at [246, 118] on img "grid" at bounding box center [253, 127] width 84 height 44
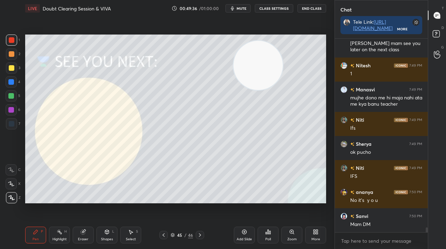
scroll to position [7573, 0]
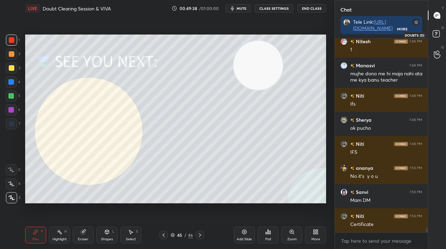
click at [433, 40] on icon at bounding box center [437, 35] width 13 height 13
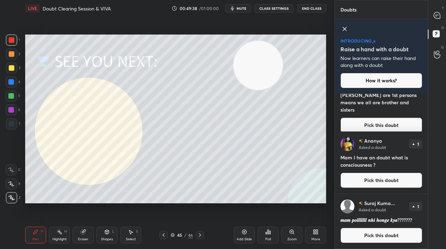
scroll to position [0, 0]
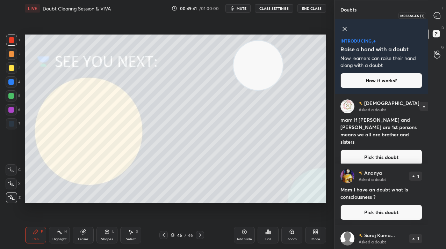
click at [430, 21] on div at bounding box center [437, 15] width 14 height 13
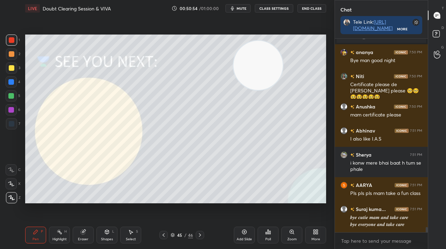
scroll to position [7200, 0]
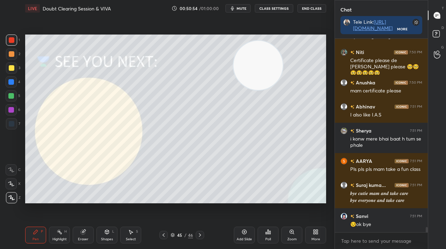
click at [173, 234] on icon at bounding box center [172, 235] width 3 height 2
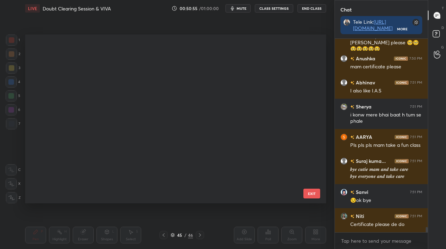
scroll to position [167, 297]
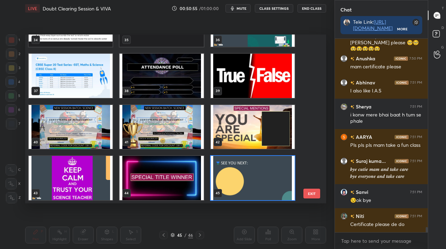
click at [197, 137] on img "grid" at bounding box center [161, 127] width 84 height 44
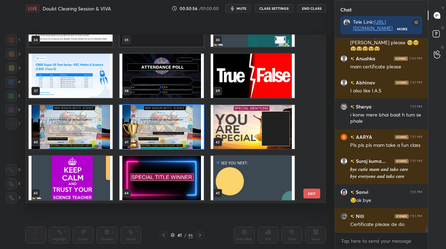
scroll to position [7248, 0]
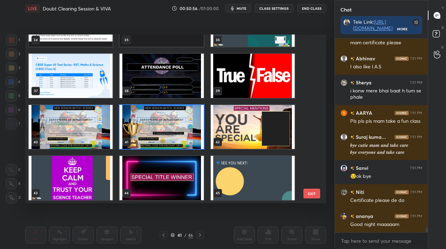
click at [197, 137] on img "grid" at bounding box center [161, 127] width 84 height 44
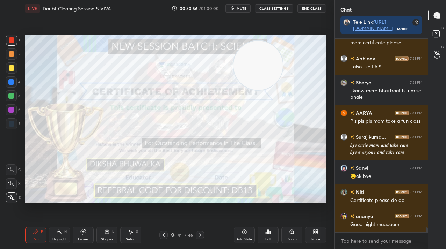
click at [197, 137] on img "grid" at bounding box center [161, 127] width 84 height 44
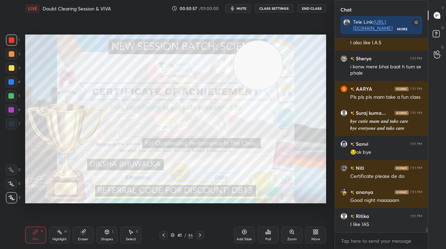
click at [266, 242] on div "Poll" at bounding box center [267, 235] width 21 height 17
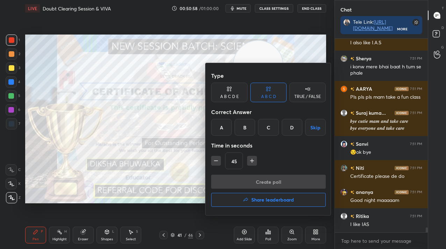
click at [261, 207] on div "Create poll Share leaderboard" at bounding box center [268, 192] width 115 height 35
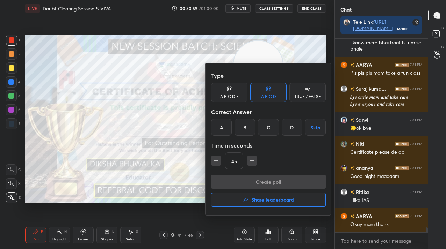
click at [258, 203] on h4 "Share leaderboard" at bounding box center [272, 200] width 43 height 5
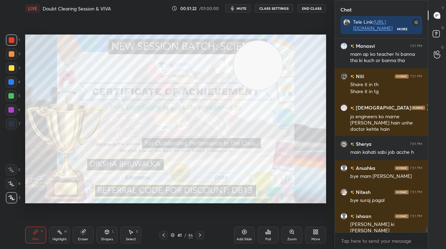
scroll to position [7515, 0]
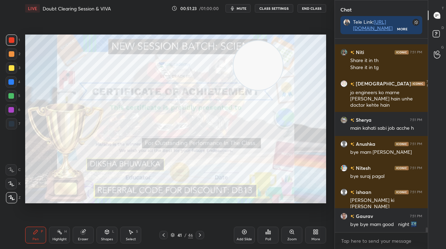
click at [242, 8] on span "mute" at bounding box center [241, 8] width 10 height 5
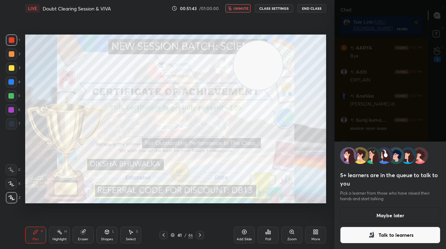
scroll to position [7780, 0]
click at [355, 211] on button "Maybe later" at bounding box center [390, 215] width 100 height 17
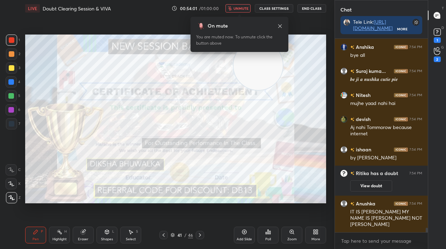
scroll to position [8137, 0]
click at [311, 9] on button "End Class" at bounding box center [311, 8] width 29 height 8
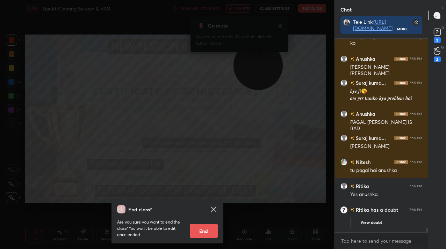
scroll to position [8325, 0]
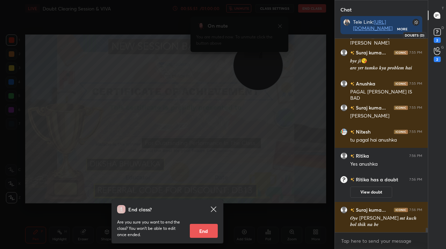
click at [433, 38] on div "2" at bounding box center [436, 40] width 7 height 6
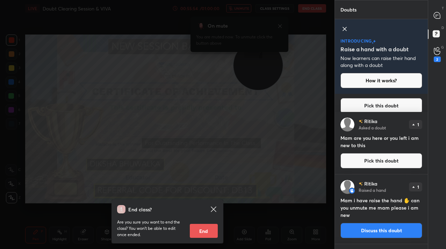
scroll to position [52, 0]
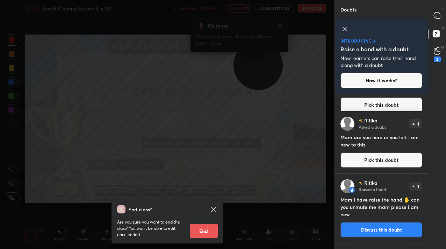
click at [288, 137] on div "End class? Are you sure you want to end the class? You won’t be able to edit on…" at bounding box center [167, 124] width 334 height 249
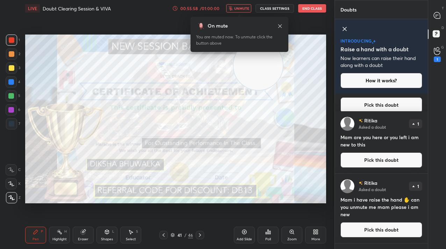
click at [244, 8] on span "unmute" at bounding box center [241, 8] width 15 height 5
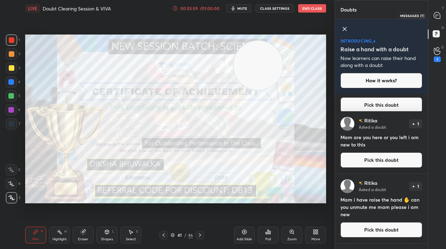
click at [441, 19] on div at bounding box center [437, 15] width 14 height 13
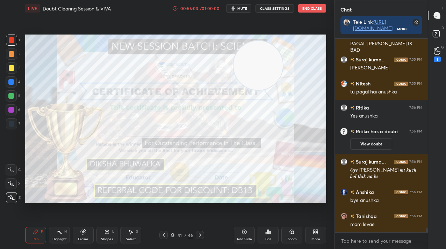
scroll to position [8575, 0]
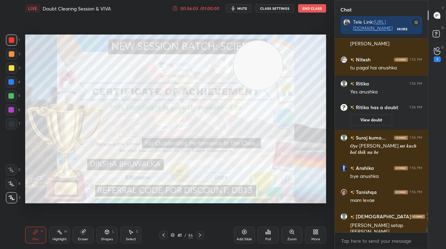
click at [243, 8] on span "mute" at bounding box center [242, 8] width 10 height 5
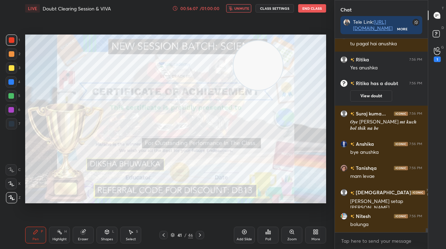
scroll to position [2, 2]
click at [315, 7] on button "End Class" at bounding box center [312, 8] width 28 height 8
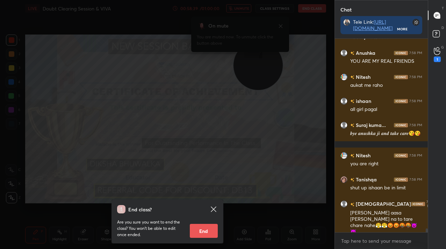
scroll to position [9276, 0]
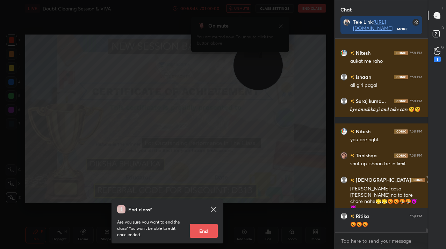
click at [176, 148] on div "End class? Are you sure you want to end the class? You won’t be able to edit on…" at bounding box center [167, 124] width 334 height 249
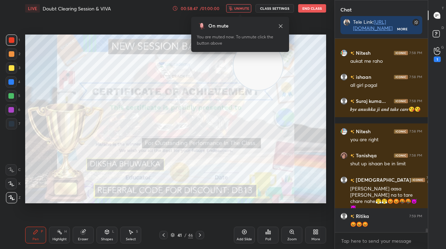
click at [309, 10] on button "End Class" at bounding box center [312, 8] width 28 height 8
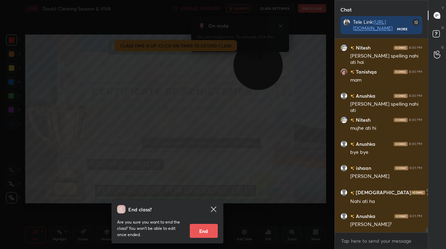
scroll to position [9138, 0]
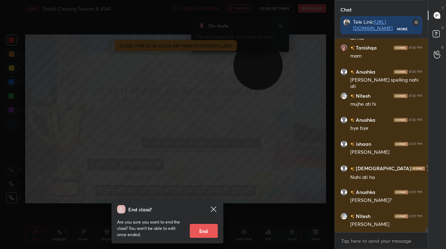
click at [199, 237] on button "End" at bounding box center [204, 231] width 28 height 14
type textarea "x"
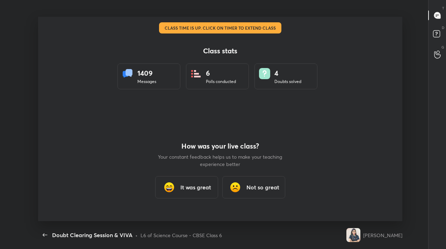
scroll to position [0, 0]
click at [211, 189] on div "It was great" at bounding box center [186, 187] width 63 height 22
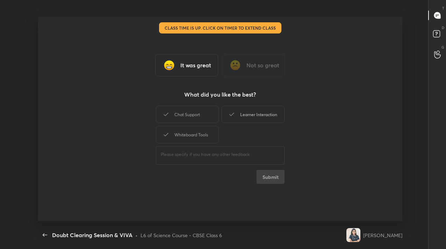
click at [274, 111] on div "Learner Interaction" at bounding box center [252, 114] width 63 height 17
click at [272, 180] on button "Submit" at bounding box center [270, 177] width 28 height 14
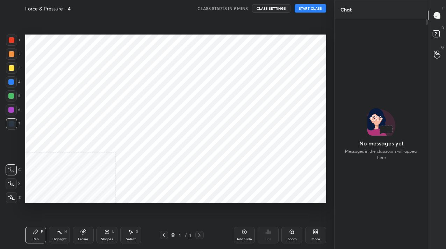
scroll to position [153, 91]
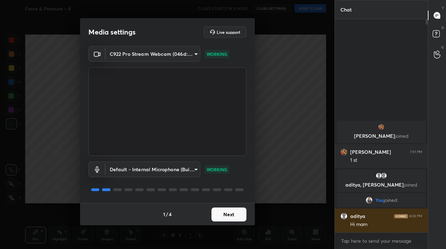
click at [229, 213] on button "Next" at bounding box center [228, 215] width 35 height 14
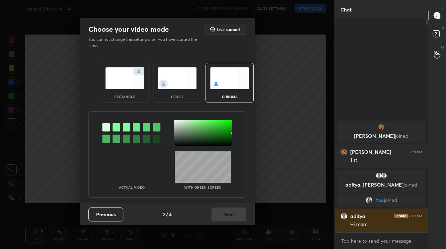
click at [173, 91] on div "circle" at bounding box center [177, 83] width 48 height 40
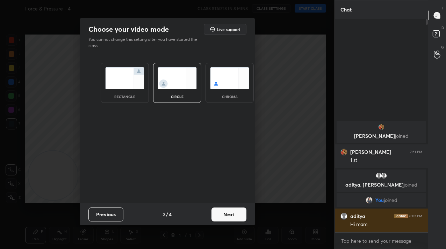
click at [229, 213] on button "Next" at bounding box center [228, 215] width 35 height 14
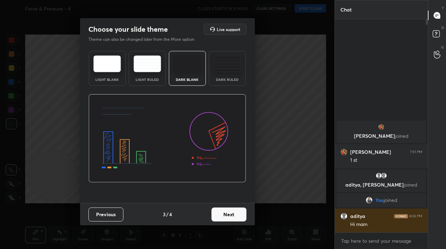
click at [229, 213] on button "Next" at bounding box center [228, 215] width 35 height 14
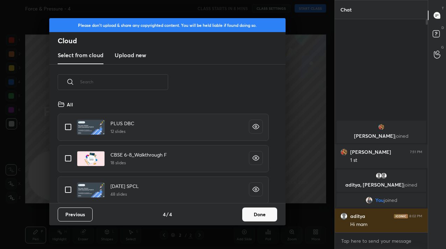
scroll to position [191, 0]
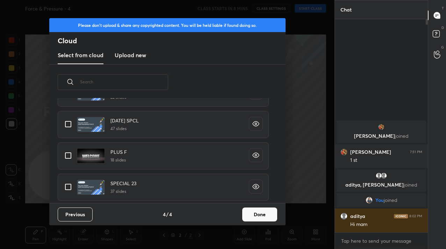
click at [65, 156] on input "grid" at bounding box center [68, 155] width 15 height 15
checkbox input "true"
click at [272, 214] on button "Done" at bounding box center [259, 215] width 35 height 14
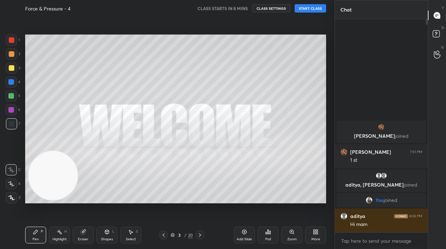
click at [14, 197] on icon at bounding box center [11, 198] width 6 height 5
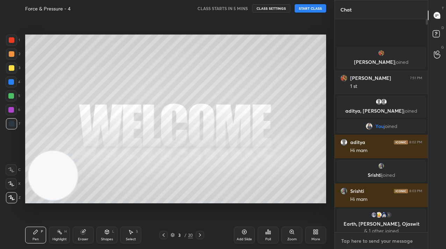
type textarea "x"
click at [376, 240] on textarea at bounding box center [381, 241] width 82 height 11
type textarea "H"
type textarea "x"
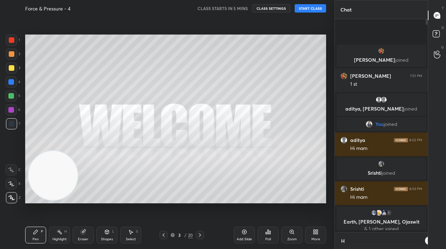
scroll to position [151, 91]
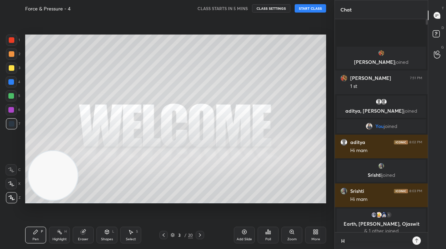
type textarea "Hi"
type textarea "x"
type textarea "Hi"
type textarea "x"
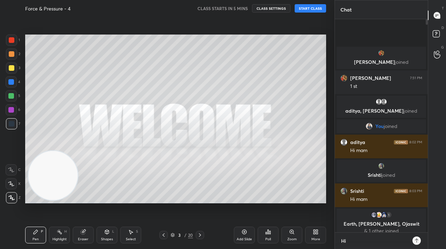
type textarea "Hi g"
type textarea "x"
type textarea "Hi gu"
type textarea "x"
type textarea "Hi guy"
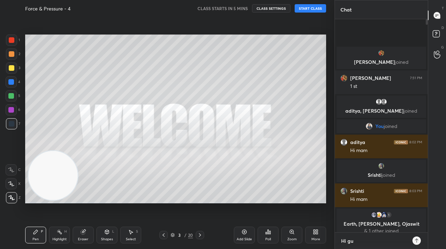
type textarea "x"
type textarea "Hi guys"
type textarea "x"
type textarea "Hi guyss"
type textarea "x"
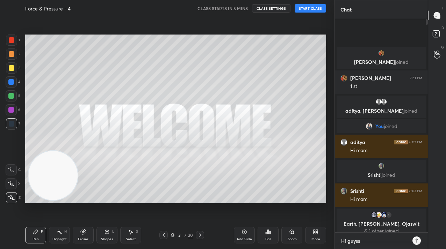
type textarea "Hi guysss"
type textarea "x"
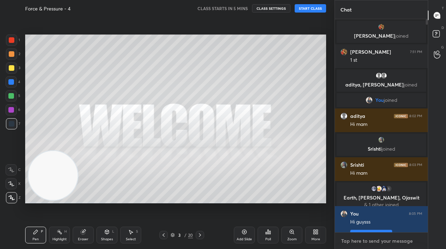
type textarea "x"
paste textarea "Tele Link: [URL][DOMAIN_NAME]"
type textarea "Tele Link: [URL][DOMAIN_NAME]"
type textarea "x"
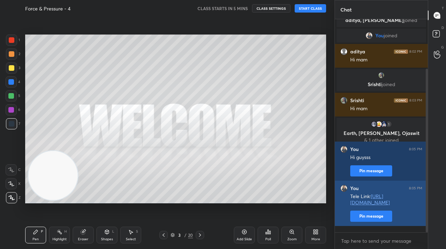
click at [371, 222] on button "Pin message" at bounding box center [371, 216] width 42 height 11
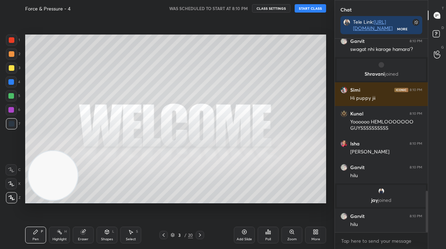
scroll to position [713, 0]
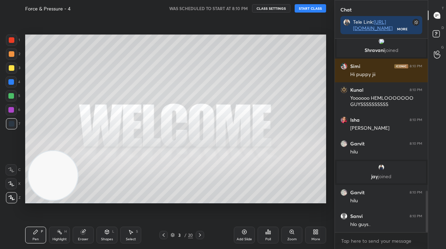
click at [311, 4] on button "START CLASS" at bounding box center [309, 8] width 31 height 8
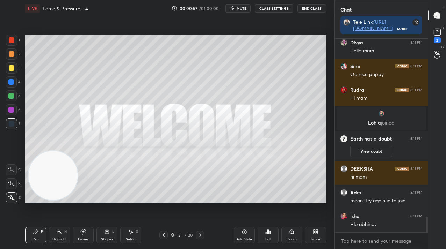
scroll to position [134, 91]
click at [439, 36] on icon at bounding box center [437, 32] width 10 height 10
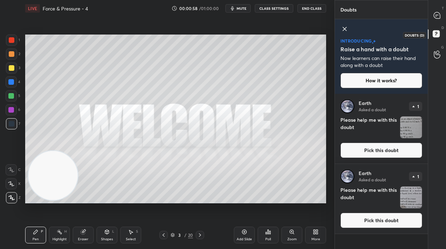
scroll to position [153, 91]
click at [377, 153] on button "Pick this doubt" at bounding box center [381, 150] width 82 height 15
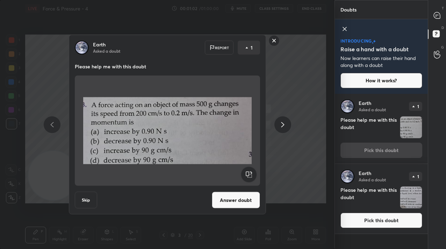
click at [361, 218] on button "Pick this doubt" at bounding box center [381, 220] width 82 height 15
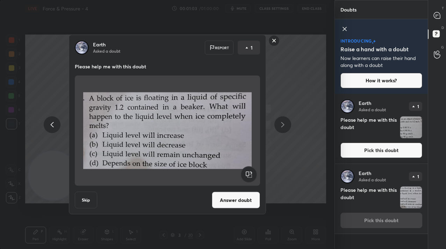
click at [435, 8] on div "T Messages (T)" at bounding box center [437, 16] width 18 height 20
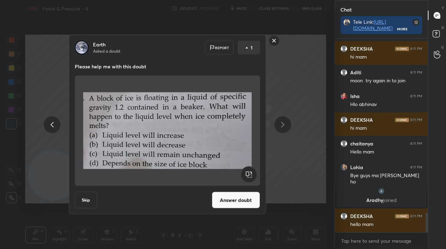
scroll to position [1726, 0]
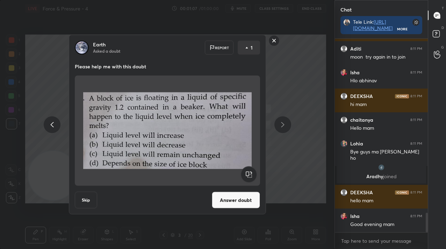
click at [273, 41] on rect at bounding box center [273, 40] width 11 height 11
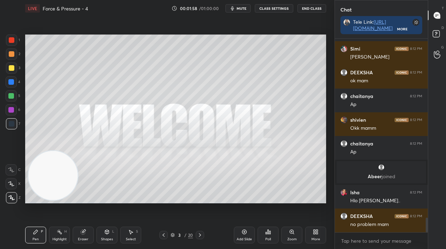
scroll to position [2397, 0]
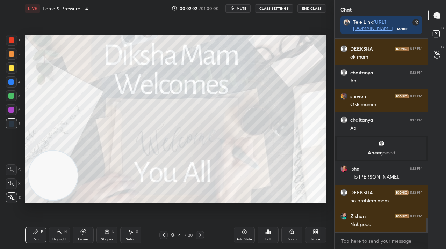
click at [197, 234] on div at bounding box center [200, 235] width 8 height 8
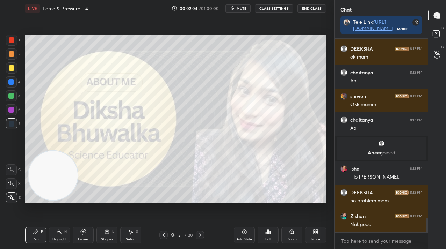
click at [200, 236] on icon at bounding box center [200, 236] width 6 height 6
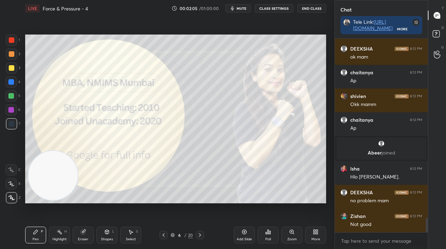
click at [8, 41] on div at bounding box center [11, 40] width 11 height 11
click at [8, 39] on div at bounding box center [11, 40] width 11 height 11
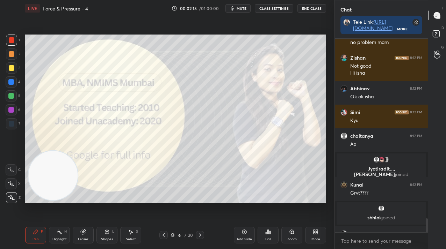
scroll to position [2516, 0]
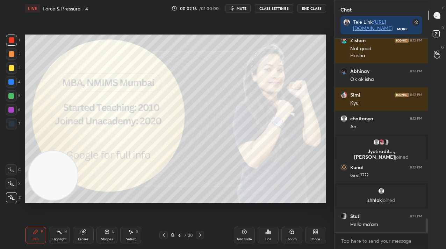
click at [203, 232] on div at bounding box center [200, 235] width 8 height 8
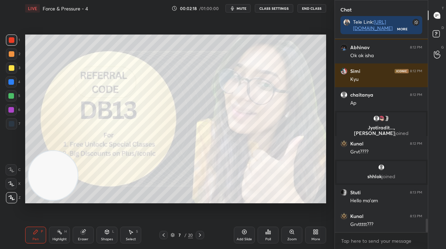
scroll to position [2564, 0]
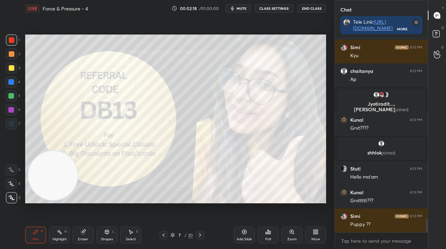
click at [200, 232] on div at bounding box center [200, 235] width 8 height 8
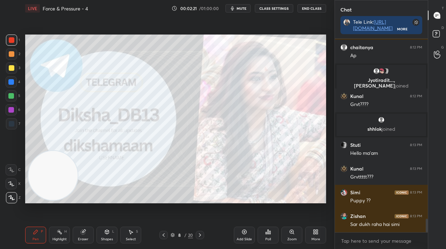
scroll to position [2611, 0]
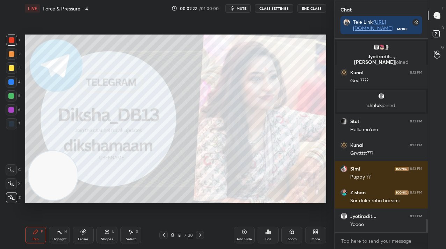
click at [202, 235] on icon at bounding box center [200, 236] width 6 height 6
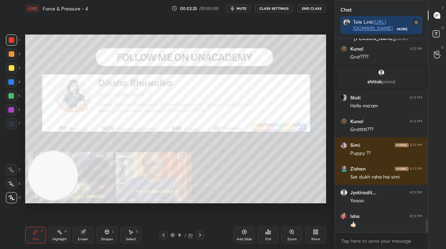
scroll to position [2659, 0]
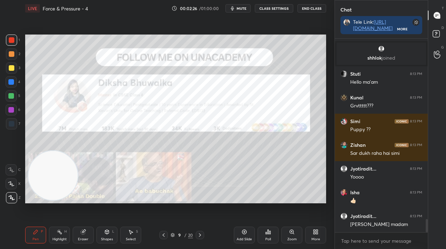
click at [317, 230] on div "More" at bounding box center [315, 235] width 21 height 17
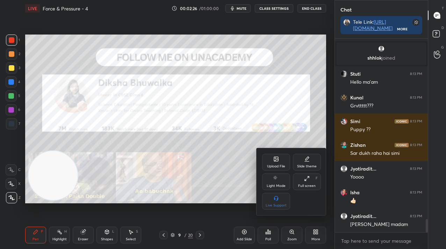
scroll to position [0, 0]
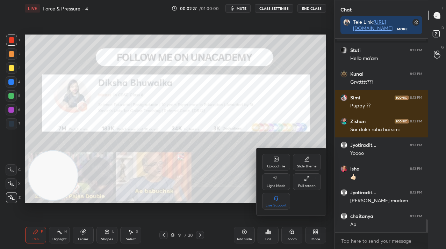
click at [274, 161] on icon at bounding box center [276, 159] width 6 height 6
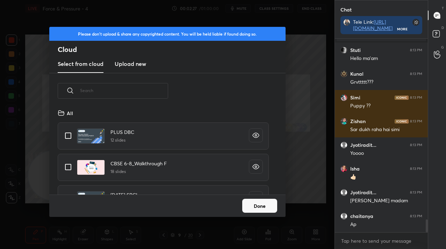
drag, startPoint x: 131, startPoint y: 70, endPoint x: 127, endPoint y: 71, distance: 4.7
click at [131, 70] on new "Upload new" at bounding box center [130, 64] width 31 height 17
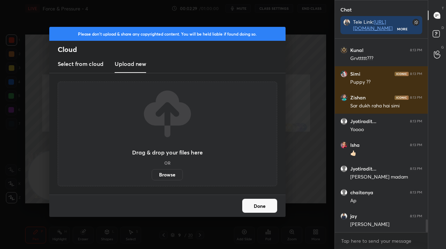
click at [177, 174] on label "Browse" at bounding box center [167, 174] width 31 height 11
click at [152, 174] on input "Browse" at bounding box center [152, 174] width 0 height 11
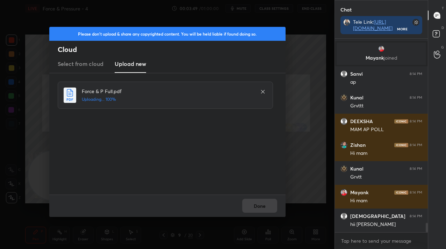
scroll to position [3770, 0]
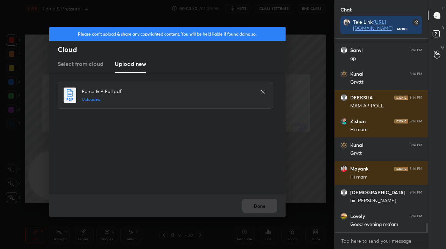
click at [254, 208] on div "Done" at bounding box center [167, 206] width 236 height 22
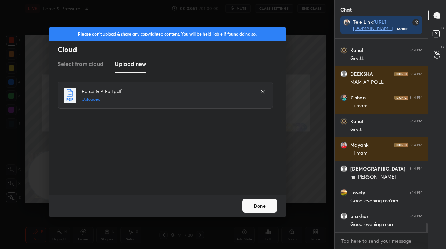
click at [254, 208] on button "Done" at bounding box center [259, 206] width 35 height 14
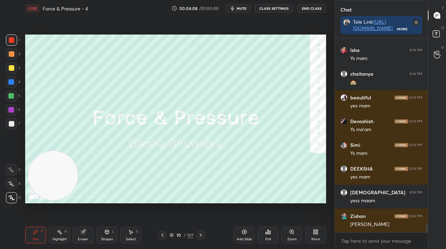
scroll to position [4126, 0]
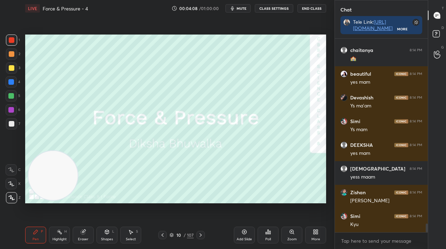
click at [180, 234] on div "10" at bounding box center [178, 235] width 7 height 4
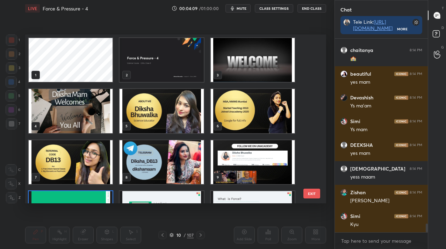
scroll to position [35, 0]
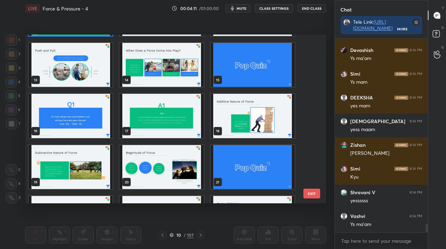
click at [72, 137] on img "grid" at bounding box center [71, 116] width 84 height 44
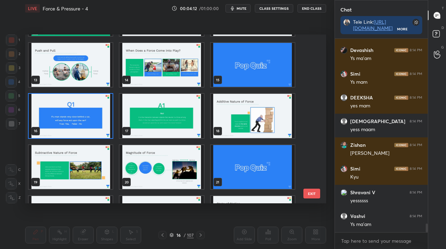
click at [72, 137] on img "grid" at bounding box center [71, 116] width 84 height 44
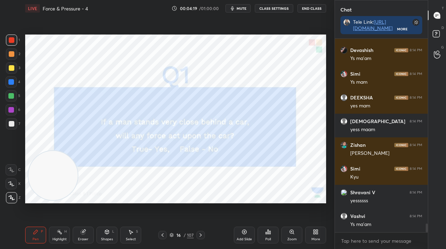
click at [264, 232] on div "Poll" at bounding box center [267, 235] width 21 height 17
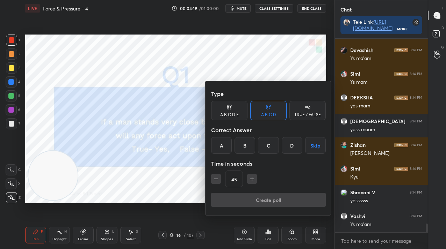
drag, startPoint x: 299, startPoint y: 107, endPoint x: 295, endPoint y: 117, distance: 11.5
click at [298, 107] on div "TRUE / FALSE" at bounding box center [307, 111] width 36 height 20
click at [270, 146] on div "False" at bounding box center [268, 145] width 36 height 17
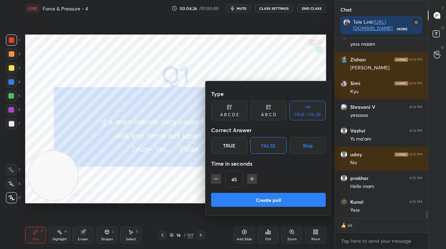
scroll to position [4283, 0]
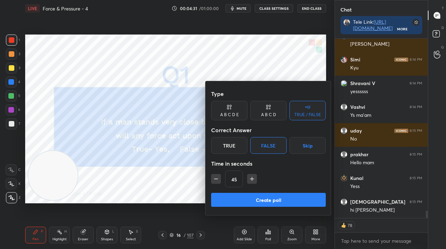
click at [246, 204] on button "Create poll" at bounding box center [268, 200] width 115 height 14
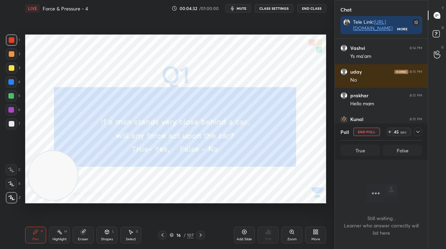
scroll to position [141, 91]
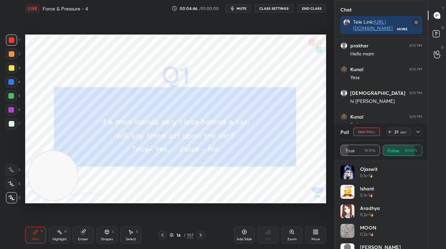
click at [416, 137] on div "Poll End Poll 31 sec" at bounding box center [381, 132] width 82 height 17
click at [416, 132] on icon at bounding box center [418, 132] width 6 height 6
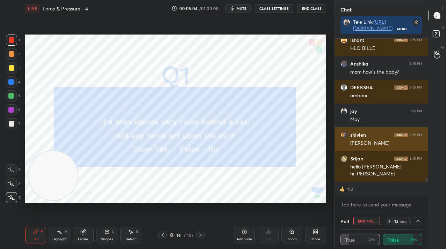
scroll to position [4283, 0]
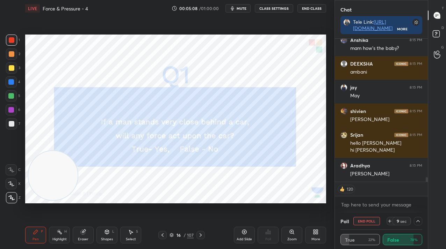
click at [364, 223] on button "End Poll" at bounding box center [366, 221] width 27 height 8
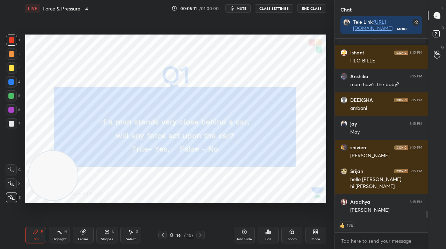
scroll to position [4270, 0]
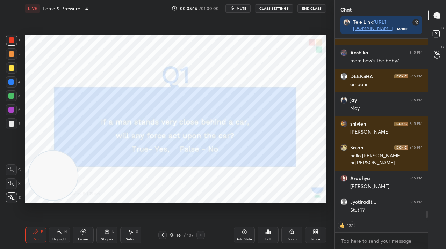
click at [191, 236] on div "107" at bounding box center [190, 235] width 7 height 6
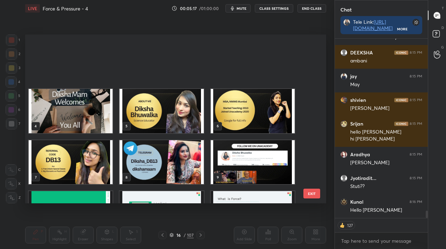
scroll to position [138, 0]
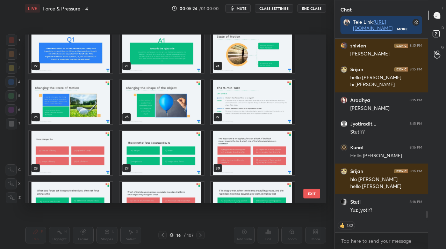
click at [70, 162] on img "grid" at bounding box center [71, 153] width 84 height 44
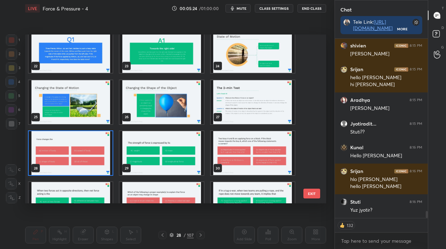
click at [70, 162] on img "grid" at bounding box center [71, 153] width 84 height 44
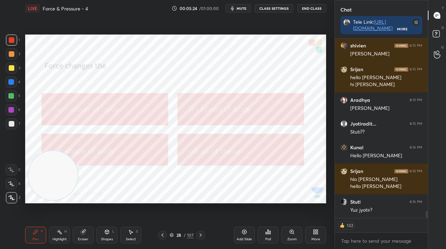
click at [70, 162] on img "grid" at bounding box center [71, 153] width 84 height 44
click at [270, 237] on div "Poll" at bounding box center [267, 235] width 21 height 17
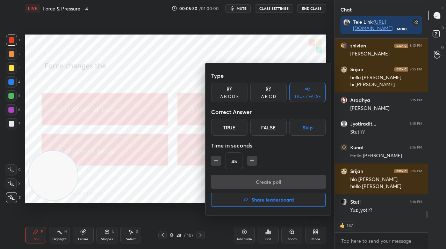
drag, startPoint x: 270, startPoint y: 94, endPoint x: 279, endPoint y: 113, distance: 21.1
click at [270, 95] on div "A B C D" at bounding box center [268, 97] width 15 height 4
click at [295, 132] on div "D" at bounding box center [291, 127] width 21 height 17
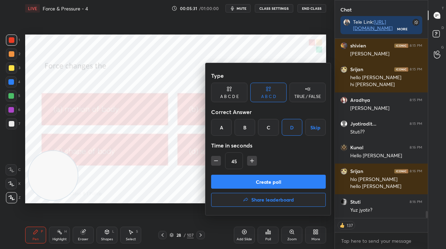
click at [294, 181] on button "Create poll" at bounding box center [268, 182] width 115 height 14
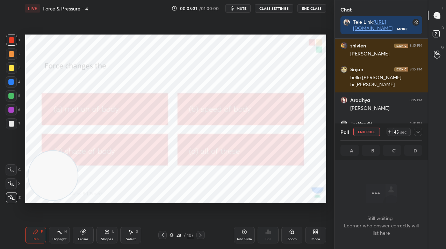
scroll to position [97, 91]
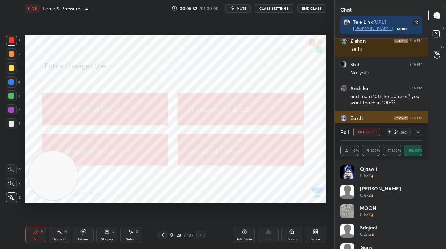
drag, startPoint x: 374, startPoint y: 129, endPoint x: 377, endPoint y: 133, distance: 5.0
click at [374, 130] on button "End Poll" at bounding box center [366, 132] width 27 height 8
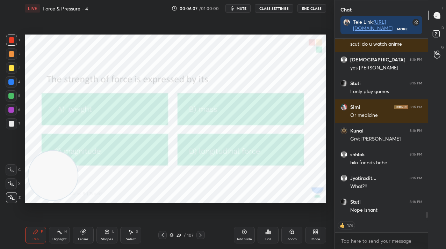
click at [268, 240] on div "Poll" at bounding box center [268, 239] width 6 height 3
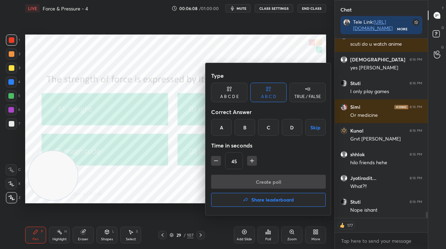
drag, startPoint x: 271, startPoint y: 126, endPoint x: 269, endPoint y: 139, distance: 13.7
click at [271, 126] on div "C" at bounding box center [268, 127] width 21 height 17
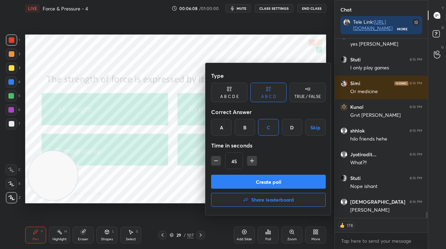
click at [265, 182] on button "Create poll" at bounding box center [268, 182] width 115 height 14
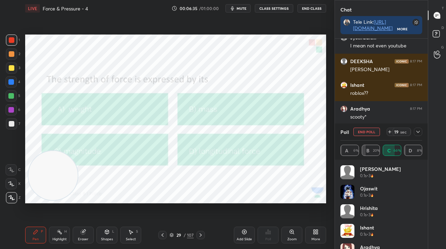
click at [379, 133] on div "Poll End Poll 19 sec" at bounding box center [381, 132] width 82 height 17
click at [351, 127] on div "Poll End Poll 17 sec" at bounding box center [381, 132] width 82 height 17
click at [351, 133] on div "Poll End Poll" at bounding box center [359, 132] width 39 height 8
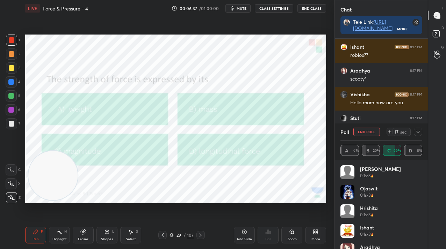
drag, startPoint x: 367, startPoint y: 132, endPoint x: 367, endPoint y: 137, distance: 4.2
click at [366, 132] on button "End Poll" at bounding box center [366, 132] width 27 height 8
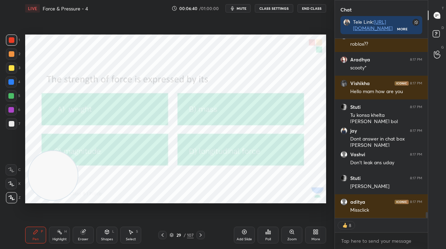
drag, startPoint x: 201, startPoint y: 233, endPoint x: 203, endPoint y: 237, distance: 3.9
click at [200, 234] on icon at bounding box center [201, 236] width 6 height 6
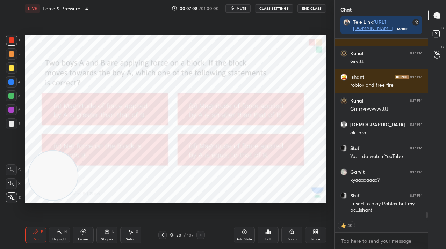
click at [311, 239] on div "More" at bounding box center [315, 239] width 9 height 3
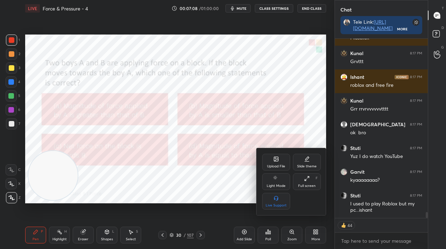
click at [281, 165] on div "Upload File" at bounding box center [276, 166] width 18 height 3
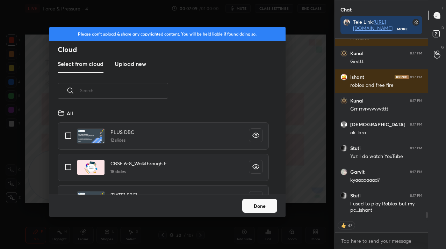
click at [149, 65] on div "Select from cloud Upload new" at bounding box center [167, 64] width 236 height 17
click at [136, 66] on h3 "Upload new" at bounding box center [130, 64] width 31 height 8
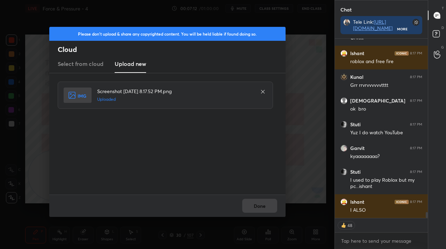
click at [254, 208] on button "Done" at bounding box center [259, 206] width 35 height 14
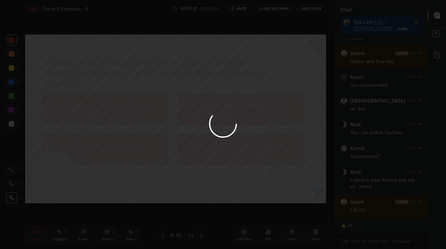
click at [254, 208] on div at bounding box center [223, 124] width 446 height 249
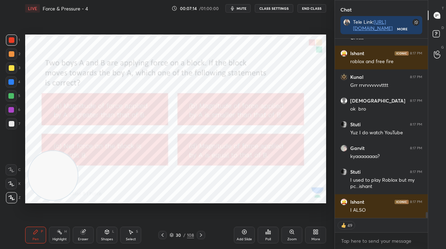
click at [263, 236] on div "Poll" at bounding box center [267, 235] width 21 height 17
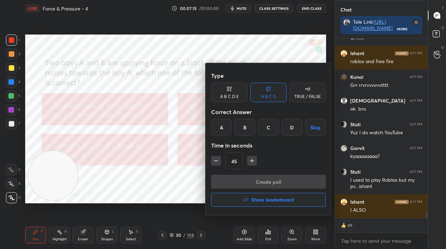
drag, startPoint x: 242, startPoint y: 129, endPoint x: 246, endPoint y: 170, distance: 41.4
click at [242, 129] on div "B" at bounding box center [244, 127] width 21 height 17
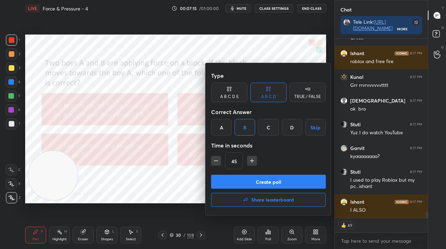
click at [247, 183] on button "Create poll" at bounding box center [268, 182] width 115 height 14
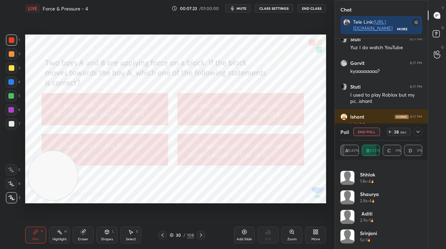
click at [418, 133] on icon at bounding box center [418, 132] width 6 height 6
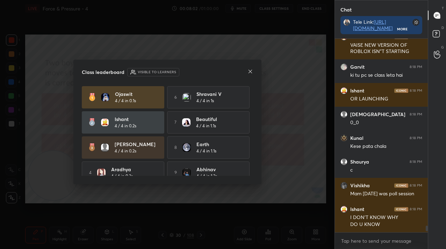
scroll to position [2, 2]
click at [252, 71] on div "Class leaderboard Visible to learners Ojaswit 4 / 4 in 0.1s 6 Shravani V 4 / 4 …" at bounding box center [167, 122] width 188 height 125
click at [251, 70] on icon at bounding box center [250, 72] width 6 height 6
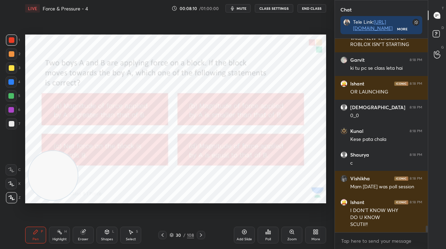
click at [179, 234] on div "30" at bounding box center [178, 235] width 7 height 4
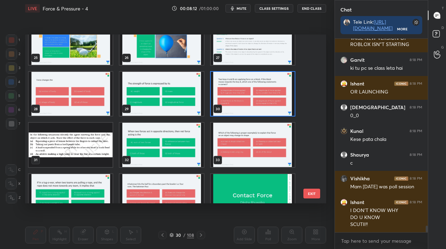
click at [103, 137] on img "grid" at bounding box center [71, 145] width 84 height 44
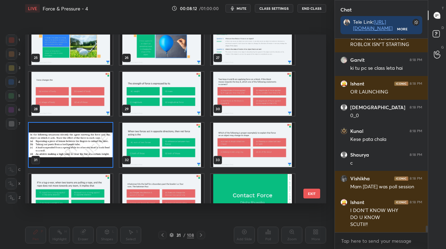
click at [103, 137] on img "grid" at bounding box center [71, 145] width 84 height 44
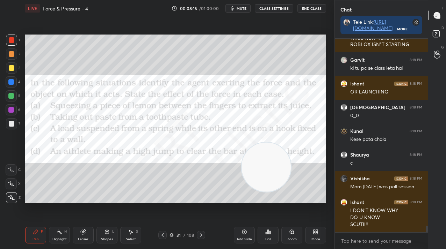
drag, startPoint x: 59, startPoint y: 193, endPoint x: 303, endPoint y: 202, distance: 244.6
click at [291, 192] on video at bounding box center [265, 167] width 49 height 49
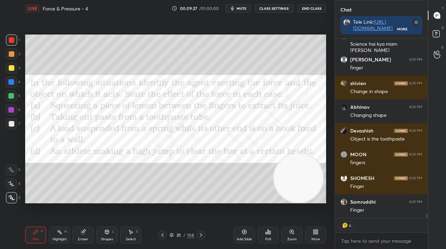
scroll to position [6449, 0]
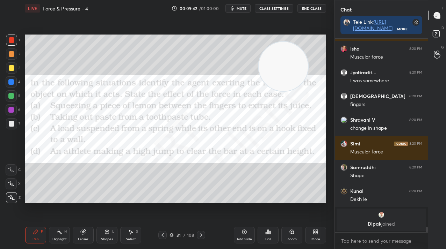
drag, startPoint x: 300, startPoint y: 167, endPoint x: 287, endPoint y: 59, distance: 108.3
click at [287, 59] on video at bounding box center [282, 66] width 49 height 49
drag, startPoint x: 245, startPoint y: 240, endPoint x: 250, endPoint y: 239, distance: 5.1
click at [245, 240] on div "Add Slide" at bounding box center [243, 239] width 15 height 3
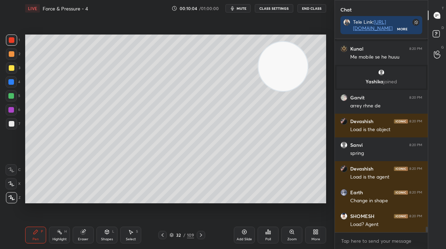
scroll to position [6509, 0]
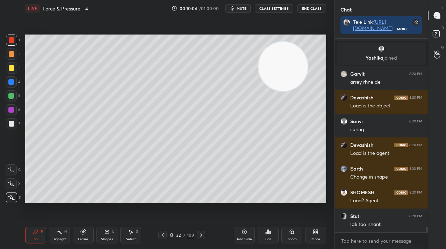
click at [162, 234] on icon at bounding box center [162, 235] width 2 height 3
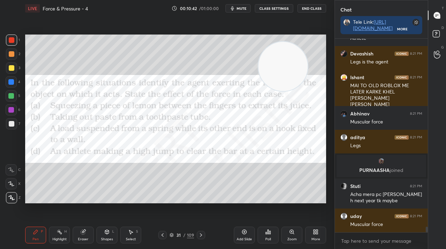
scroll to position [177, 91]
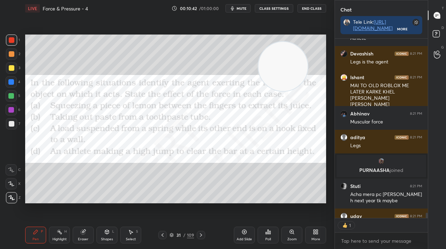
click at [179, 237] on div "31" at bounding box center [178, 235] width 7 height 4
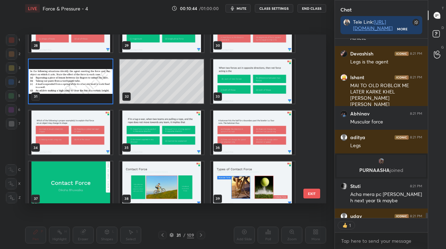
scroll to position [498, 0]
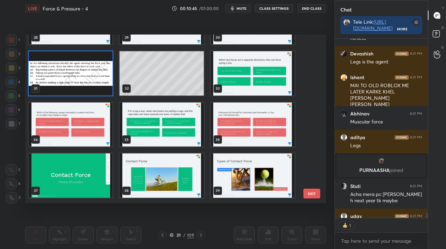
click at [264, 75] on img "grid" at bounding box center [253, 73] width 84 height 44
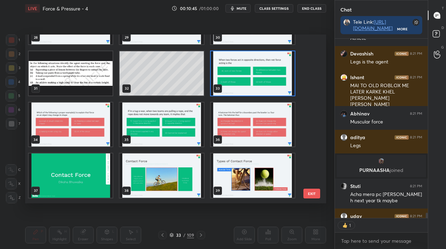
click at [264, 75] on img "grid" at bounding box center [253, 73] width 84 height 44
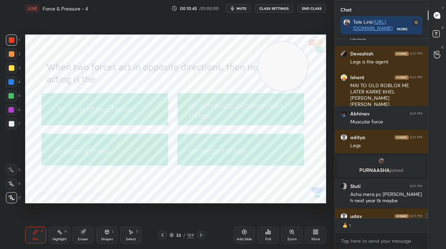
click at [264, 75] on img "grid" at bounding box center [253, 73] width 84 height 44
click at [267, 238] on div "Poll" at bounding box center [268, 239] width 6 height 3
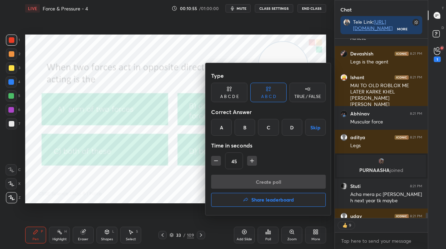
click at [246, 128] on div "B" at bounding box center [244, 127] width 21 height 17
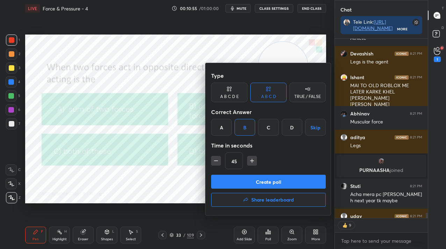
click at [251, 179] on button "Create poll" at bounding box center [268, 182] width 115 height 14
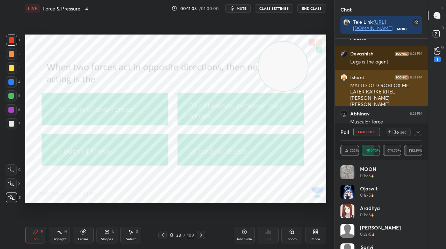
scroll to position [2, 2]
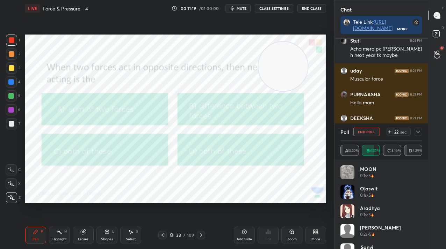
click at [358, 130] on button "End Poll" at bounding box center [366, 132] width 27 height 8
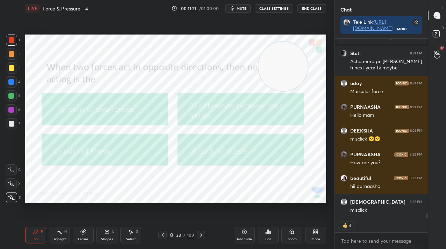
click at [188, 235] on div "109" at bounding box center [190, 235] width 7 height 6
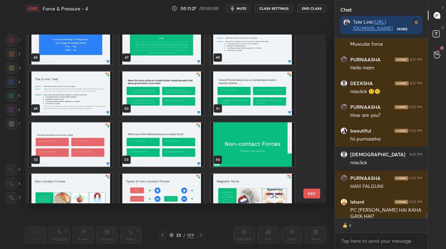
click at [184, 103] on img "grid" at bounding box center [161, 94] width 84 height 44
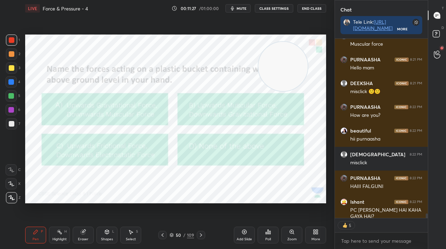
click at [184, 103] on img "grid" at bounding box center [161, 94] width 84 height 44
drag, startPoint x: 291, startPoint y: 67, endPoint x: 270, endPoint y: 160, distance: 95.8
click at [291, 181] on video at bounding box center [268, 165] width 49 height 49
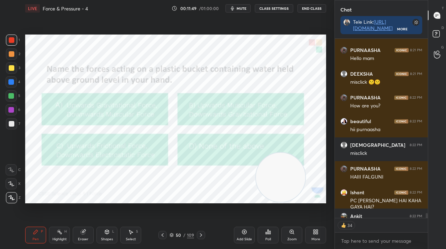
click at [262, 237] on div "Poll" at bounding box center [267, 235] width 21 height 17
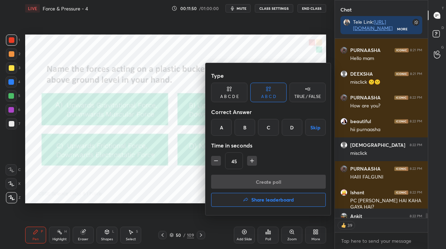
click at [245, 131] on div "B" at bounding box center [244, 127] width 21 height 17
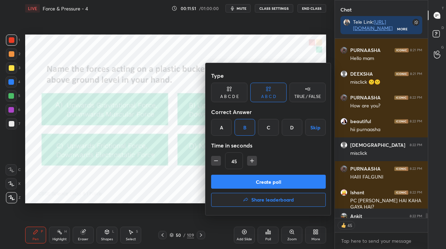
click at [245, 181] on button "Create poll" at bounding box center [268, 182] width 115 height 14
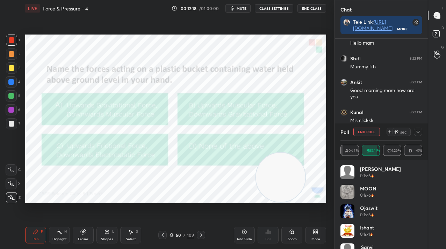
scroll to position [7072, 0]
click at [366, 136] on button "End Poll" at bounding box center [366, 132] width 27 height 8
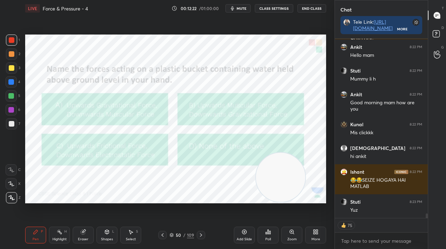
scroll to position [7059, 0]
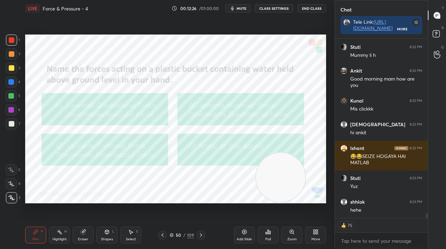
drag, startPoint x: 184, startPoint y: 236, endPoint x: 180, endPoint y: 234, distance: 4.9
click at [184, 237] on div "/" at bounding box center [184, 235] width 2 height 4
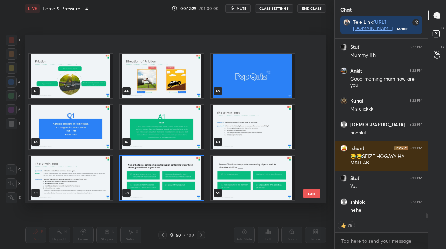
scroll to position [747, 0]
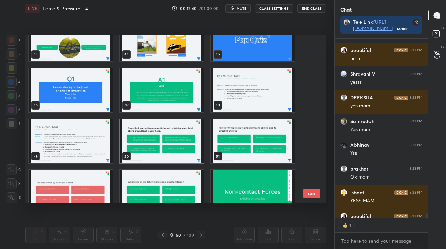
click at [231, 147] on img "grid" at bounding box center [253, 141] width 84 height 44
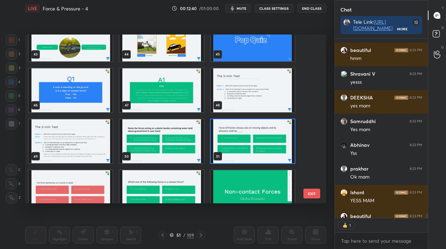
click at [231, 147] on img "grid" at bounding box center [253, 141] width 84 height 44
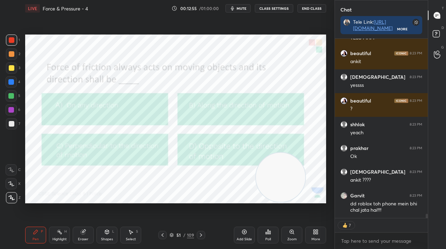
click at [266, 231] on icon at bounding box center [268, 232] width 6 height 6
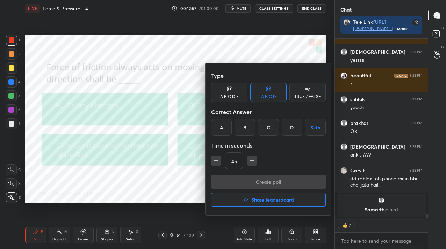
drag, startPoint x: 295, startPoint y: 131, endPoint x: 295, endPoint y: 136, distance: 4.9
click at [295, 131] on div "D" at bounding box center [291, 127] width 21 height 17
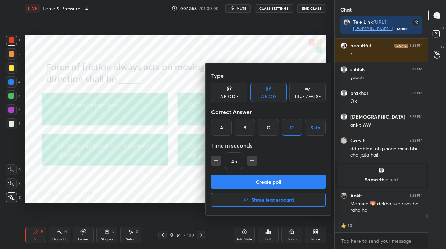
click at [291, 182] on button "Create poll" at bounding box center [268, 182] width 115 height 14
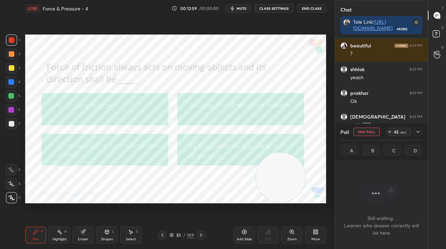
click at [414, 132] on div at bounding box center [417, 132] width 8 height 8
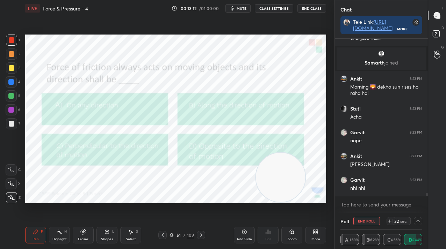
click at [417, 220] on icon at bounding box center [418, 222] width 6 height 6
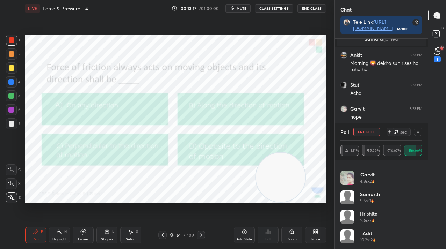
click at [420, 134] on div at bounding box center [417, 132] width 8 height 8
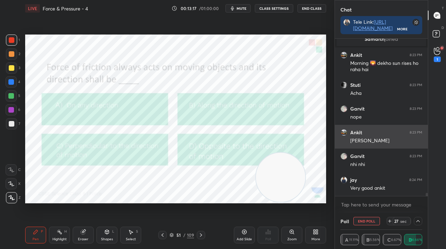
click at [418, 135] on div "Ankit 8:23 PM" at bounding box center [381, 132] width 82 height 7
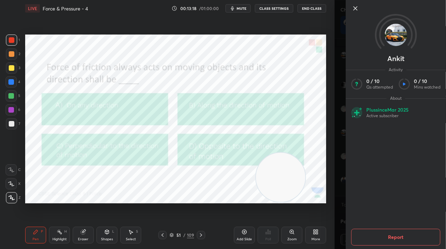
click at [332, 141] on body "1 2 3 4 5 6 7 C X Z C X Z E E Erase all H H LIVE Force & Pressure - 4 00:13:18 …" at bounding box center [223, 124] width 446 height 249
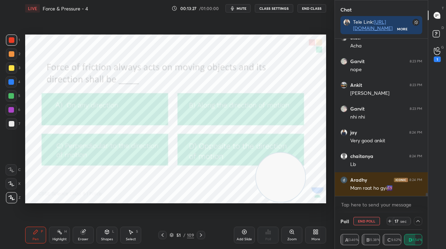
click at [369, 218] on button "End Poll" at bounding box center [366, 221] width 27 height 8
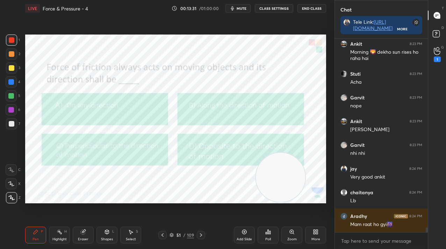
click at [191, 234] on div "109" at bounding box center [190, 235] width 7 height 6
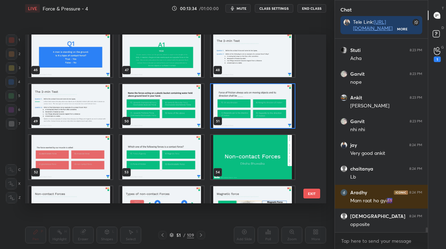
click at [69, 157] on img "grid" at bounding box center [71, 157] width 84 height 44
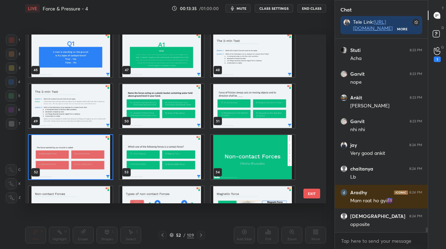
click at [77, 154] on img "grid" at bounding box center [71, 157] width 84 height 44
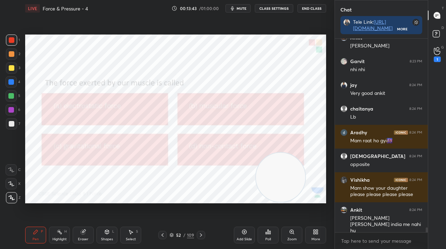
click at [268, 229] on div "Poll" at bounding box center [267, 235] width 21 height 17
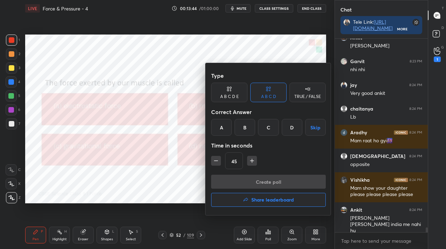
drag, startPoint x: 241, startPoint y: 127, endPoint x: 243, endPoint y: 149, distance: 21.8
click at [240, 127] on div "B" at bounding box center [244, 127] width 21 height 17
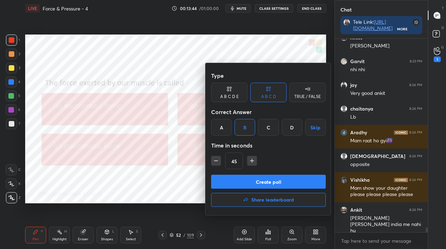
click at [247, 176] on button "Create poll" at bounding box center [268, 182] width 115 height 14
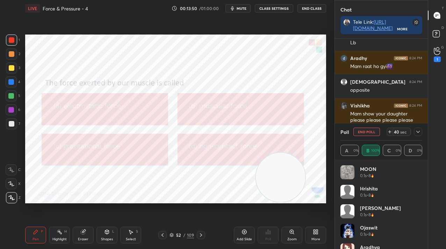
click at [421, 132] on div at bounding box center [417, 132] width 8 height 8
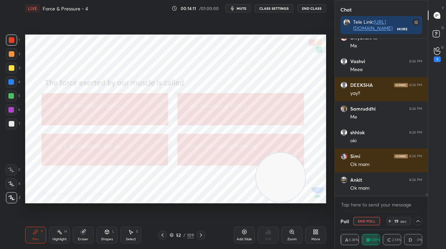
click at [366, 222] on button "End Poll" at bounding box center [366, 221] width 27 height 8
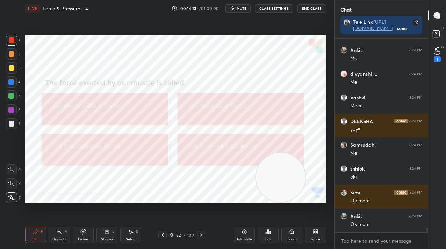
click at [199, 235] on icon at bounding box center [201, 236] width 6 height 6
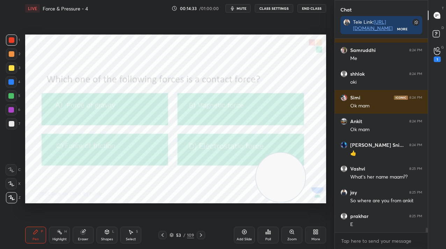
click at [271, 236] on div "Poll" at bounding box center [267, 235] width 21 height 17
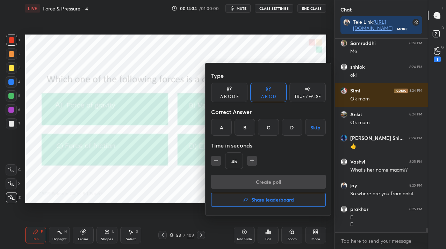
click at [219, 129] on div "A" at bounding box center [221, 127] width 21 height 17
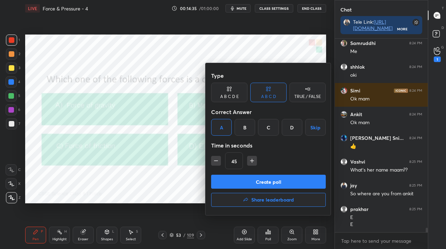
click at [275, 125] on div "C" at bounding box center [268, 127] width 21 height 17
click at [276, 182] on button "Create poll" at bounding box center [268, 182] width 115 height 14
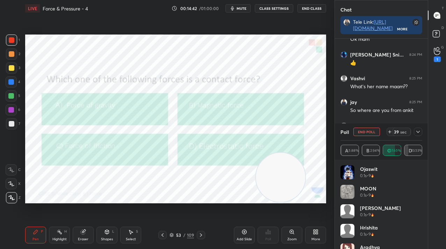
click at [415, 132] on icon at bounding box center [418, 132] width 6 height 6
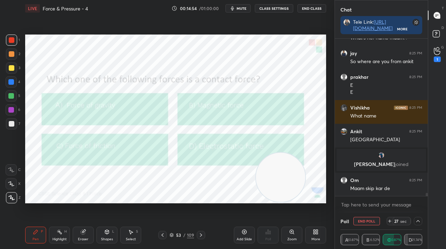
click at [358, 221] on button "End Poll" at bounding box center [366, 221] width 27 height 8
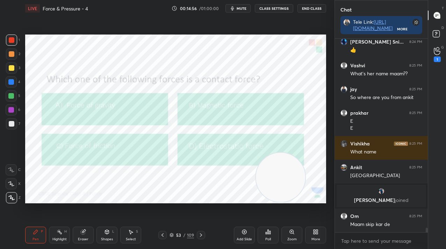
click at [264, 237] on div "Poll" at bounding box center [267, 235] width 21 height 17
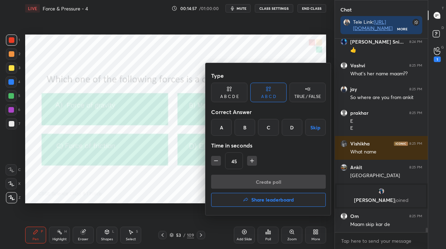
click at [214, 102] on div "A B C D E" at bounding box center [229, 93] width 36 height 20
click at [259, 130] on div "C" at bounding box center [258, 127] width 17 height 17
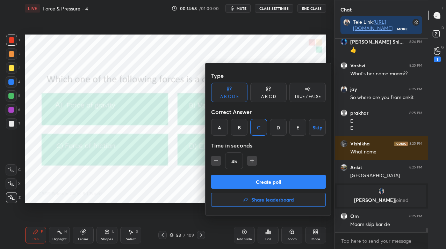
click at [259, 178] on button "Create poll" at bounding box center [268, 182] width 115 height 14
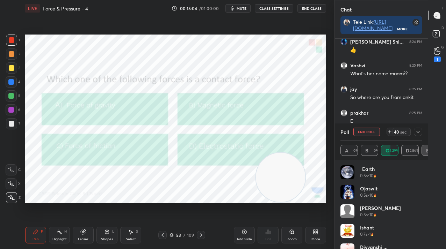
click at [417, 134] on icon at bounding box center [418, 132] width 6 height 6
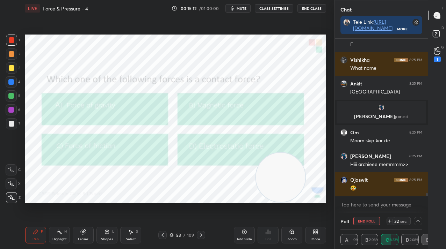
click at [419, 220] on icon at bounding box center [418, 222] width 6 height 6
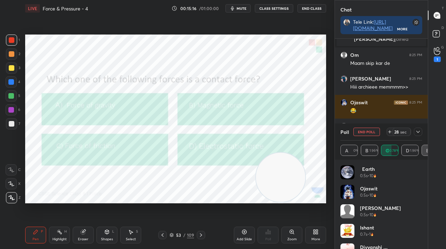
click at [416, 133] on icon at bounding box center [418, 132] width 6 height 6
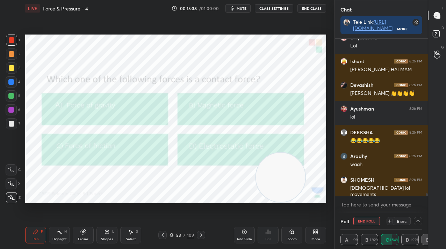
click at [365, 223] on button "End Poll" at bounding box center [366, 221] width 27 height 8
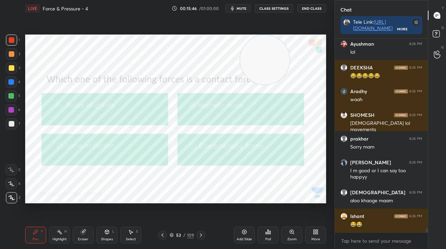
drag, startPoint x: 283, startPoint y: 176, endPoint x: 269, endPoint y: 68, distance: 108.9
click at [269, 65] on video at bounding box center [264, 59] width 49 height 49
click at [176, 234] on div "53" at bounding box center [178, 235] width 7 height 4
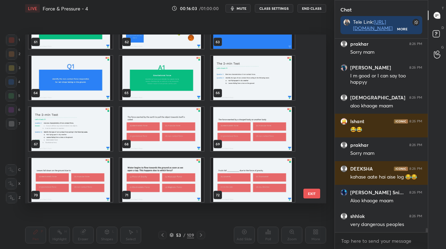
click at [141, 145] on img "grid" at bounding box center [161, 129] width 84 height 44
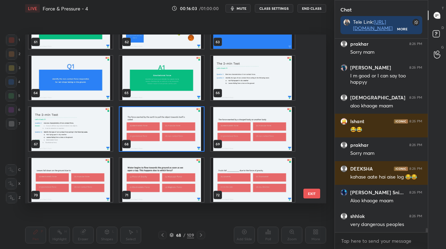
click at [141, 145] on img "grid" at bounding box center [161, 129] width 84 height 44
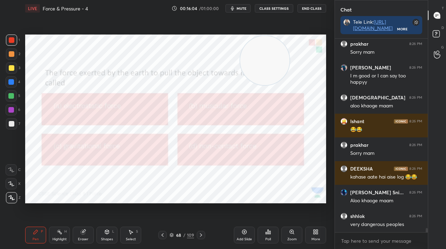
click at [141, 145] on img "grid" at bounding box center [161, 129] width 84 height 44
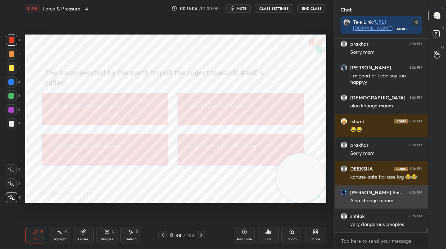
drag, startPoint x: 267, startPoint y: 64, endPoint x: 338, endPoint y: 208, distance: 160.2
click at [338, 208] on div "1 2 3 4 5 6 7 C X Z C X Z E E Erase all H H LIVE Force & Pressure - 4 00:16:06 …" at bounding box center [223, 124] width 446 height 249
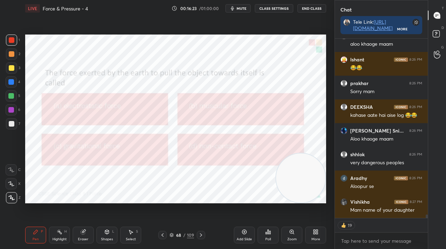
scroll to position [8752, 0]
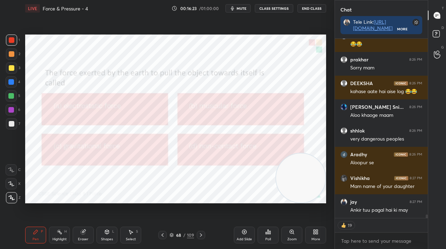
click at [266, 236] on div "Poll" at bounding box center [267, 235] width 21 height 17
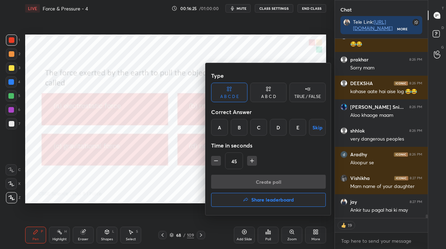
click at [261, 122] on div "C" at bounding box center [258, 127] width 17 height 17
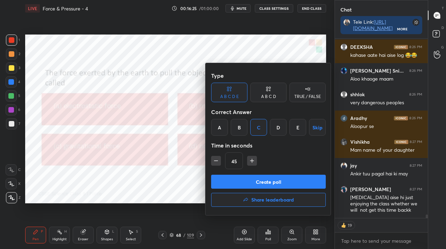
click at [263, 87] on div "A B C D" at bounding box center [268, 93] width 36 height 20
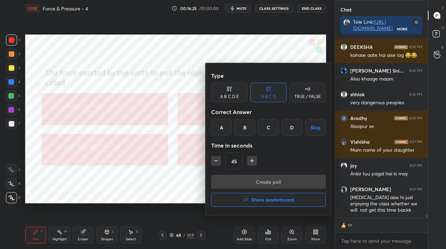
click at [262, 128] on div "C" at bounding box center [268, 127] width 21 height 17
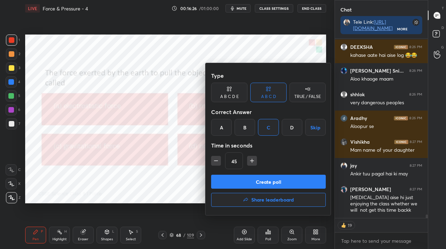
click at [267, 180] on button "Create poll" at bounding box center [268, 182] width 115 height 14
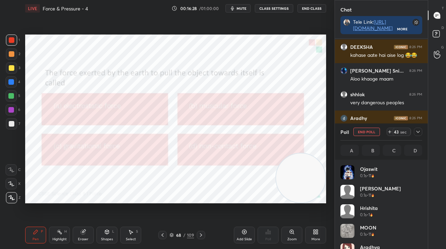
click at [423, 132] on div "Poll End Poll 43 sec A B C D" at bounding box center [381, 142] width 93 height 36
click at [418, 132] on icon at bounding box center [417, 132] width 3 height 2
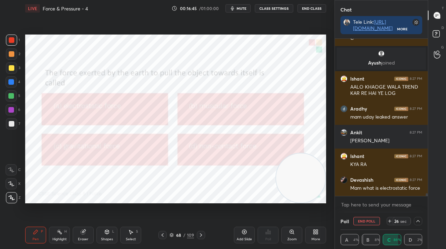
click at [371, 221] on button "End Poll" at bounding box center [366, 221] width 27 height 8
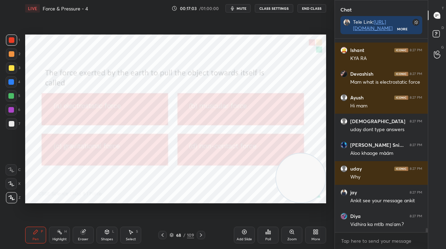
click at [190, 238] on div "109" at bounding box center [190, 235] width 7 height 6
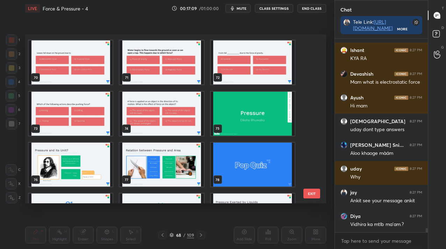
click at [189, 131] on img "grid" at bounding box center [161, 113] width 84 height 44
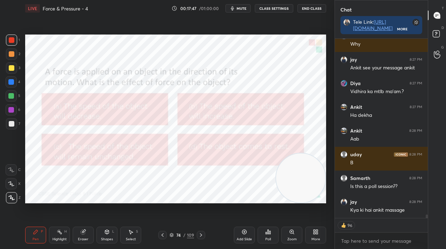
click at [263, 241] on div "Poll" at bounding box center [267, 235] width 21 height 17
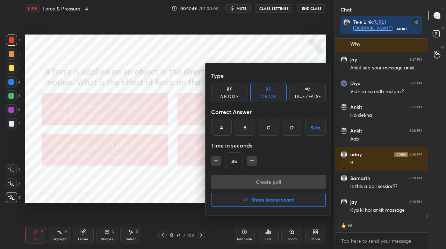
click at [249, 126] on div "B" at bounding box center [244, 127] width 21 height 17
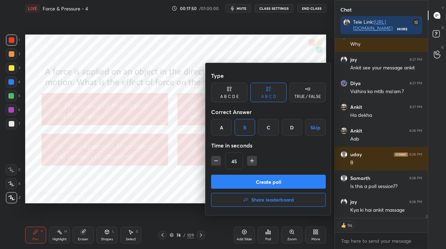
click at [249, 188] on button "Create poll" at bounding box center [268, 182] width 115 height 14
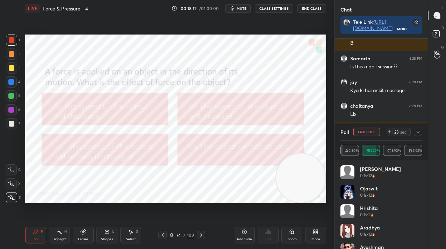
scroll to position [9420, 0]
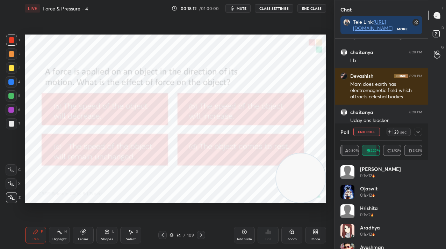
click at [366, 138] on div "Poll End Poll 23 sec" at bounding box center [381, 132] width 82 height 17
drag, startPoint x: 362, startPoint y: 130, endPoint x: 352, endPoint y: 129, distance: 10.6
click at [362, 130] on button "End Poll" at bounding box center [366, 132] width 27 height 8
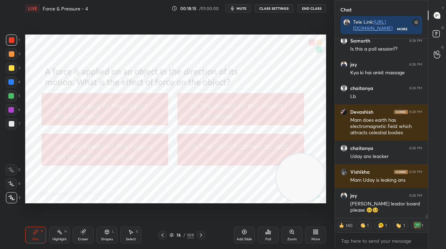
scroll to position [9384, 0]
click at [202, 233] on div at bounding box center [201, 235] width 8 height 8
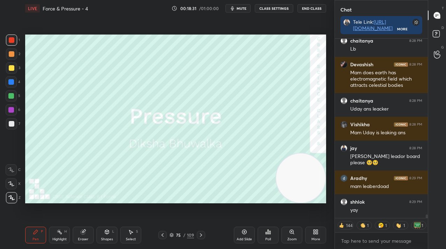
scroll to position [9456, 0]
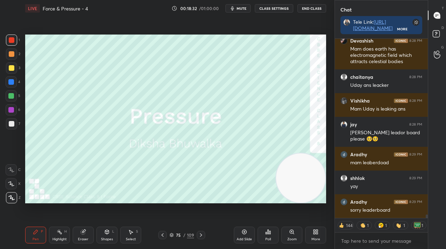
type textarea "x"
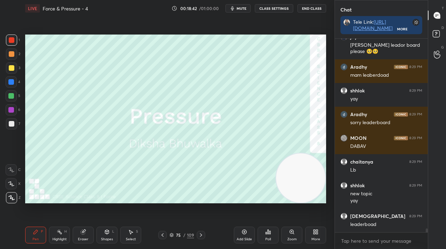
scroll to position [9567, 0]
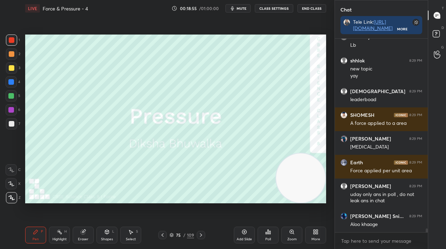
drag, startPoint x: 242, startPoint y: 239, endPoint x: 243, endPoint y: 246, distance: 6.7
click at [241, 240] on div "Add Slide" at bounding box center [243, 239] width 15 height 3
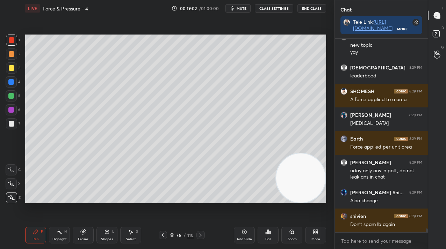
scroll to position [9716, 0]
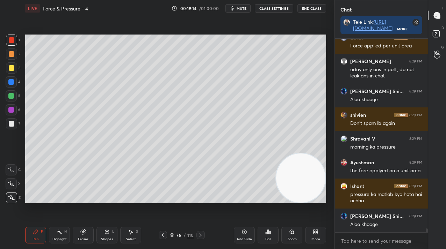
click at [279, 8] on button "CLASS SETTINGS" at bounding box center [274, 8] width 38 height 8
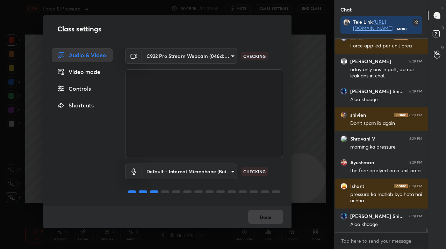
drag, startPoint x: 90, startPoint y: 90, endPoint x: 98, endPoint y: 89, distance: 8.8
click at [90, 90] on div "Controls" at bounding box center [82, 89] width 61 height 14
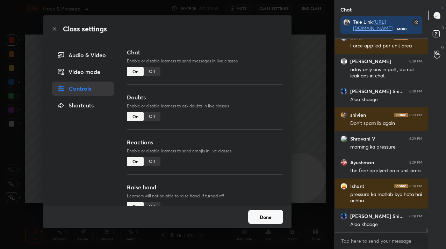
click at [152, 71] on div "Off" at bounding box center [152, 71] width 17 height 9
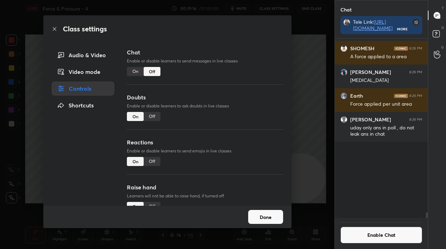
scroll to position [177, 91]
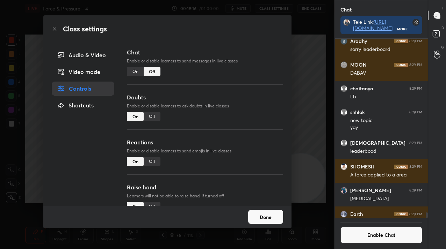
click at [149, 117] on div "Off" at bounding box center [152, 116] width 17 height 9
click at [269, 215] on button "Done" at bounding box center [265, 217] width 35 height 14
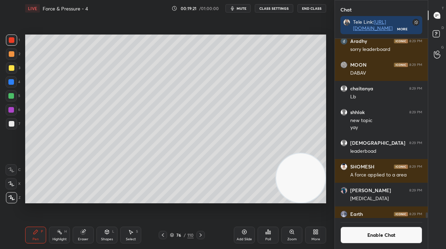
click at [17, 70] on div "3" at bounding box center [13, 68] width 14 height 11
click at [12, 69] on div at bounding box center [12, 68] width 6 height 6
click at [285, 202] on div "Setting up your live class Poll for secs No correct answer Start poll" at bounding box center [175, 119] width 301 height 169
click at [12, 112] on div at bounding box center [11, 110] width 6 height 6
click at [12, 111] on div at bounding box center [11, 110] width 6 height 6
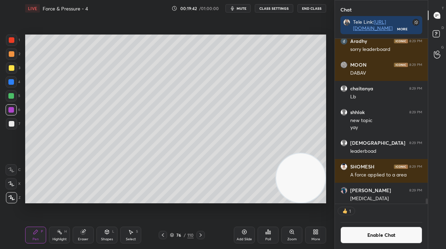
scroll to position [163, 91]
click at [13, 80] on div at bounding box center [11, 82] width 6 height 6
click at [12, 82] on div at bounding box center [11, 82] width 6 height 6
click at [362, 234] on button "Enable Chat" at bounding box center [381, 235] width 82 height 17
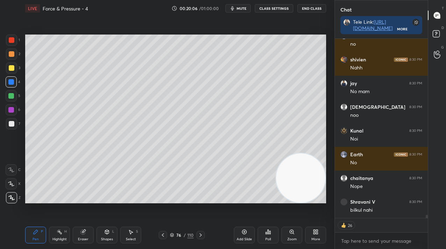
scroll to position [9679, 0]
click at [13, 100] on div at bounding box center [11, 95] width 11 height 11
click at [14, 100] on div at bounding box center [11, 95] width 11 height 11
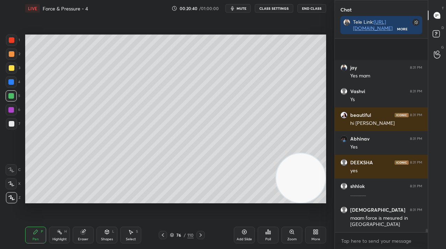
scroll to position [10500, 0]
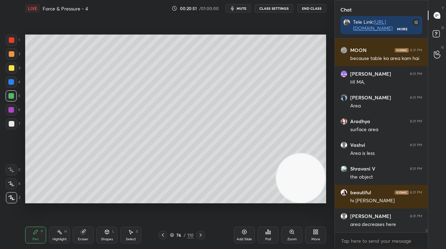
click at [12, 125] on div at bounding box center [12, 124] width 6 height 6
click at [13, 127] on div at bounding box center [11, 123] width 11 height 11
click at [244, 234] on icon at bounding box center [244, 232] width 6 height 6
click at [12, 69] on div at bounding box center [12, 68] width 6 height 6
click at [13, 71] on div at bounding box center [11, 68] width 11 height 11
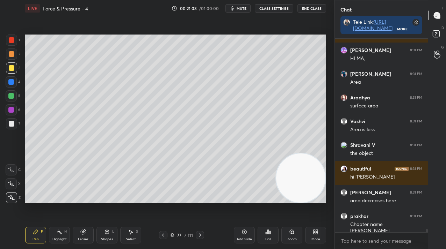
scroll to position [10714, 0]
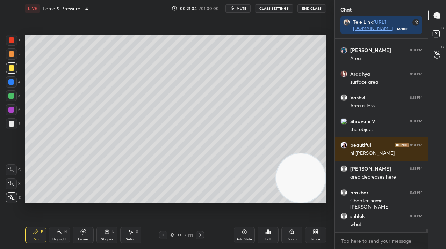
click at [14, 124] on div at bounding box center [11, 123] width 11 height 11
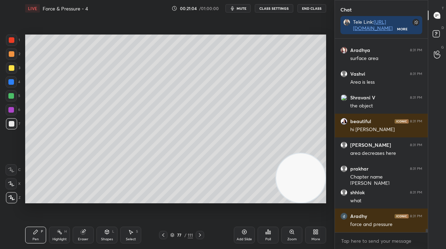
drag, startPoint x: 15, startPoint y: 124, endPoint x: 21, endPoint y: 125, distance: 6.3
click at [15, 124] on div at bounding box center [11, 123] width 11 height 11
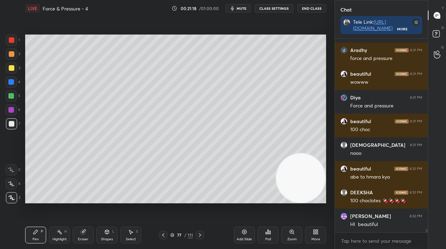
scroll to position [10928, 0]
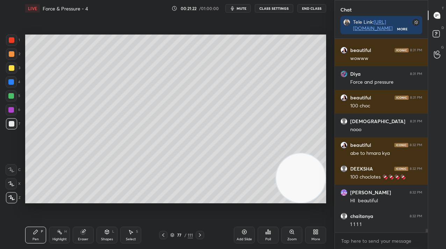
drag, startPoint x: 243, startPoint y: 234, endPoint x: 231, endPoint y: 217, distance: 20.8
click at [242, 234] on icon at bounding box center [244, 232] width 6 height 6
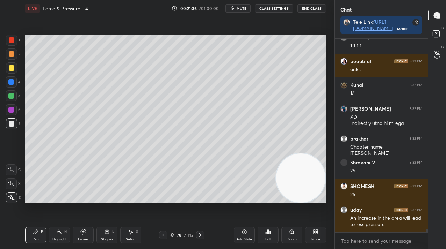
scroll to position [11130, 0]
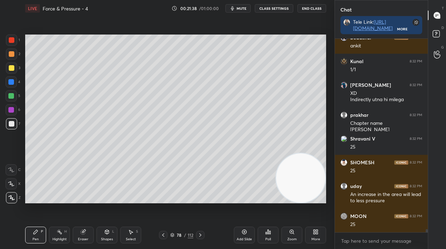
click at [166, 237] on div at bounding box center [163, 235] width 8 height 8
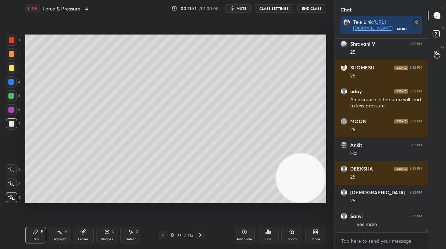
scroll to position [11249, 0]
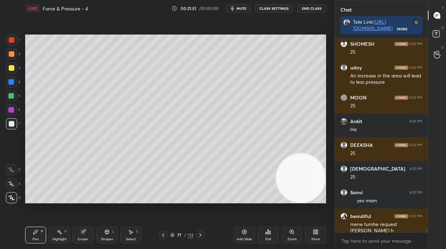
drag, startPoint x: 194, startPoint y: 232, endPoint x: 201, endPoint y: 232, distance: 6.6
click at [195, 232] on div "77 / 112" at bounding box center [181, 235] width 45 height 8
click at [199, 233] on div at bounding box center [200, 235] width 8 height 8
click at [200, 235] on icon at bounding box center [200, 235] width 2 height 3
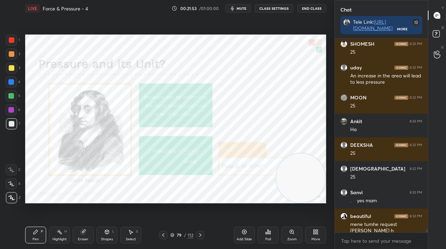
click at [9, 40] on div at bounding box center [12, 40] width 6 height 6
click at [10, 43] on div at bounding box center [12, 40] width 6 height 6
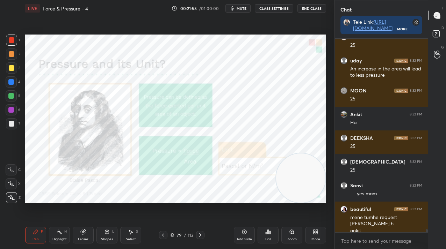
scroll to position [11280, 0]
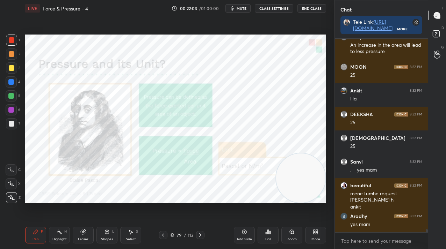
click at [240, 232] on div "Add Slide" at bounding box center [244, 235] width 21 height 17
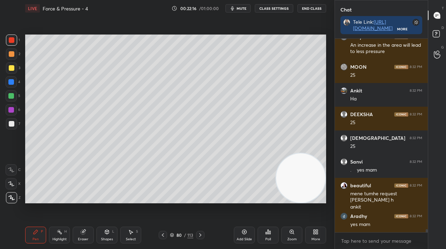
scroll to position [11310, 0]
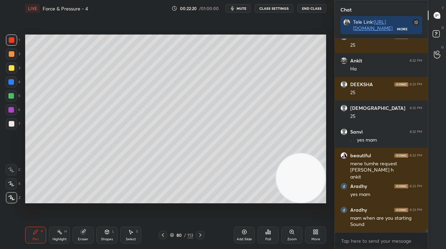
click at [11, 98] on div at bounding box center [11, 96] width 6 height 6
click at [12, 100] on div at bounding box center [11, 95] width 11 height 11
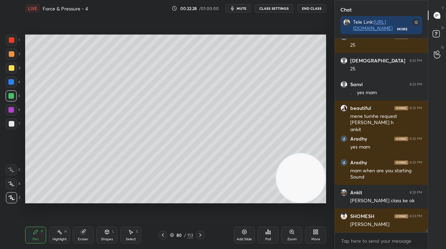
scroll to position [11381, 0]
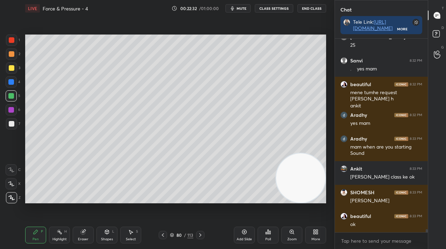
click at [188, 236] on div "113" at bounding box center [190, 235] width 6 height 6
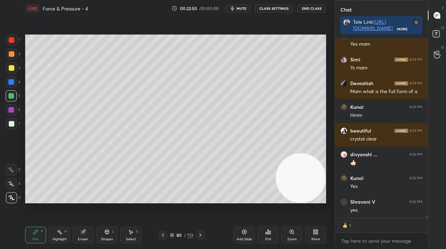
scroll to position [11877, 0]
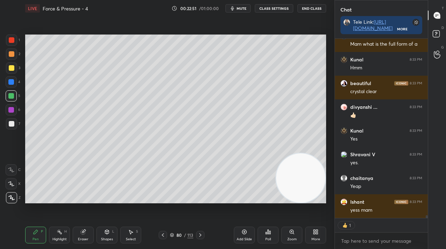
click at [246, 236] on div "Add Slide" at bounding box center [244, 235] width 21 height 17
click at [11, 127] on div at bounding box center [11, 123] width 11 height 11
click at [10, 125] on div at bounding box center [12, 124] width 6 height 6
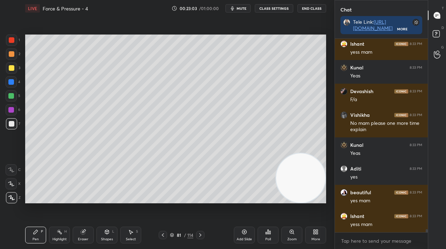
scroll to position [12059, 0]
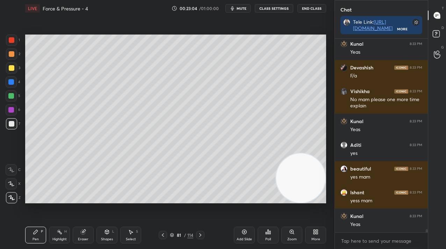
click at [11, 72] on div at bounding box center [11, 68] width 11 height 11
click at [10, 71] on div at bounding box center [11, 68] width 11 height 11
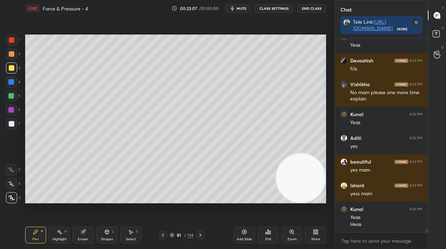
scroll to position [12090, 0]
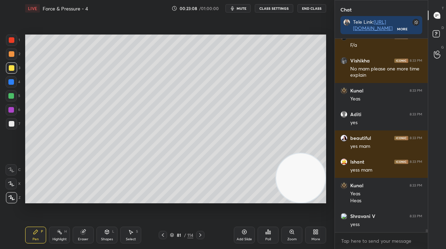
click at [16, 125] on div at bounding box center [11, 123] width 11 height 11
click at [13, 127] on div at bounding box center [11, 123] width 11 height 11
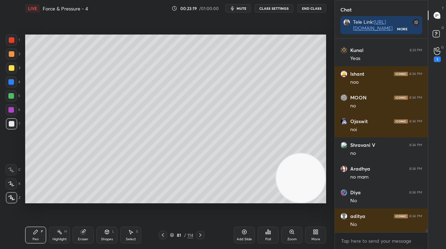
click at [11, 68] on div at bounding box center [12, 68] width 6 height 6
click at [12, 68] on div at bounding box center [12, 68] width 6 height 6
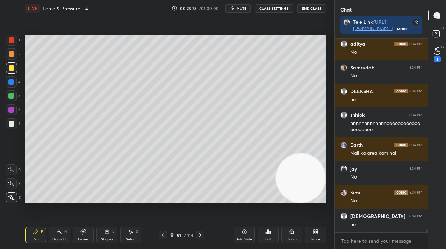
click at [17, 68] on div "3" at bounding box center [13, 68] width 14 height 11
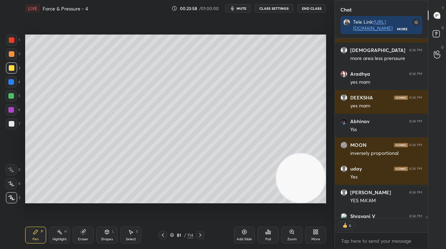
scroll to position [12877, 0]
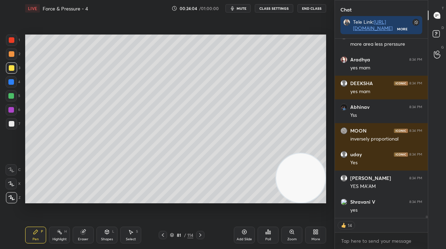
click at [250, 236] on div "Add Slide" at bounding box center [244, 235] width 21 height 17
drag, startPoint x: 9, startPoint y: 57, endPoint x: 7, endPoint y: 59, distance: 3.7
click at [8, 58] on div at bounding box center [11, 54] width 11 height 11
click at [6, 59] on div "2" at bounding box center [13, 56] width 14 height 14
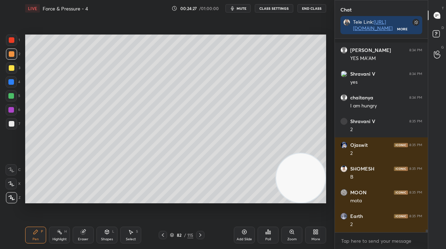
scroll to position [13052, 0]
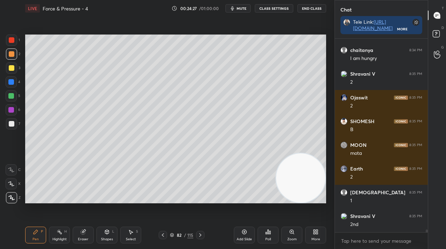
click at [11, 69] on div at bounding box center [12, 68] width 6 height 6
click at [12, 69] on div at bounding box center [12, 68] width 6 height 6
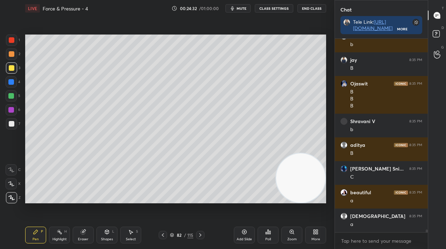
scroll to position [13494, 0]
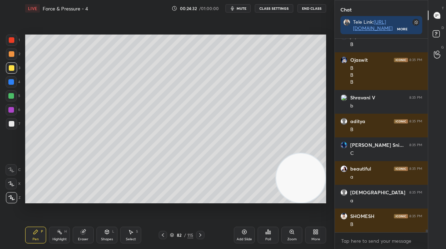
click at [268, 234] on icon at bounding box center [268, 232] width 1 height 4
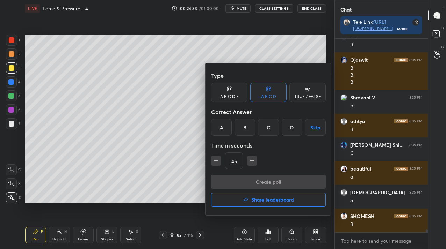
scroll to position [13541, 0]
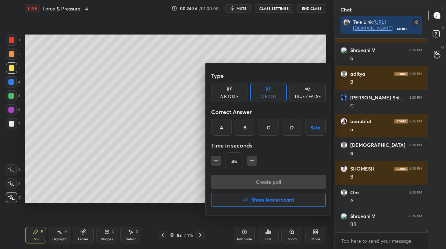
drag, startPoint x: 244, startPoint y: 127, endPoint x: 244, endPoint y: 136, distance: 9.4
click at [244, 127] on div "B" at bounding box center [244, 127] width 21 height 17
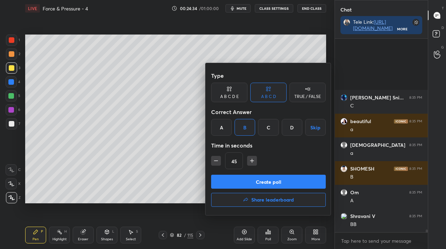
scroll to position [13638, 0]
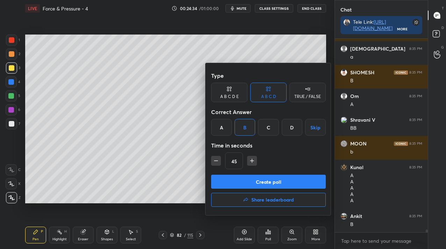
click at [246, 183] on button "Create poll" at bounding box center [268, 182] width 115 height 14
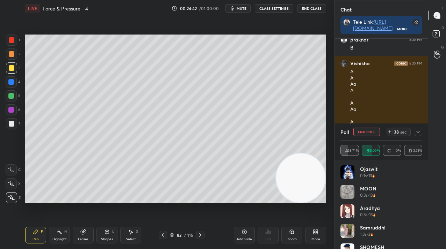
scroll to position [13886, 0]
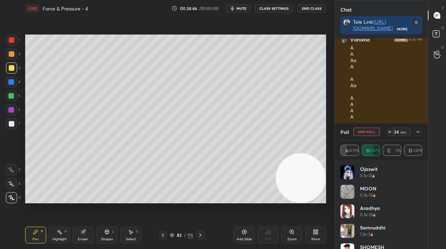
click at [419, 130] on icon at bounding box center [418, 132] width 6 height 6
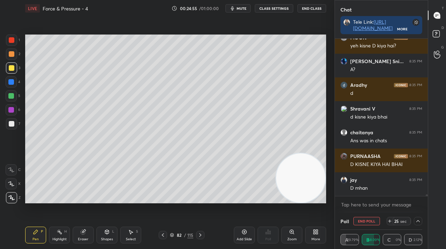
scroll to position [14076, 0]
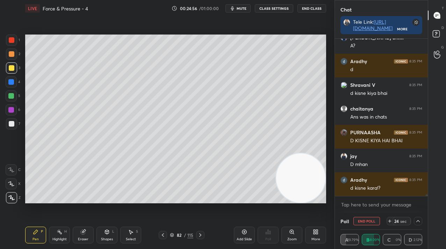
click at [359, 220] on button "End Poll" at bounding box center [366, 221] width 27 height 8
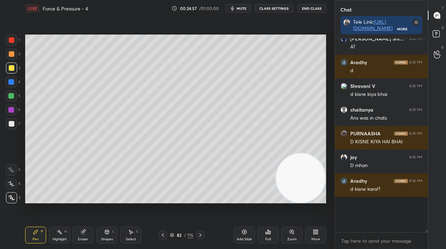
scroll to position [2, 2]
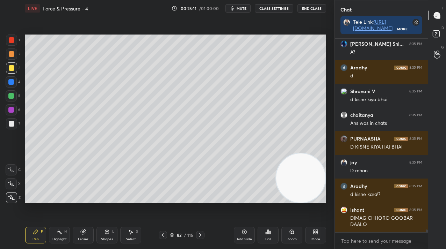
click at [237, 235] on div "Add Slide" at bounding box center [244, 235] width 21 height 17
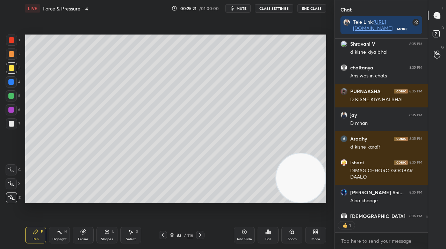
click at [10, 97] on div at bounding box center [11, 96] width 6 height 6
drag, startPoint x: 12, startPoint y: 96, endPoint x: 21, endPoint y: 96, distance: 9.4
click at [12, 95] on div at bounding box center [11, 96] width 6 height 6
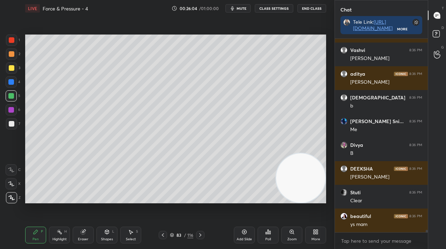
scroll to position [14931, 0]
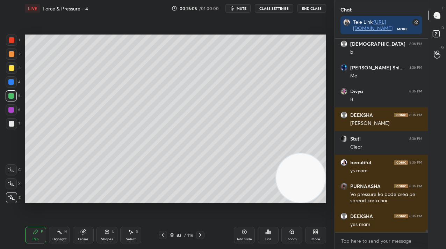
click at [187, 235] on div "83 / 116" at bounding box center [181, 235] width 23 height 6
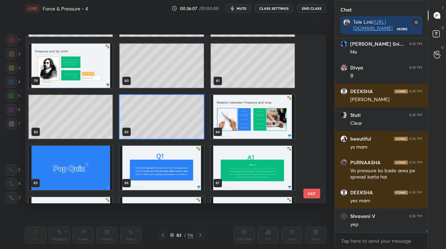
scroll to position [15002, 0]
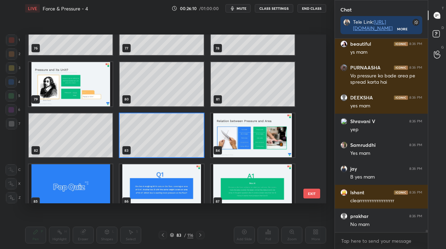
click at [264, 130] on img "grid" at bounding box center [253, 135] width 84 height 44
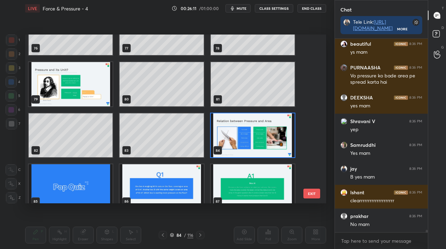
click at [264, 130] on img "grid" at bounding box center [253, 135] width 84 height 44
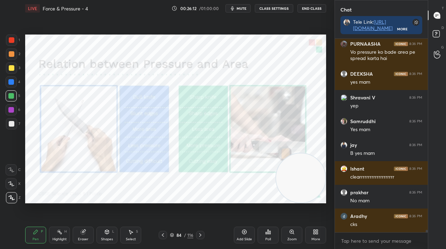
click at [15, 40] on div at bounding box center [11, 40] width 11 height 11
click at [14, 39] on div at bounding box center [12, 40] width 6 height 6
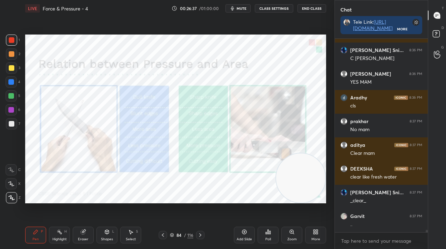
click at [228, 10] on button "mute" at bounding box center [237, 8] width 25 height 8
click at [238, 3] on div "LIVE Force & Pressure - 4 00:26:47 / 01:00:00 unmute CLASS SETTINGS End Class" at bounding box center [175, 8] width 301 height 17
drag, startPoint x: 235, startPoint y: 6, endPoint x: 231, endPoint y: 14, distance: 8.4
click at [235, 6] on span "unmute" at bounding box center [240, 8] width 15 height 5
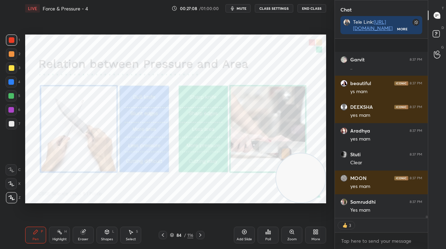
scroll to position [13885, 0]
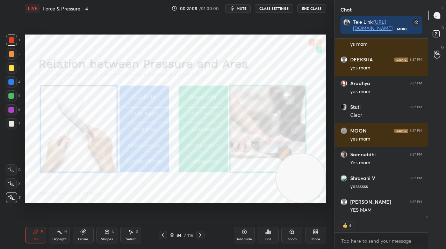
click at [231, 7] on icon "button" at bounding box center [232, 9] width 6 height 6
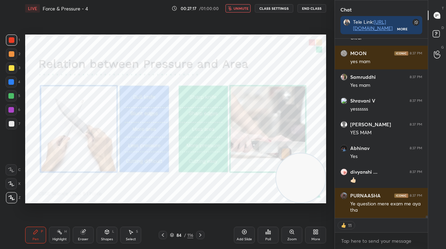
scroll to position [13986, 0]
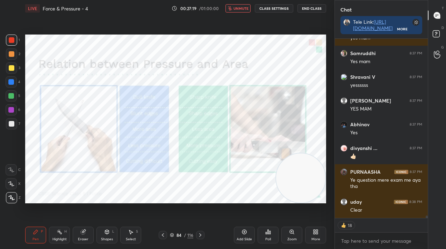
click at [243, 8] on span "unmute" at bounding box center [240, 8] width 15 height 5
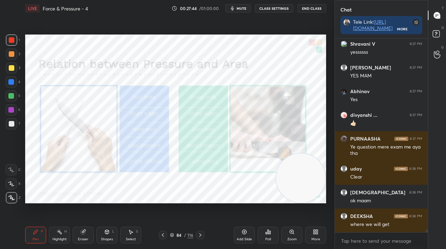
scroll to position [14043, 0]
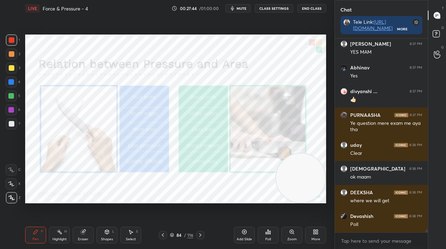
click at [241, 8] on span "mute" at bounding box center [241, 8] width 10 height 5
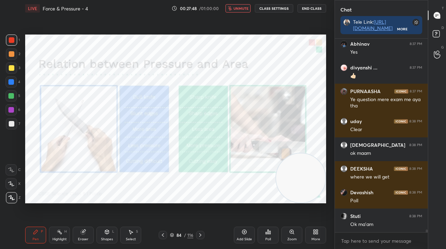
scroll to position [14090, 0]
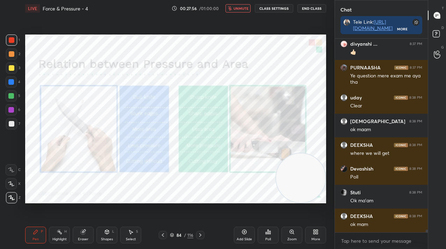
click at [316, 238] on div "More" at bounding box center [315, 239] width 9 height 3
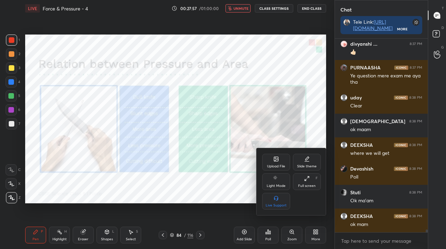
click at [268, 161] on div "Upload File" at bounding box center [276, 162] width 28 height 17
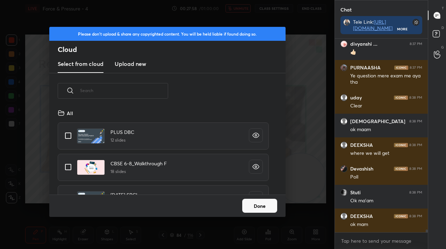
scroll to position [86, 224]
click at [127, 65] on h3 "Upload new" at bounding box center [130, 64] width 31 height 8
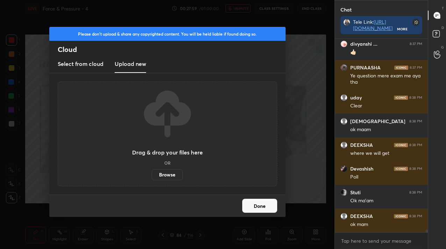
scroll to position [14114, 0]
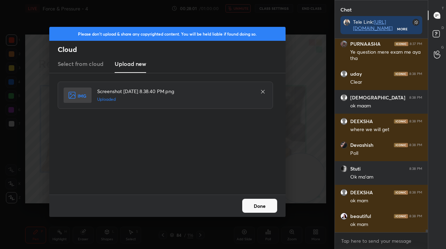
click at [259, 206] on button "Done" at bounding box center [259, 206] width 35 height 14
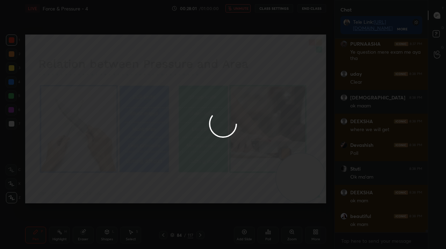
click at [259, 206] on div at bounding box center [223, 124] width 446 height 249
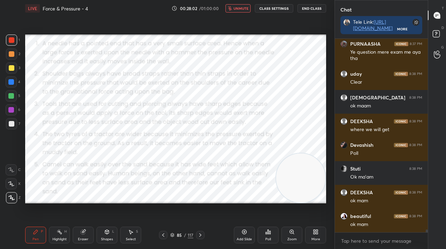
click at [237, 5] on button "unmute" at bounding box center [237, 8] width 25 height 8
click at [443, 53] on div at bounding box center [437, 54] width 14 height 13
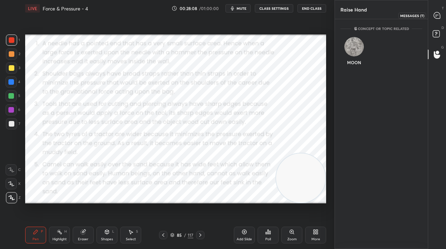
scroll to position [228, 91]
click at [347, 53] on div "MOON INVITE" at bounding box center [353, 54] width 27 height 44
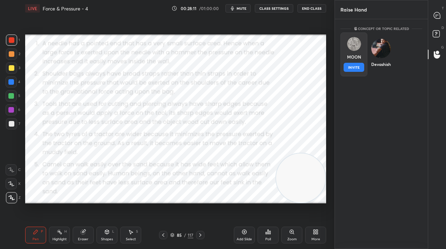
click at [349, 68] on button "INVITE" at bounding box center [353, 67] width 21 height 9
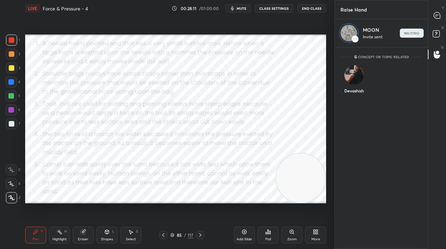
scroll to position [200, 91]
click at [435, 11] on div at bounding box center [437, 15] width 14 height 13
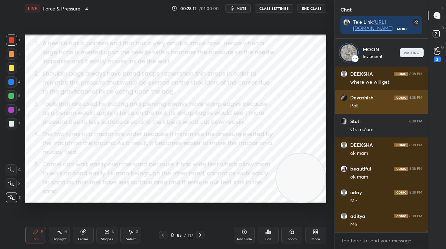
scroll to position [164, 91]
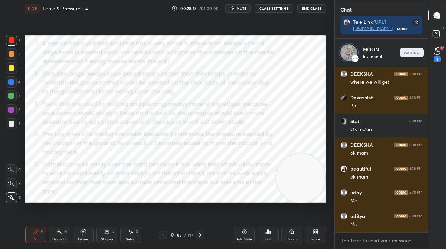
click at [230, 7] on button "mute" at bounding box center [237, 8] width 25 height 8
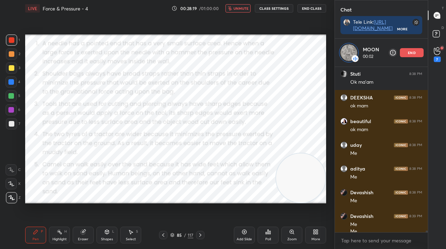
scroll to position [14441, 0]
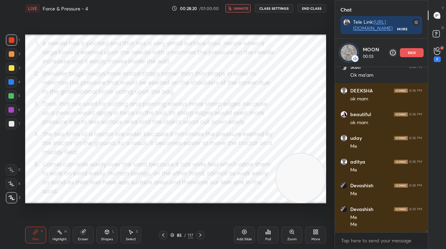
click at [238, 7] on span "unmute" at bounding box center [240, 8] width 15 height 5
click at [236, 8] on button "mute" at bounding box center [237, 8] width 25 height 8
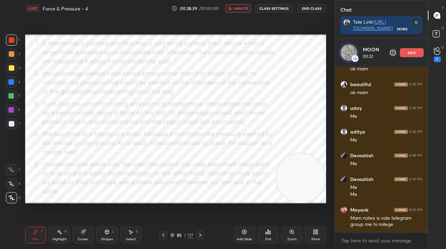
click at [239, 8] on span "unmute" at bounding box center [240, 8] width 15 height 5
click at [246, 9] on span "mute" at bounding box center [241, 8] width 10 height 5
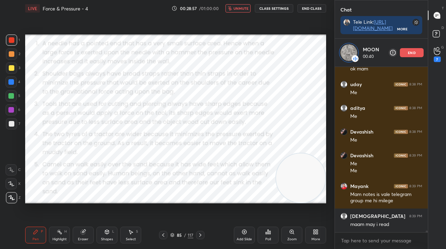
scroll to position [164, 91]
click at [436, 59] on div "7" at bounding box center [436, 60] width 7 height 6
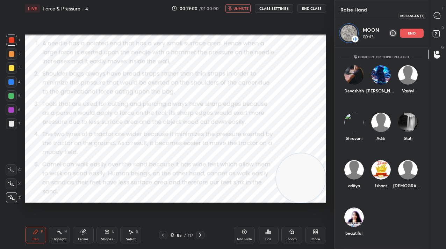
click at [440, 17] on div at bounding box center [437, 15] width 14 height 13
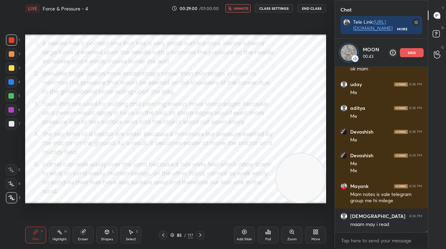
scroll to position [164, 91]
click at [234, 9] on button "unmute" at bounding box center [237, 8] width 25 height 8
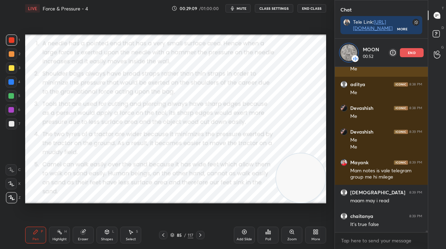
drag, startPoint x: 406, startPoint y: 53, endPoint x: 403, endPoint y: 56, distance: 4.2
click at [406, 53] on div "end" at bounding box center [412, 52] width 24 height 9
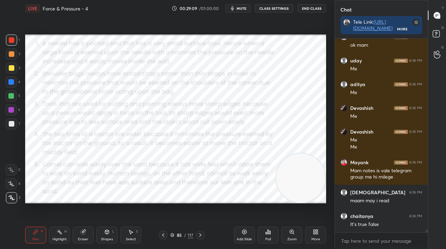
scroll to position [14490, 0]
click at [441, 54] on div at bounding box center [437, 54] width 14 height 13
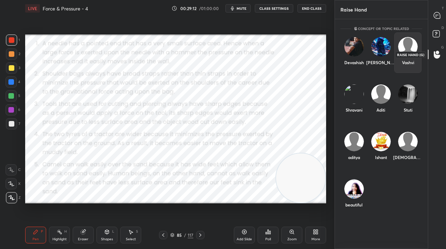
scroll to position [228, 91]
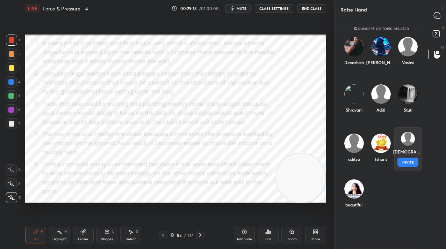
click at [409, 148] on div "Vedant INVITE" at bounding box center [407, 149] width 27 height 44
click at [402, 165] on button "INVITE" at bounding box center [407, 162] width 21 height 9
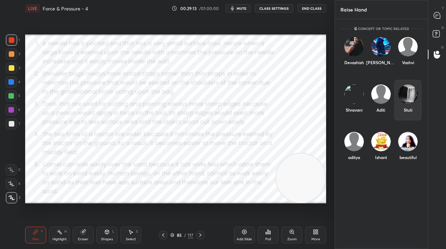
scroll to position [200, 91]
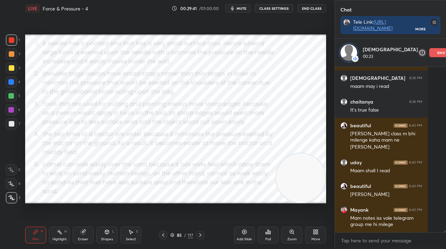
scroll to position [14656, 0]
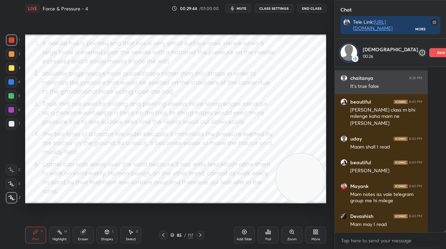
click at [429, 53] on div "end" at bounding box center [441, 52] width 24 height 9
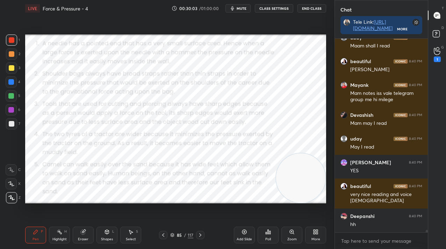
scroll to position [14753, 0]
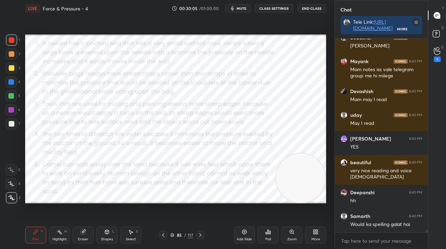
click at [437, 63] on div "G Raise Hand (G) 1" at bounding box center [437, 55] width 18 height 20
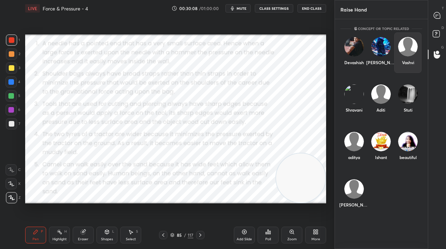
click at [409, 56] on div "Vashvi" at bounding box center [407, 52] width 27 height 41
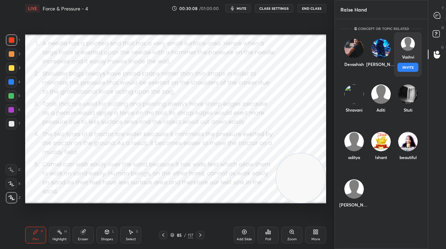
click at [409, 65] on button "INVITE" at bounding box center [407, 67] width 21 height 9
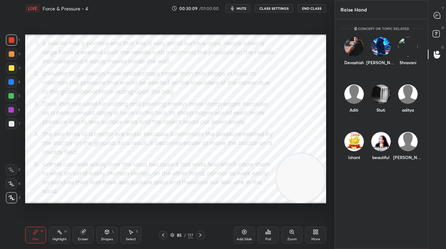
scroll to position [200, 91]
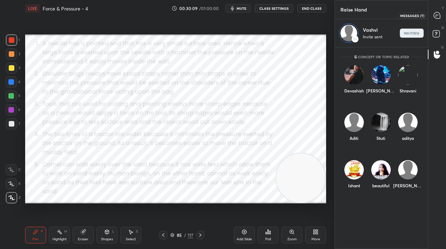
click at [435, 14] on icon at bounding box center [436, 15] width 6 height 6
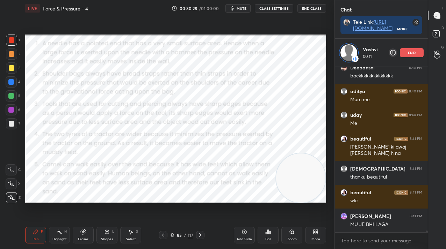
scroll to position [14978, 0]
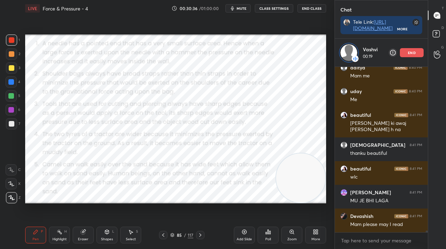
click at [408, 56] on div "end" at bounding box center [412, 52] width 24 height 9
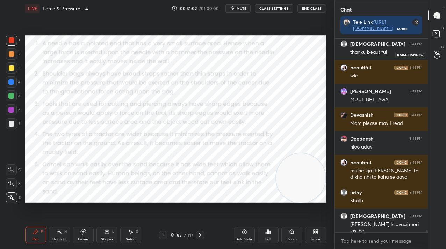
scroll to position [15074, 0]
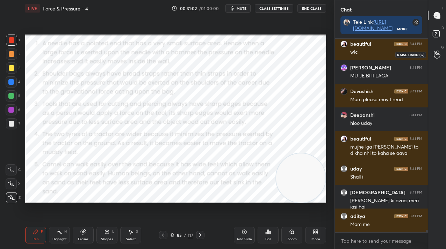
click at [434, 50] on div at bounding box center [437, 54] width 14 height 13
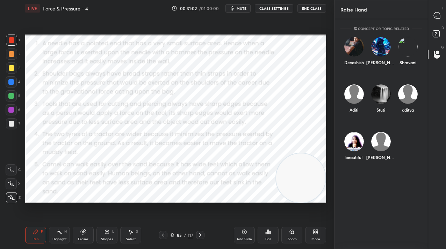
scroll to position [228, 91]
click at [359, 99] on div "Aditi" at bounding box center [353, 100] width 27 height 41
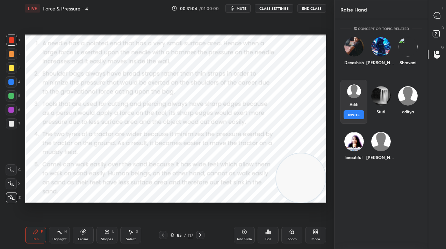
click at [358, 113] on button "INVITE" at bounding box center [353, 114] width 21 height 9
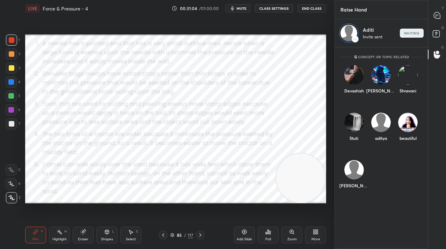
scroll to position [200, 91]
click at [441, 18] on div at bounding box center [437, 15] width 14 height 13
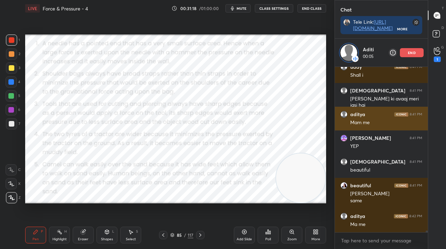
scroll to position [15228, 0]
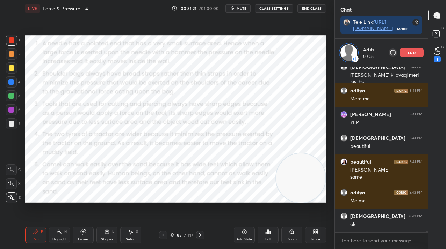
click at [412, 52] on p "end" at bounding box center [412, 52] width 8 height 3
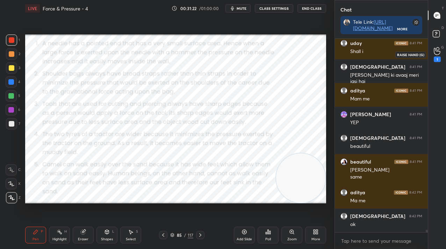
scroll to position [15224, 0]
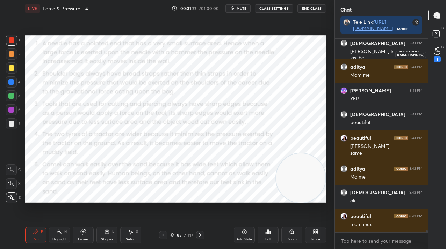
click at [438, 52] on icon at bounding box center [436, 51] width 7 height 8
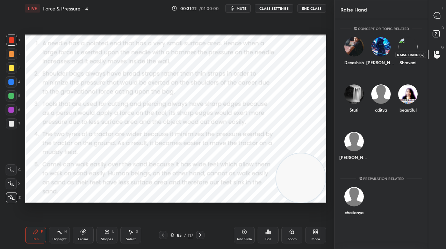
scroll to position [228, 91]
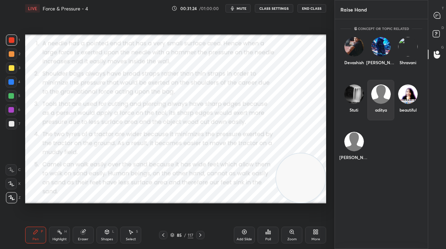
click at [385, 104] on div "aditya" at bounding box center [380, 100] width 27 height 41
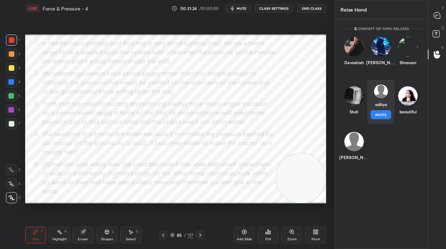
click at [385, 109] on div "aditya INVITE" at bounding box center [380, 102] width 27 height 44
click at [385, 114] on button "INVITE" at bounding box center [380, 114] width 21 height 9
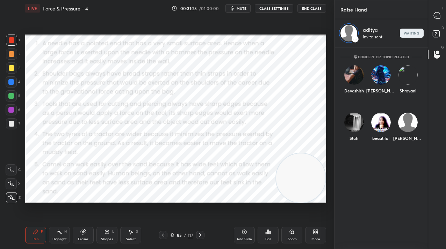
scroll to position [200, 91]
click at [442, 11] on div at bounding box center [437, 15] width 14 height 13
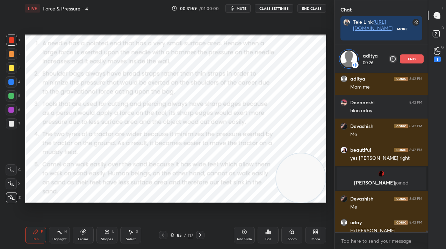
scroll to position [99, 91]
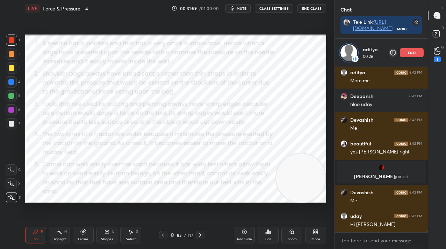
click at [410, 53] on p "end" at bounding box center [412, 52] width 8 height 3
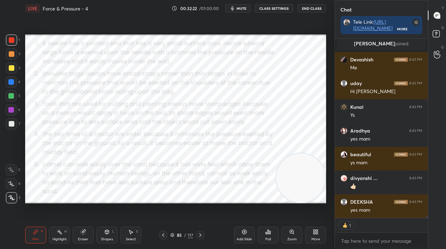
scroll to position [14941, 0]
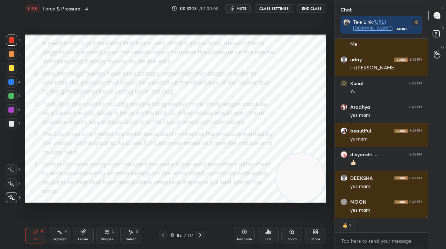
click at [179, 235] on div "85" at bounding box center [179, 235] width 7 height 4
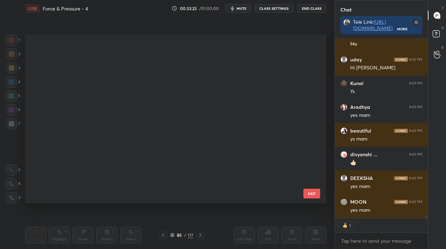
scroll to position [2, 4]
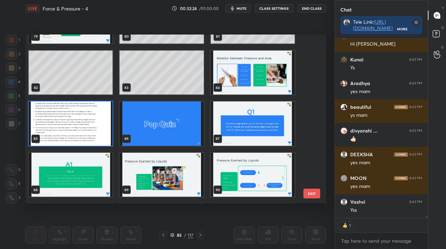
click at [173, 124] on img "grid" at bounding box center [161, 124] width 84 height 44
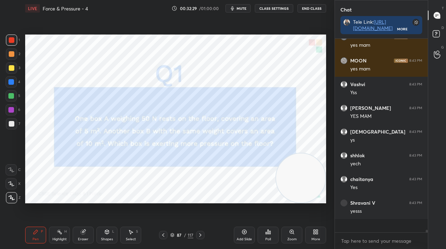
scroll to position [2, 2]
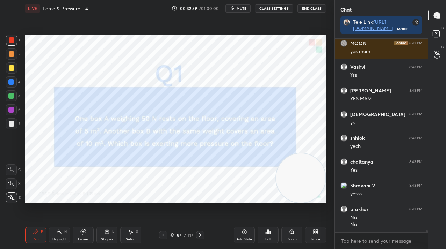
click at [268, 238] on div "Poll" at bounding box center [268, 239] width 6 height 3
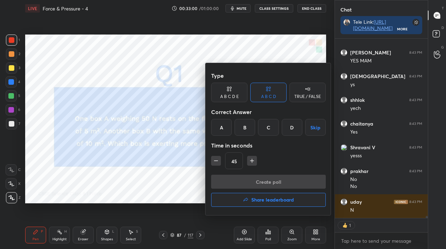
scroll to position [15021, 0]
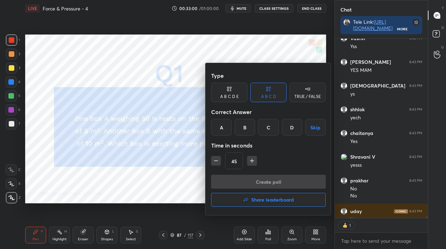
click at [225, 129] on div "A" at bounding box center [221, 127] width 21 height 17
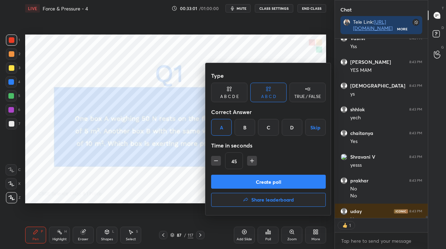
click at [229, 186] on button "Create poll" at bounding box center [268, 182] width 115 height 14
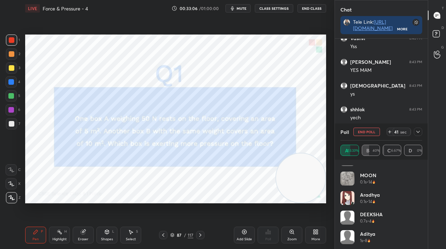
scroll to position [0, 0]
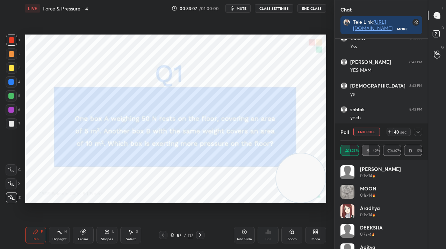
click at [415, 133] on icon at bounding box center [418, 132] width 6 height 6
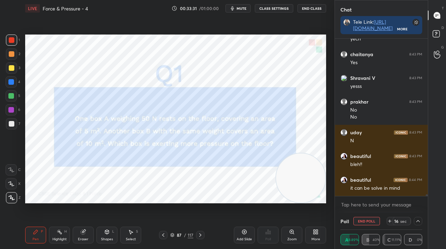
scroll to position [15123, 0]
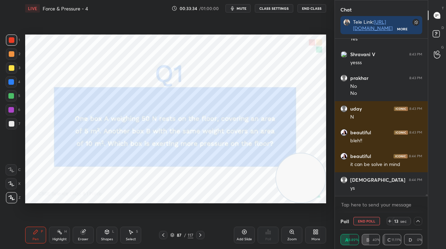
click at [360, 219] on div "Poll End Poll 13 sec" at bounding box center [381, 221] width 82 height 17
click at [359, 221] on button "End Poll" at bounding box center [366, 221] width 27 height 8
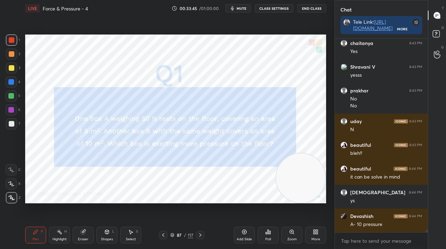
scroll to position [15135, 0]
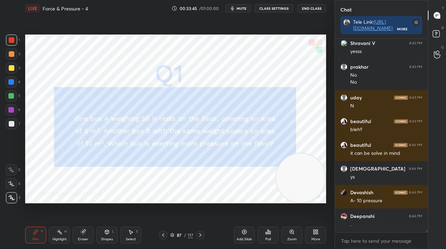
click at [10, 93] on div at bounding box center [11, 95] width 11 height 11
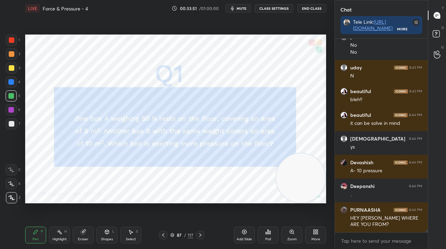
scroll to position [15188, 0]
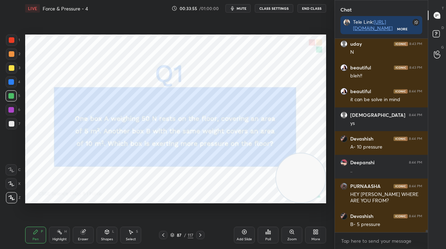
click at [8, 42] on div at bounding box center [11, 40] width 11 height 11
drag, startPoint x: 7, startPoint y: 42, endPoint x: 19, endPoint y: 47, distance: 12.8
click at [8, 42] on div at bounding box center [11, 40] width 11 height 11
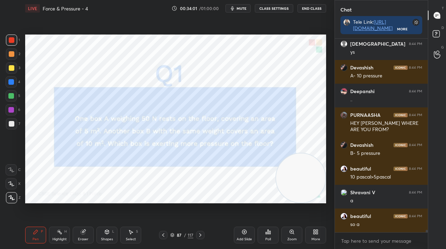
scroll to position [15283, 0]
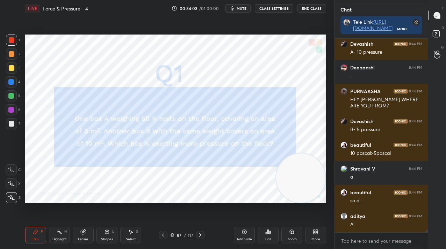
click at [184, 229] on div "Pen P Highlight H Eraser Shapes L Select S 87 / 117 Add Slide Poll Zoom More" at bounding box center [175, 235] width 301 height 28
click at [178, 240] on div "Pen P Highlight H Eraser Shapes L Select S 87 / 117 Add Slide Poll Zoom More" at bounding box center [175, 235] width 301 height 28
click at [178, 235] on div "87" at bounding box center [179, 235] width 7 height 4
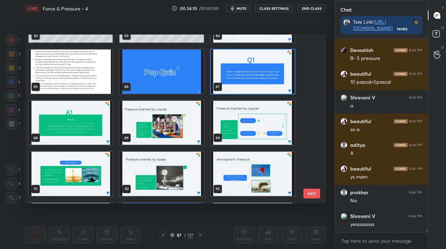
scroll to position [15378, 0]
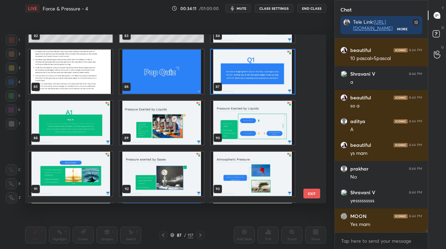
click at [247, 84] on img "grid" at bounding box center [253, 72] width 84 height 44
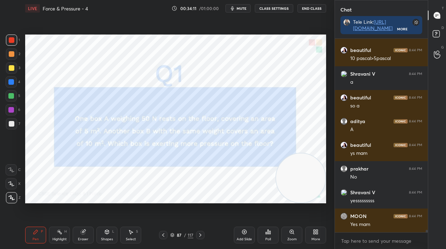
click at [247, 84] on img "grid" at bounding box center [253, 72] width 84 height 44
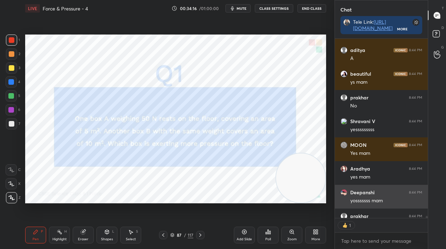
scroll to position [15488, 0]
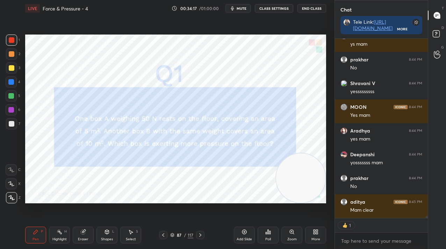
drag, startPoint x: 247, startPoint y: 237, endPoint x: 245, endPoint y: 234, distance: 3.8
click at [247, 238] on div "Add Slide" at bounding box center [243, 239] width 15 height 3
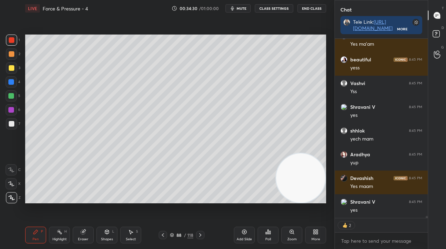
scroll to position [15796, 0]
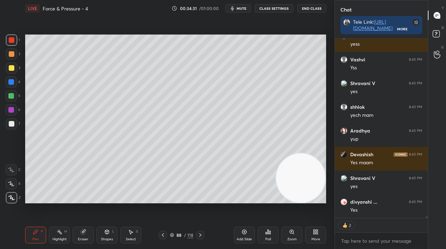
click at [261, 237] on div "Poll" at bounding box center [267, 235] width 21 height 17
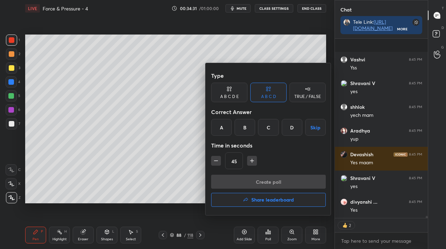
scroll to position [15844, 0]
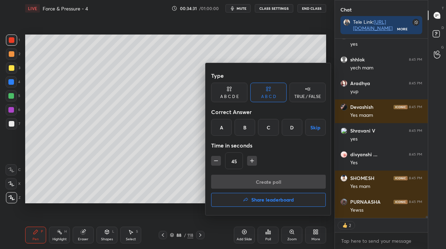
drag, startPoint x: 312, startPoint y: 91, endPoint x: 290, endPoint y: 111, distance: 29.9
click at [312, 91] on div "TRUE / FALSE" at bounding box center [307, 93] width 36 height 20
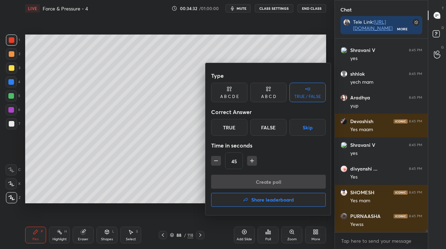
drag, startPoint x: 232, startPoint y: 129, endPoint x: 243, endPoint y: 176, distance: 48.1
click at [232, 130] on div "True" at bounding box center [229, 127] width 36 height 17
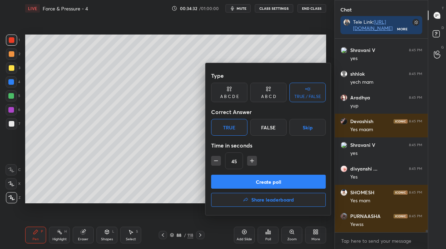
click at [245, 182] on button "Create poll" at bounding box center [268, 182] width 115 height 14
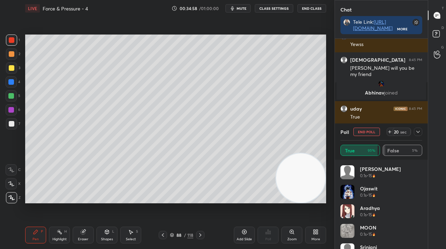
click at [374, 135] on button "End Poll" at bounding box center [366, 132] width 27 height 8
type textarea "x"
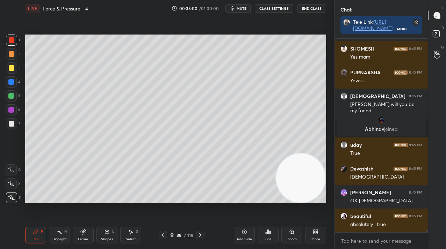
click at [186, 235] on div "88 / 118" at bounding box center [181, 235] width 23 height 6
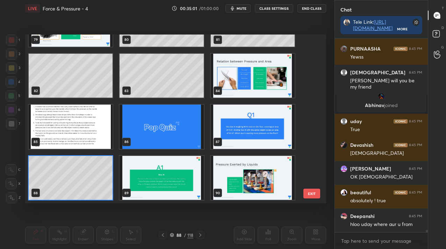
click at [248, 174] on img "grid" at bounding box center [253, 178] width 84 height 44
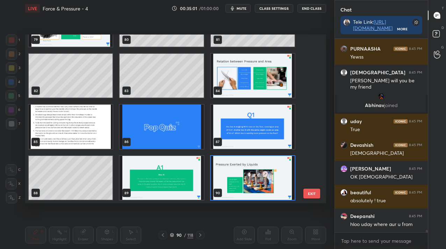
click at [248, 174] on img "grid" at bounding box center [253, 178] width 84 height 44
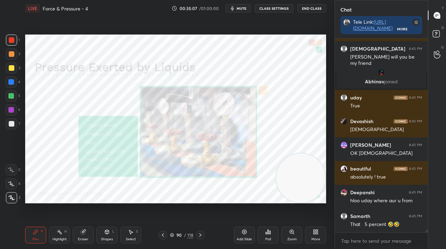
click at [239, 232] on div "Add Slide" at bounding box center [244, 235] width 21 height 17
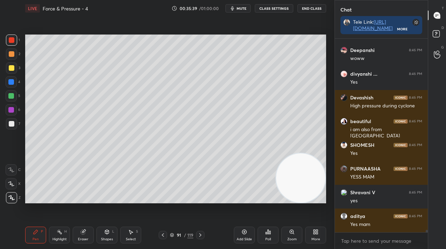
scroll to position [16242, 0]
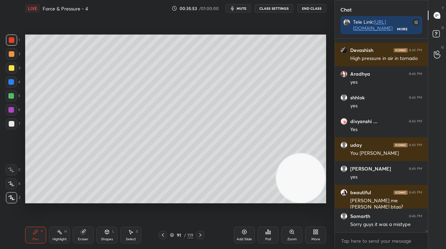
click at [10, 82] on div at bounding box center [11, 82] width 6 height 6
click at [12, 83] on div at bounding box center [11, 82] width 6 height 6
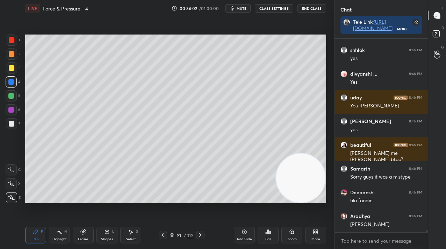
scroll to position [16551, 0]
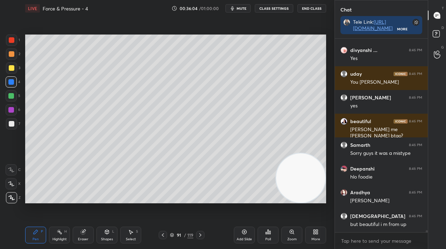
click at [242, 233] on icon at bounding box center [244, 232] width 6 height 6
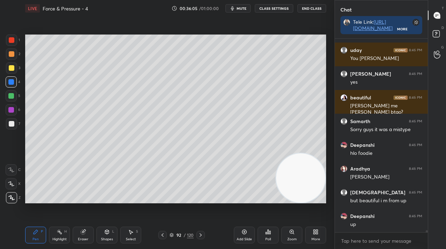
click at [12, 69] on div at bounding box center [12, 68] width 6 height 6
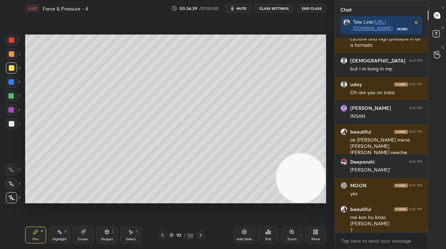
scroll to position [16814, 0]
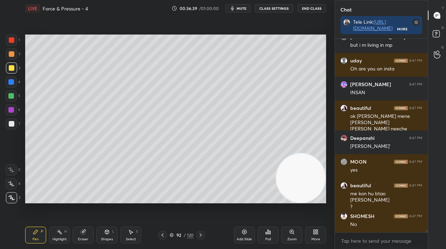
click at [261, 3] on div "LIVE Force & Pressure - 4 00:36:39 / 01:00:00 mute CLASS SETTINGS End Class" at bounding box center [175, 8] width 301 height 17
click at [261, 7] on button "CLASS SETTINGS" at bounding box center [274, 8] width 38 height 8
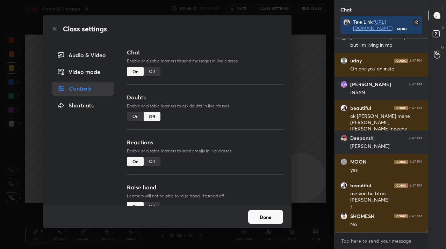
click at [151, 69] on div "Off" at bounding box center [152, 71] width 17 height 9
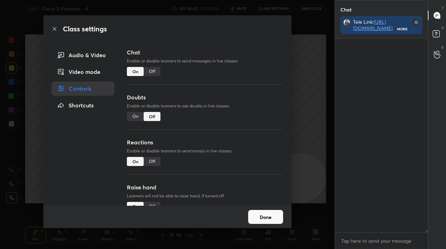
scroll to position [177, 91]
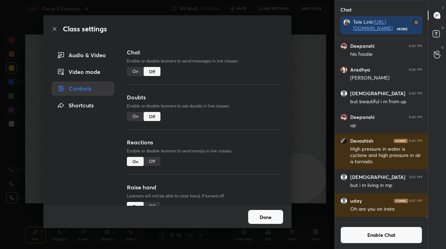
click at [259, 218] on button "Done" at bounding box center [265, 217] width 35 height 14
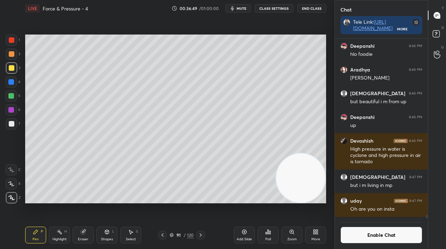
click at [14, 54] on div at bounding box center [11, 54] width 11 height 11
click at [12, 56] on div at bounding box center [12, 54] width 6 height 6
click at [200, 233] on icon at bounding box center [201, 236] width 6 height 6
click at [199, 235] on icon at bounding box center [201, 236] width 6 height 6
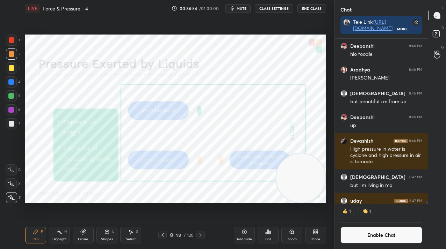
click at [11, 38] on div at bounding box center [12, 40] width 6 height 6
click at [13, 40] on div at bounding box center [12, 40] width 6 height 6
click at [242, 233] on icon at bounding box center [244, 232] width 5 height 5
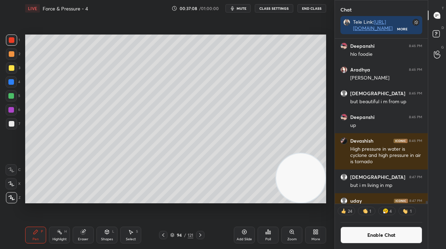
click at [10, 83] on div at bounding box center [11, 82] width 6 height 6
click at [13, 84] on div at bounding box center [11, 81] width 11 height 11
click at [13, 70] on div at bounding box center [11, 68] width 11 height 11
click at [13, 69] on div at bounding box center [12, 68] width 6 height 6
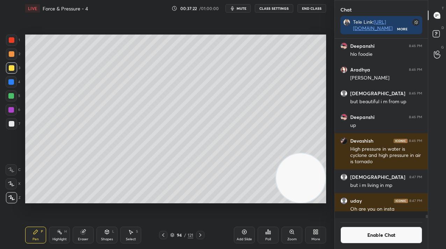
scroll to position [16568, 0]
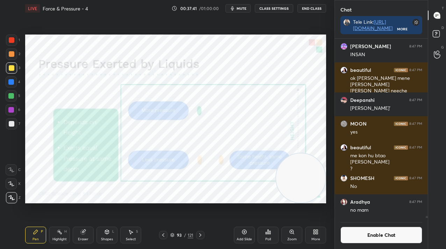
click at [8, 42] on div at bounding box center [11, 40] width 11 height 11
drag, startPoint x: 10, startPoint y: 41, endPoint x: 12, endPoint y: 45, distance: 4.7
click at [9, 41] on div at bounding box center [12, 40] width 6 height 6
click at [203, 234] on icon at bounding box center [200, 236] width 6 height 6
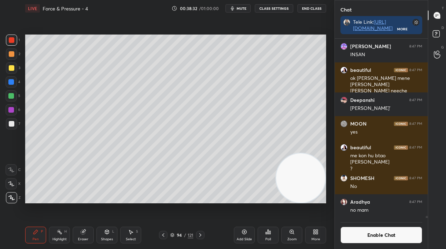
click at [186, 235] on div "94 / 121" at bounding box center [181, 235] width 23 height 6
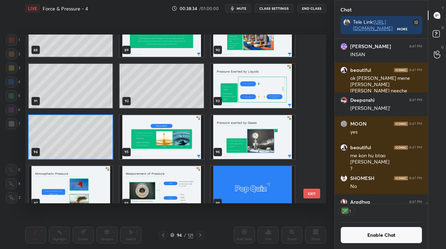
scroll to position [163, 91]
click at [229, 142] on img "grid" at bounding box center [253, 137] width 84 height 44
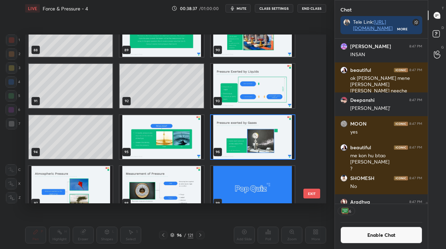
click at [229, 142] on img "grid" at bounding box center [253, 137] width 84 height 44
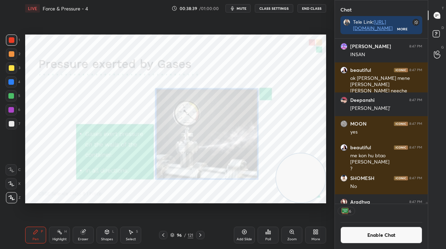
click at [10, 43] on div at bounding box center [11, 40] width 11 height 11
click at [10, 42] on div at bounding box center [12, 40] width 6 height 6
click at [200, 238] on icon at bounding box center [200, 236] width 6 height 6
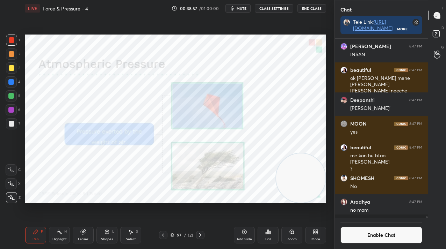
scroll to position [16568, 0]
drag, startPoint x: 246, startPoint y: 239, endPoint x: 232, endPoint y: 228, distance: 18.1
click at [246, 239] on div "Add Slide" at bounding box center [243, 239] width 15 height 3
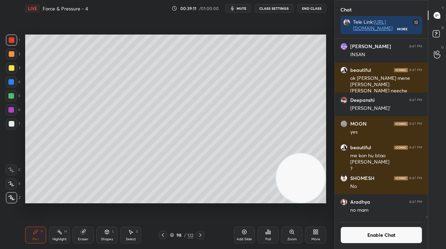
click at [15, 112] on div at bounding box center [11, 109] width 11 height 11
click at [13, 112] on div at bounding box center [11, 110] width 6 height 6
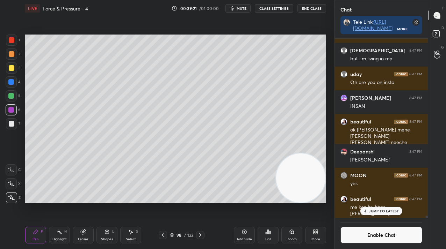
scroll to position [16516, 0]
click at [12, 73] on div at bounding box center [11, 68] width 11 height 11
click at [13, 73] on div at bounding box center [11, 68] width 11 height 11
click at [371, 210] on p "JUMP TO LATEST" at bounding box center [383, 211] width 30 height 4
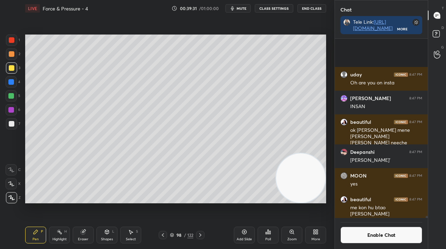
scroll to position [16568, 0]
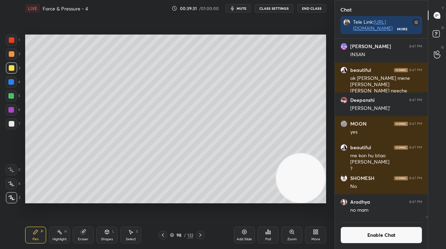
click at [370, 225] on div "Enable Chat" at bounding box center [381, 233] width 93 height 31
click at [370, 233] on button "Enable Chat" at bounding box center [381, 235] width 82 height 17
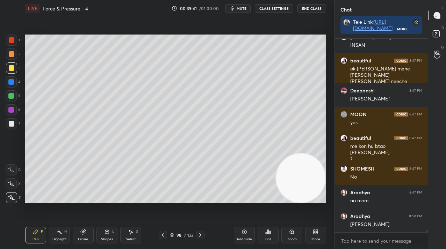
scroll to position [16601, 0]
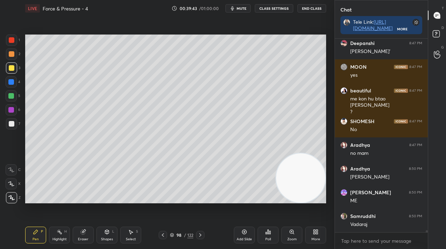
click at [13, 112] on div at bounding box center [11, 110] width 6 height 6
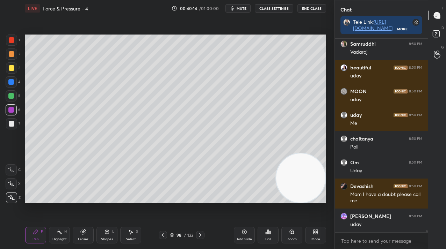
scroll to position [16821, 0]
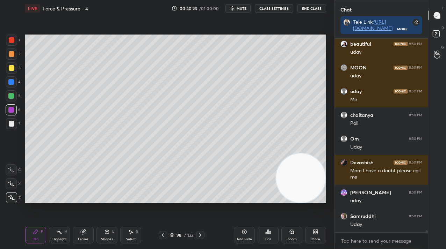
click at [307, 238] on div "More" at bounding box center [315, 235] width 21 height 17
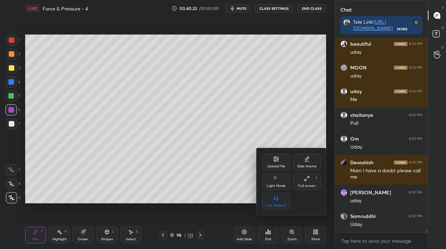
scroll to position [16845, 0]
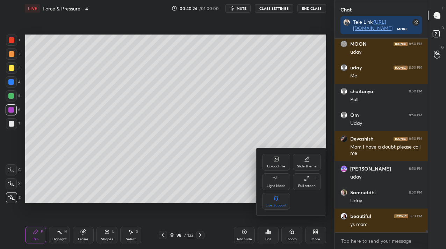
click at [267, 159] on div "Upload File" at bounding box center [276, 162] width 28 height 17
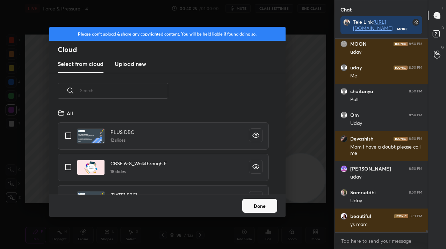
click at [131, 62] on h3 "Upload new" at bounding box center [130, 64] width 31 height 8
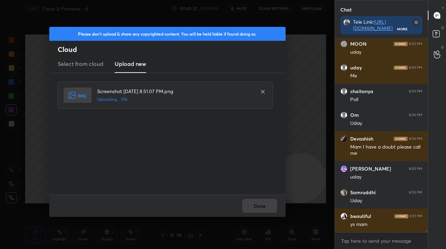
scroll to position [16869, 0]
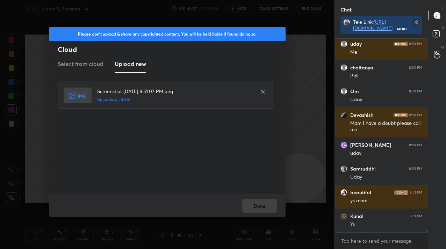
click at [263, 208] on div "Done" at bounding box center [167, 206] width 236 height 22
click at [263, 208] on button "Done" at bounding box center [259, 206] width 35 height 14
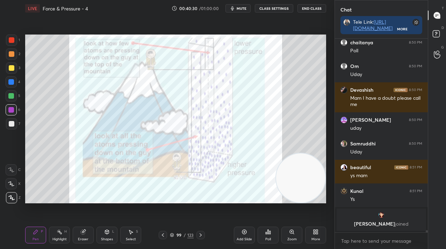
scroll to position [16798, 0]
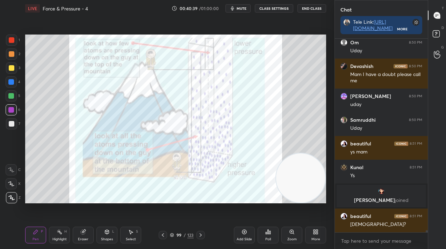
click at [180, 237] on div "99" at bounding box center [178, 235] width 7 height 4
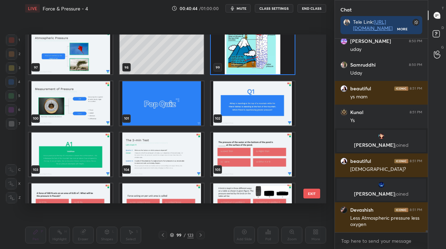
scroll to position [1639, 0]
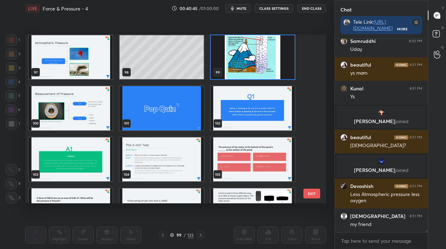
click at [234, 73] on img "grid" at bounding box center [253, 57] width 84 height 44
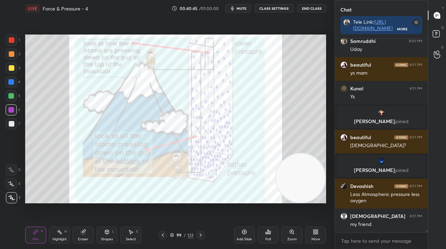
click at [234, 73] on img "grid" at bounding box center [253, 57] width 84 height 44
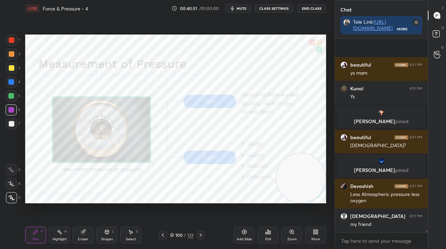
scroll to position [16901, 0]
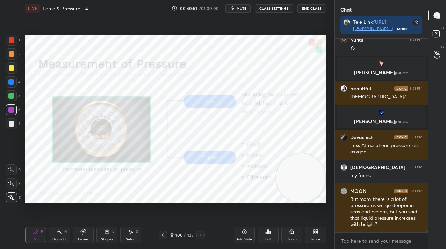
click at [10, 38] on div at bounding box center [12, 40] width 6 height 6
click at [12, 39] on div at bounding box center [12, 40] width 6 height 6
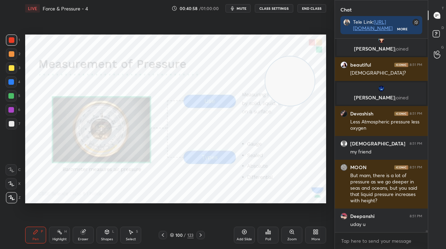
drag, startPoint x: 304, startPoint y: 161, endPoint x: 286, endPoint y: 100, distance: 63.7
click at [294, 66] on video at bounding box center [289, 81] width 49 height 49
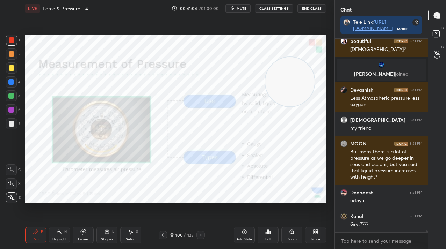
scroll to position [16972, 0]
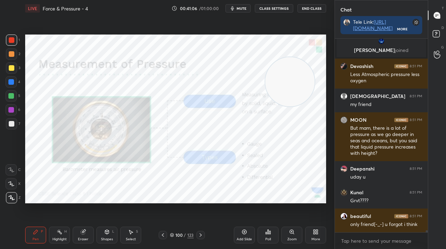
click at [176, 235] on div "100" at bounding box center [178, 235] width 7 height 4
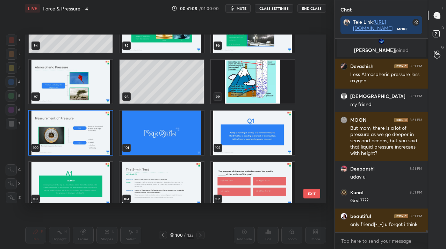
scroll to position [16996, 0]
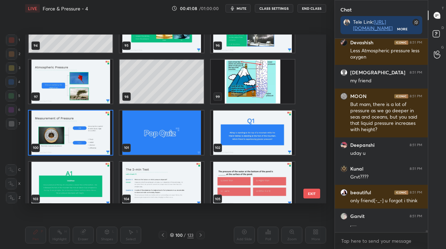
click at [94, 137] on img "grid" at bounding box center [71, 133] width 84 height 44
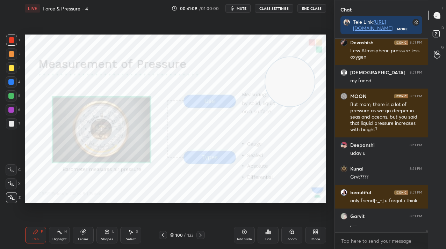
click at [94, 137] on img "grid" at bounding box center [71, 133] width 84 height 44
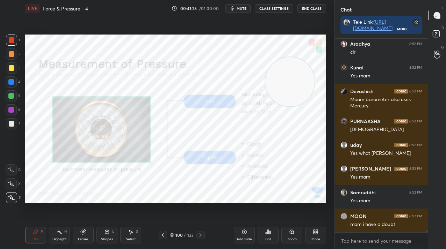
scroll to position [177, 91]
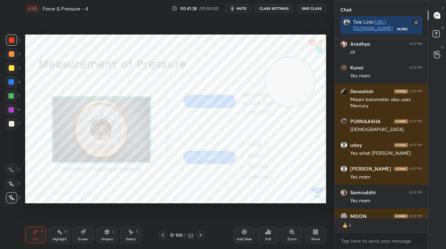
click at [173, 235] on icon at bounding box center [172, 235] width 4 height 4
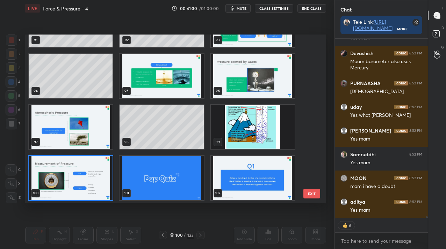
scroll to position [1513, 0]
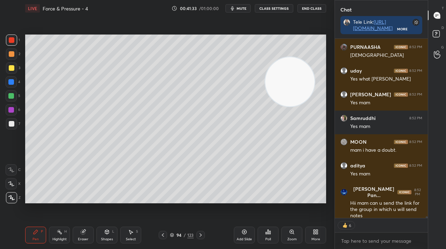
click at [85, 238] on div "Eraser" at bounding box center [83, 239] width 10 height 3
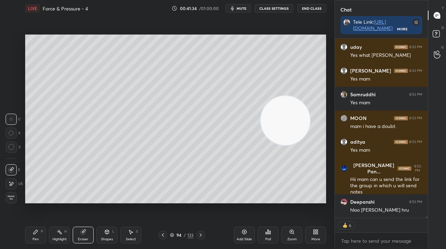
drag, startPoint x: 283, startPoint y: 122, endPoint x: 302, endPoint y: 216, distance: 96.6
click at [302, 228] on div "LIVE Force & Pressure - 4 00:41:34 / 01:00:00 mute CLASS SETTINGS End Class Set…" at bounding box center [175, 124] width 306 height 249
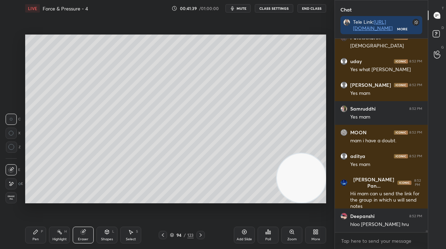
click at [34, 235] on div "Pen P" at bounding box center [35, 235] width 21 height 17
click at [36, 235] on div "Pen P" at bounding box center [35, 235] width 21 height 17
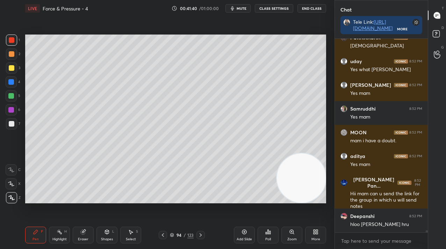
click at [12, 65] on div at bounding box center [12, 68] width 6 height 6
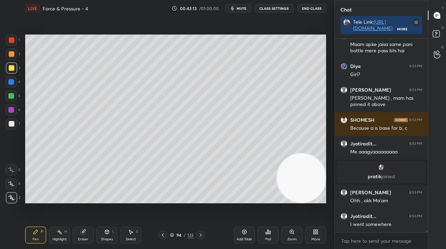
scroll to position [17607, 0]
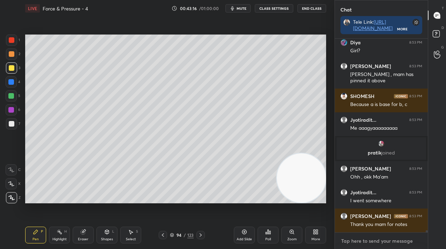
type textarea "x"
click at [367, 241] on textarea at bounding box center [381, 241] width 82 height 11
paste textarea "https://t.me/+DAIgchN4pU43ODhl"
type textarea "https://t.me/+DAIgchN4pU43ODhl"
type textarea "x"
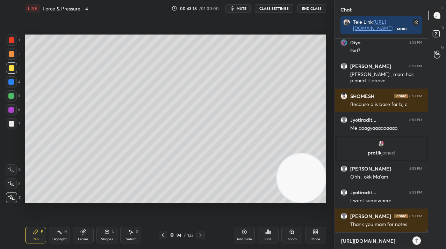
scroll to position [134, 91]
type textarea "x"
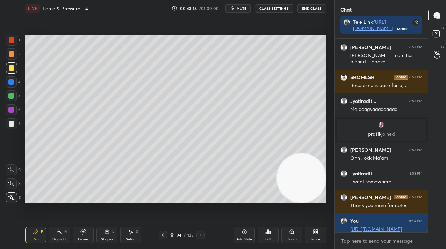
scroll to position [17634, 0]
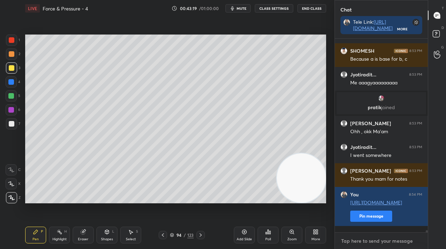
paste textarea "https://t.me/+DAIgchN4pU43ODhl"
type textarea "https://t.me/+DAIgchN4pU43ODhl"
type textarea "x"
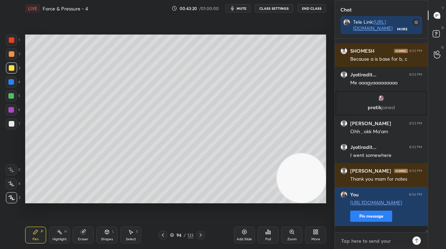
scroll to position [17679, 0]
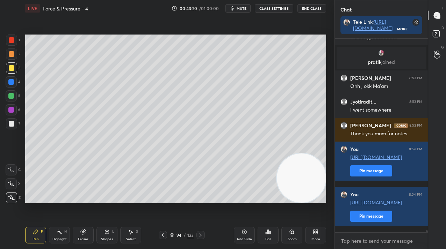
paste textarea "https://t.me/+DAIgchN4pU43ODhl"
type textarea "https://t.me/+DAIgchN4pU43ODhl"
type textarea "x"
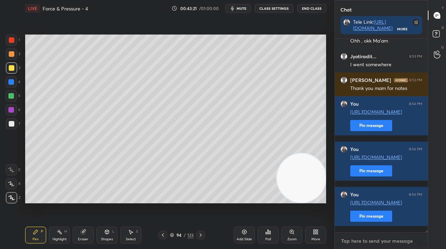
paste textarea "https://t.me/+DAIgchN4pU43ODhl"
type textarea "https://t.me/+DAIgchN4pU43ODhl"
type textarea "x"
paste textarea "https://t.me/+DAIgchN4pU43ODhl"
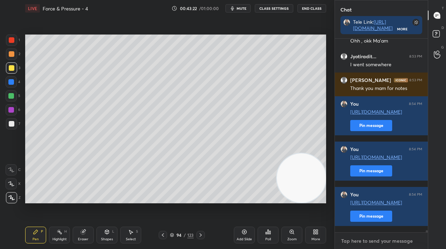
type textarea "https://t.me/+DAIgchN4pU43ODhl"
type textarea "x"
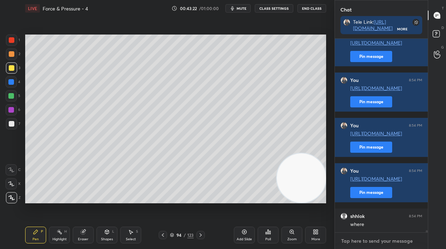
paste textarea "https://t.me/+DAIgchN4pU43ODhl"
type textarea "https://t.me/+DAIgchN4pU43ODhl"
type textarea "x"
paste textarea "https://t.me/+DAIgchN4pU43ODhl"
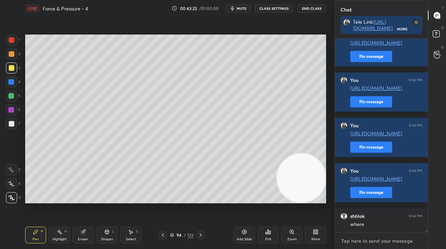
type textarea "https://t.me/+DAIgchN4pU43ODhl"
type textarea "x"
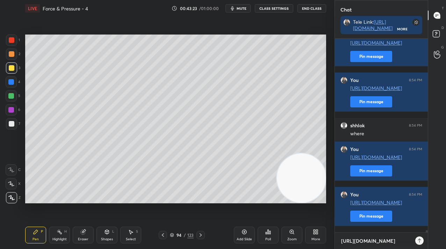
type textarea "x"
paste textarea "https://t.me/+DAIgchN4pU43ODhl"
type textarea "https://t.me/+DAIgchN4pU43ODhl"
type textarea "x"
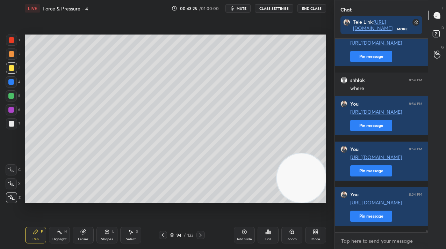
type textarea "P"
type textarea "x"
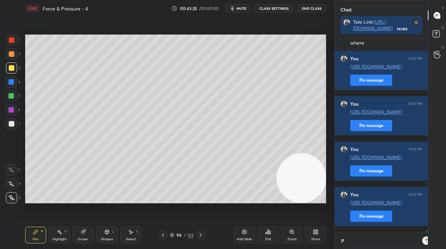
type textarea "Pl"
type textarea "x"
type textarea "Plu"
type textarea "x"
type textarea "Plus"
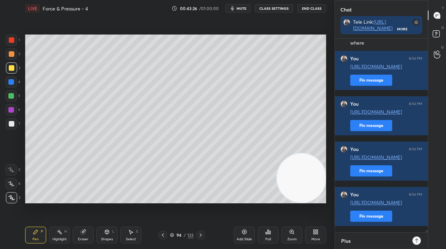
type textarea "x"
type textarea "Plus"
type textarea "x"
type textarea "Plus &"
type textarea "x"
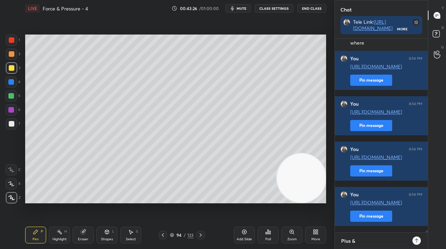
type textarea "Plus &"
type textarea "x"
type textarea "Plus & I"
type textarea "x"
type textarea "Plus & Ic"
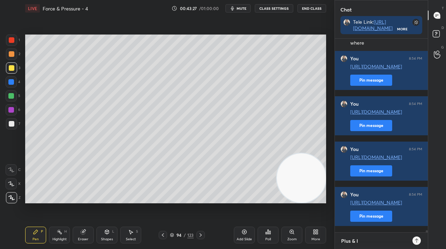
type textarea "x"
type textarea "Plus & Ico"
type textarea "x"
type textarea "Plus & Icon"
type textarea "x"
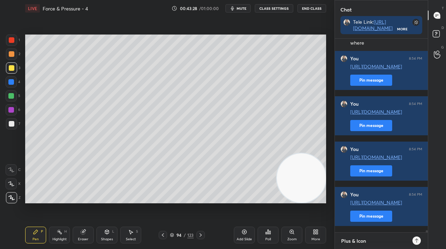
type textarea "Plus & Iconi"
type textarea "x"
type textarea "Plus & Iconic"
type textarea "x"
type textarea "Plus & Iconic"
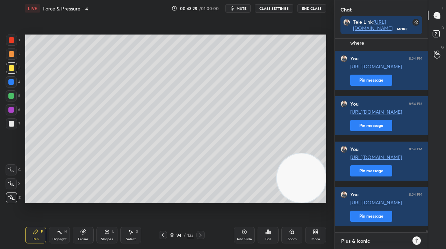
type textarea "x"
type textarea "Plus & Iconic g"
type textarea "x"
type textarea "Plus & Iconic gr"
type textarea "x"
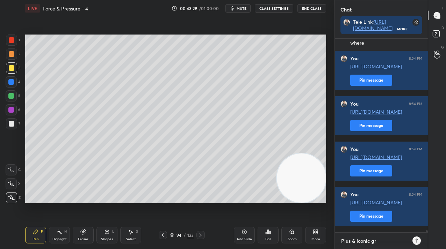
type textarea "Plus & Iconic gro"
type textarea "x"
type textarea "Plus & Iconic grou"
type textarea "x"
type textarea "Plus & Iconic group"
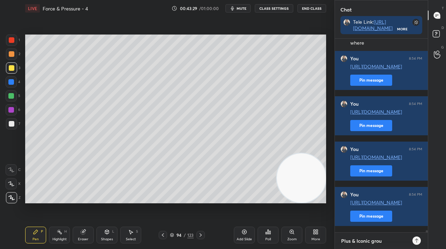
type textarea "x"
type textarea "Plus & Iconic group:"
type textarea "x"
type textarea "Plus & Iconic group:"
type textarea "x"
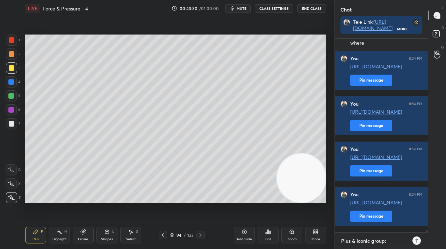
paste textarea "https://t.me/+DAIgchN4pU43ODhl"
type textarea "Plus & Iconic group: https://t.me/+DAIgchN4pU43ODhl"
type textarea "x"
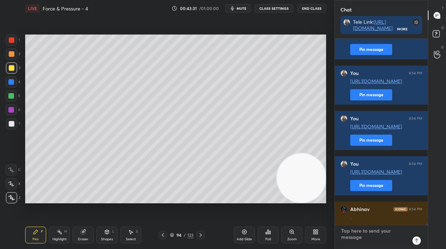
type textarea "x"
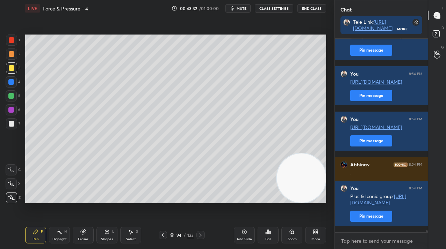
paste textarea "Plus & Iconic group: https://t.me/+DAIgchN4pU43ODhl"
type textarea "Plus & Iconic group: https://t.me/+DAIgchN4pU43ODhl"
type textarea "x"
paste textarea "Plus & Iconic group: https://t.me/+DAIgchN4pU43ODhl"
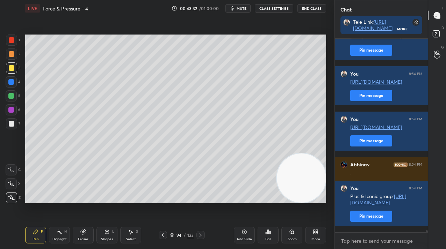
type textarea "Plus & Iconic group: https://t.me/+DAIgchN4pU43ODhl"
type textarea "x"
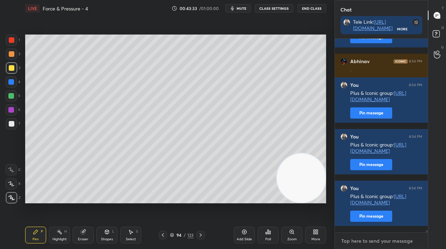
paste textarea "Plus & Iconic group: https://t.me/+DAIgchN4pU43ODhl"
type textarea "Plus & Iconic group: https://t.me/+DAIgchN4pU43ODhl"
type textarea "x"
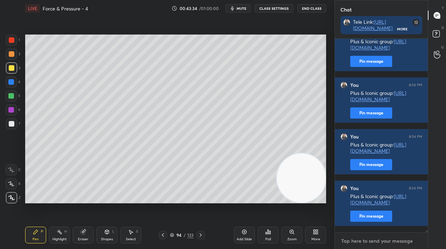
paste textarea "Plus & Iconic group: https://t.me/+DAIgchN4pU43ODhl"
type textarea "Plus & Iconic group: https://t.me/+DAIgchN4pU43ODhl"
type textarea "x"
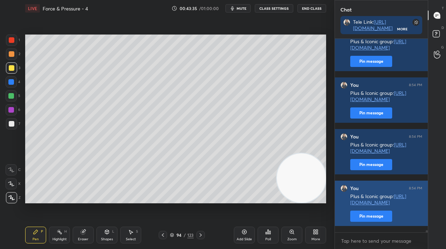
type textarea "x"
click at [382, 222] on button "Pin message" at bounding box center [371, 216] width 42 height 11
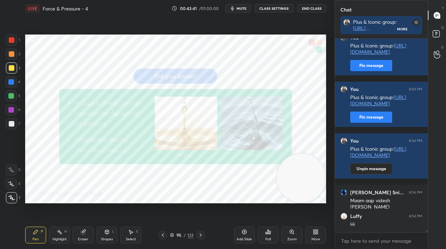
click at [13, 43] on div at bounding box center [11, 40] width 11 height 11
click at [14, 44] on div at bounding box center [11, 40] width 11 height 11
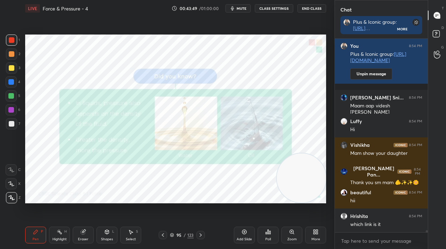
click at [193, 236] on div "123" at bounding box center [190, 235] width 6 height 6
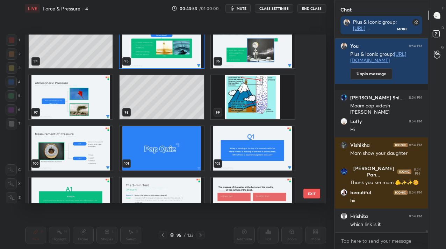
click at [249, 156] on img "grid" at bounding box center [253, 148] width 84 height 44
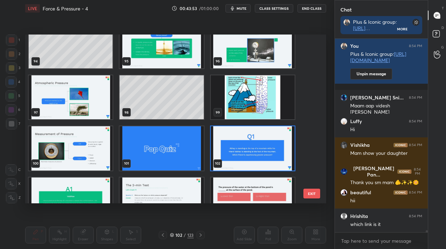
click at [249, 156] on img "grid" at bounding box center [253, 148] width 84 height 44
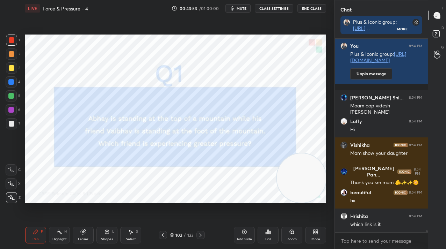
click at [249, 156] on img "grid" at bounding box center [253, 148] width 84 height 44
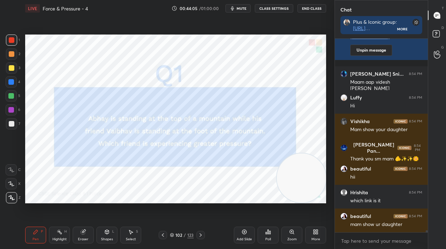
click at [267, 234] on icon at bounding box center [268, 232] width 6 height 6
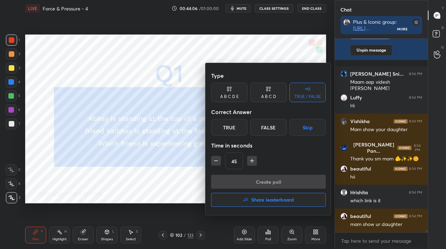
click at [277, 129] on div "False" at bounding box center [268, 127] width 36 height 17
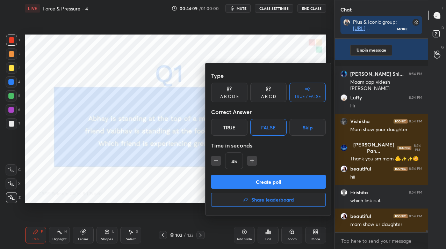
click at [275, 182] on button "Create poll" at bounding box center [268, 182] width 115 height 14
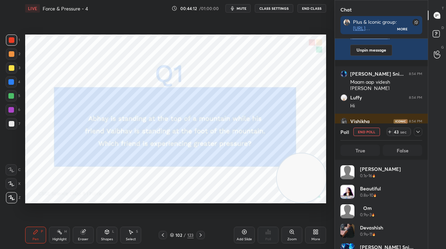
click at [184, 234] on div "/" at bounding box center [185, 235] width 2 height 4
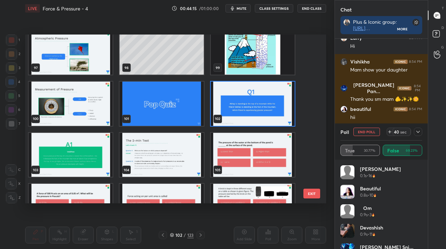
click at [235, 123] on img "grid" at bounding box center [253, 104] width 84 height 44
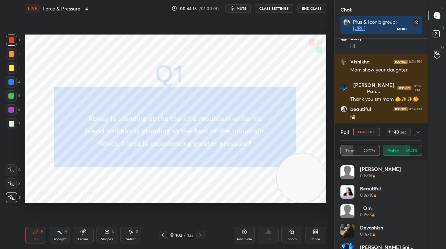
click at [235, 123] on img "grid" at bounding box center [253, 104] width 84 height 44
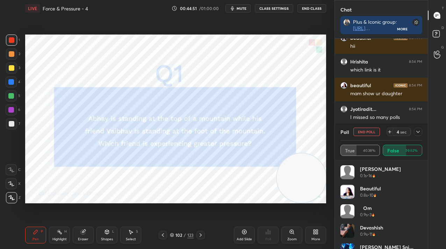
scroll to position [18585, 0]
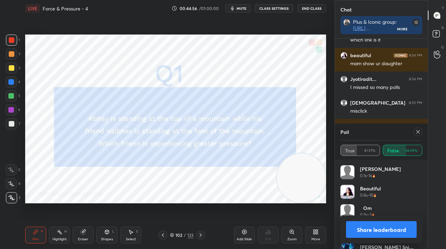
click at [424, 132] on div "Poll True 41.51% False 58.49%" at bounding box center [381, 142] width 93 height 36
drag, startPoint x: 418, startPoint y: 131, endPoint x: 404, endPoint y: 130, distance: 14.0
click at [417, 131] on icon at bounding box center [418, 132] width 6 height 6
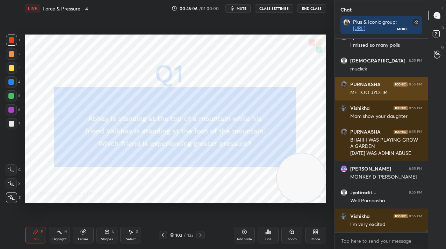
scroll to position [18663, 0]
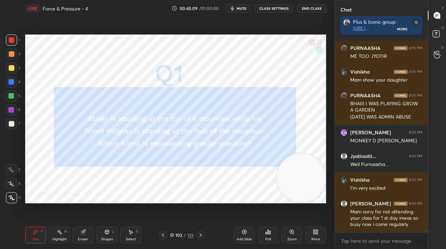
click at [244, 239] on div "Add Slide" at bounding box center [243, 239] width 15 height 3
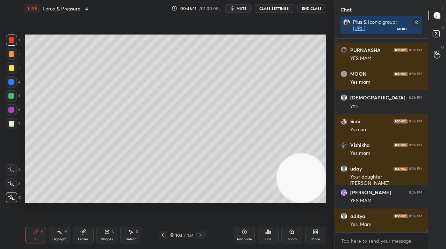
scroll to position [19235, 0]
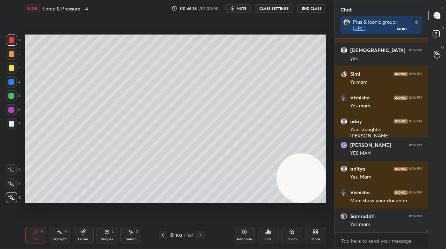
click at [182, 233] on div "103" at bounding box center [178, 235] width 7 height 4
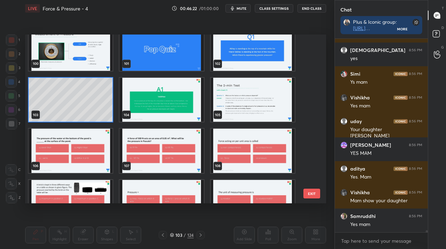
scroll to position [19265, 0]
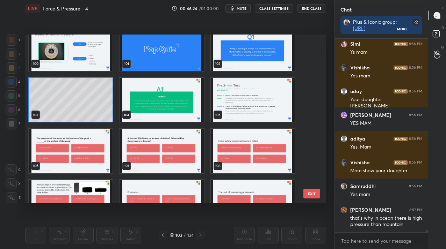
click at [71, 152] on img "grid" at bounding box center [71, 151] width 84 height 44
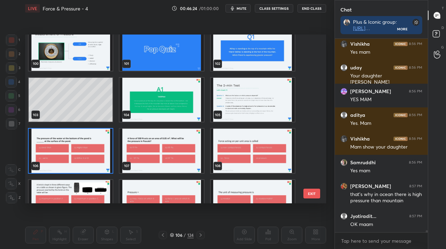
click at [71, 152] on img "grid" at bounding box center [71, 151] width 84 height 44
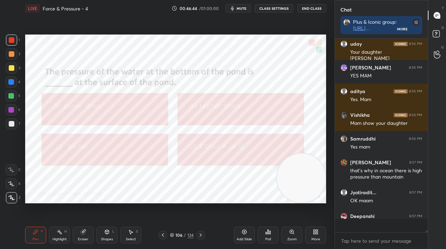
scroll to position [192, 91]
click at [263, 237] on div "Poll" at bounding box center [267, 235] width 21 height 17
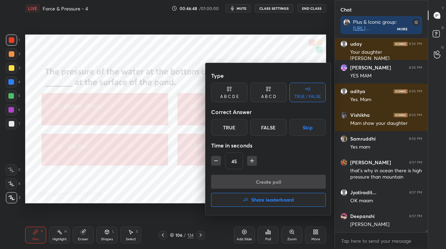
click at [255, 96] on div "A B C D" at bounding box center [268, 93] width 36 height 20
click at [249, 133] on div "B" at bounding box center [244, 127] width 21 height 17
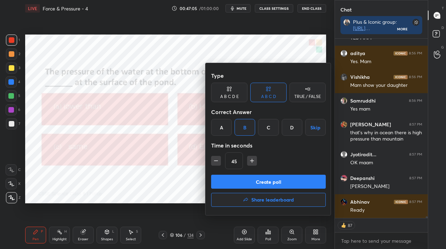
scroll to position [19374, 0]
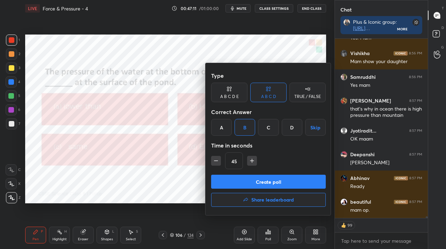
click at [291, 182] on button "Create poll" at bounding box center [268, 182] width 115 height 14
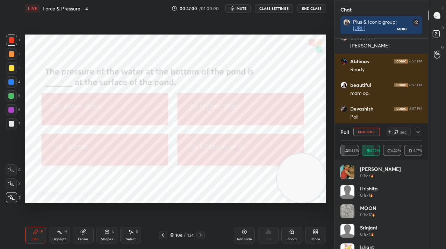
scroll to position [19515, 0]
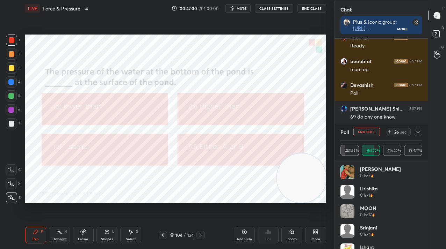
click at [245, 9] on span "mute" at bounding box center [241, 8] width 10 height 5
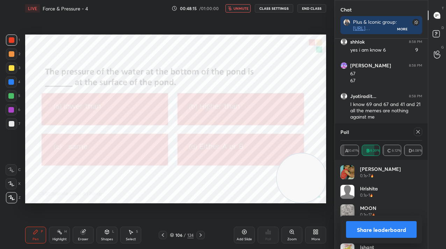
scroll to position [19820, 0]
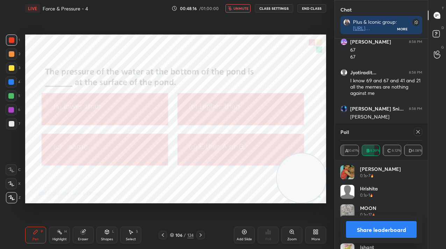
click at [233, 8] on button "unmute" at bounding box center [237, 8] width 25 height 8
click at [419, 132] on icon at bounding box center [418, 132] width 6 height 6
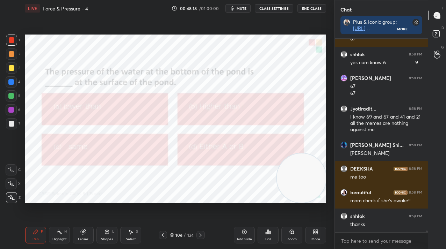
scroll to position [192, 91]
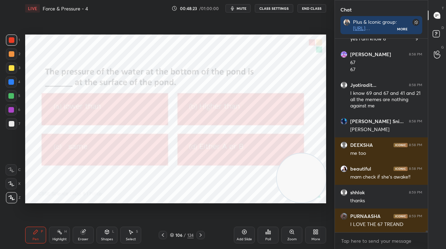
click at [198, 233] on icon at bounding box center [201, 236] width 6 height 6
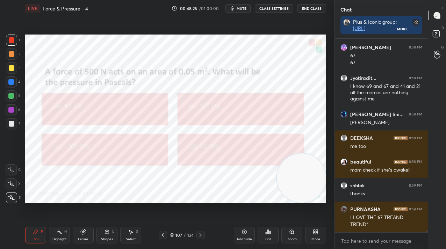
click at [201, 235] on icon at bounding box center [201, 236] width 6 height 6
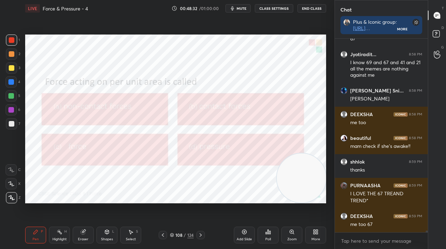
click at [269, 236] on div "Poll" at bounding box center [267, 235] width 21 height 17
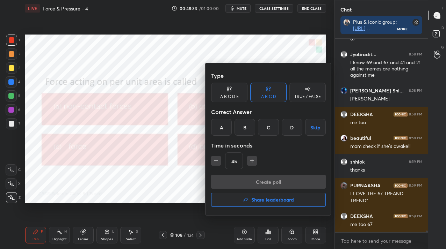
click at [291, 130] on div "D" at bounding box center [291, 127] width 21 height 17
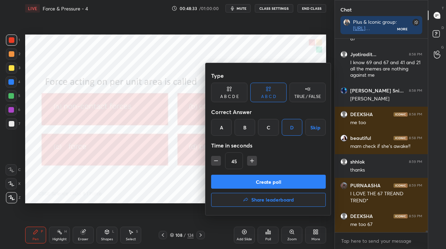
click at [285, 180] on button "Create poll" at bounding box center [268, 182] width 115 height 14
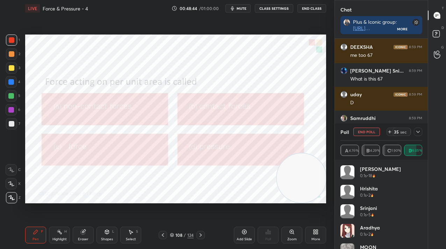
click at [419, 132] on icon at bounding box center [418, 132] width 6 height 6
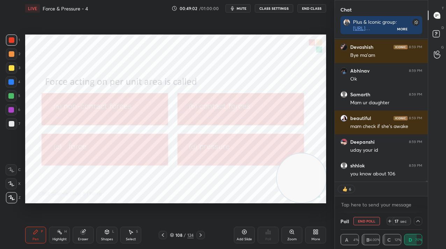
click at [364, 222] on button "End Poll" at bounding box center [366, 221] width 27 height 8
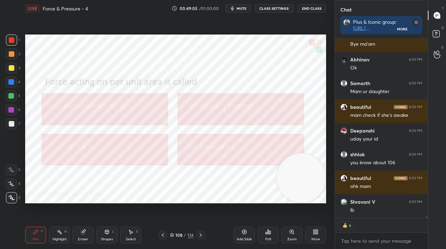
click at [201, 237] on icon at bounding box center [201, 236] width 6 height 6
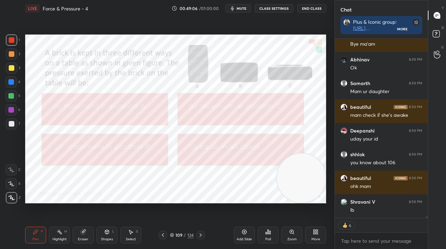
click at [200, 236] on icon at bounding box center [201, 236] width 6 height 6
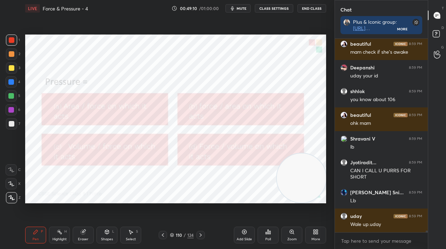
click at [241, 5] on button "mute" at bounding box center [237, 8] width 25 height 8
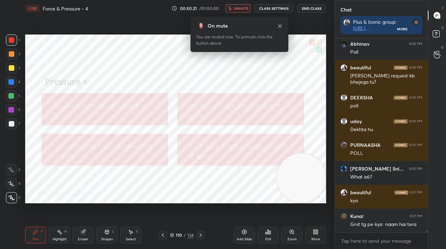
scroll to position [20735, 0]
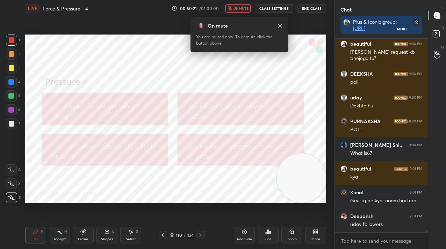
click at [282, 26] on icon at bounding box center [280, 26] width 6 height 6
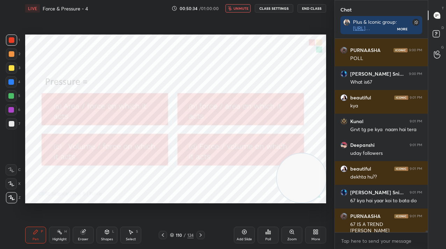
scroll to position [20854, 0]
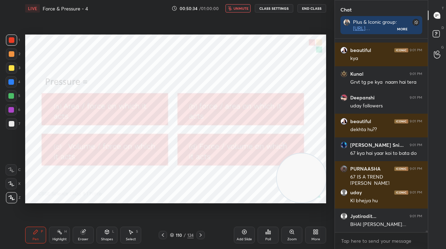
click at [265, 234] on icon at bounding box center [265, 234] width 1 height 2
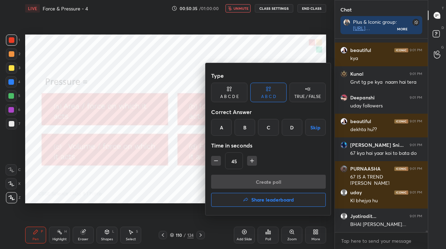
drag, startPoint x: 241, startPoint y: 127, endPoint x: 239, endPoint y: 163, distance: 36.0
click at [240, 127] on div "B" at bounding box center [244, 127] width 21 height 17
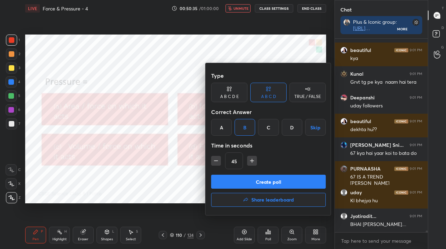
click at [240, 169] on input "45" at bounding box center [233, 161] width 17 height 17
click at [242, 178] on button "Create poll" at bounding box center [268, 182] width 115 height 14
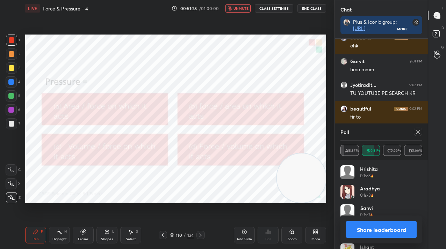
scroll to position [21378, 0]
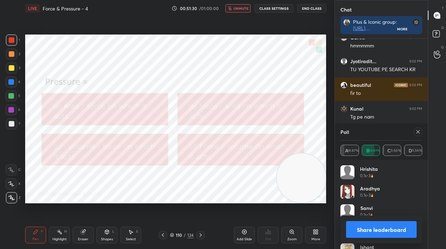
click at [418, 136] on div at bounding box center [417, 132] width 8 height 8
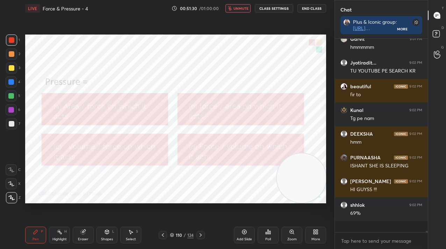
scroll to position [134, 91]
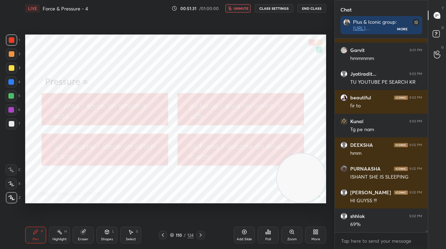
click at [242, 6] on span "unmute" at bounding box center [240, 8] width 15 height 5
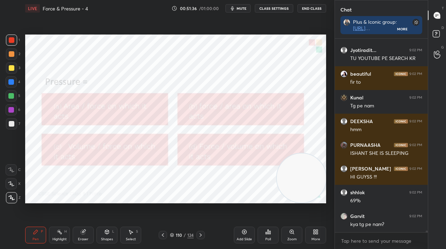
click at [200, 235] on icon at bounding box center [201, 236] width 6 height 6
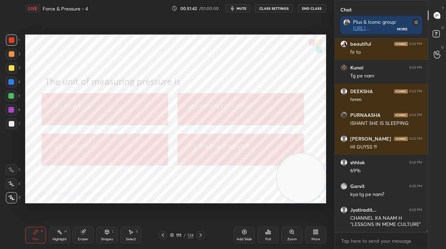
drag, startPoint x: 248, startPoint y: 7, endPoint x: 252, endPoint y: 13, distance: 7.0
click at [248, 8] on button "mute" at bounding box center [237, 8] width 25 height 8
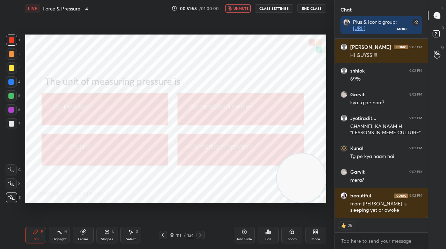
scroll to position [21535, 0]
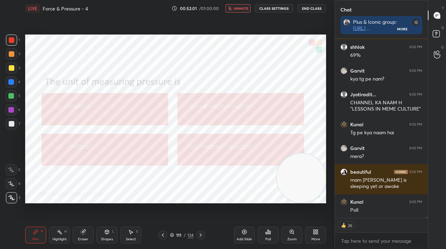
click at [235, 61] on div "LIVE Force & Pressure - 4 00:52:01 / 01:00:00 unmute CLASS SETTINGS End Class S…" at bounding box center [175, 124] width 306 height 249
click at [263, 237] on div "Poll" at bounding box center [267, 235] width 21 height 17
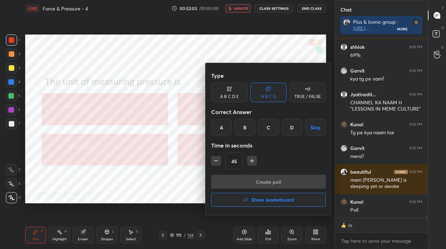
click at [255, 126] on div "A B C D Skip" at bounding box center [268, 127] width 115 height 17
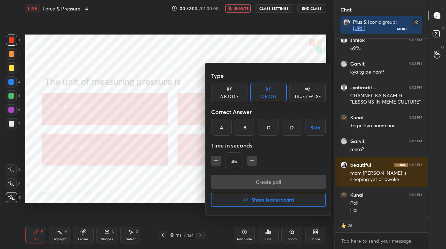
click at [247, 128] on div "B" at bounding box center [244, 127] width 21 height 17
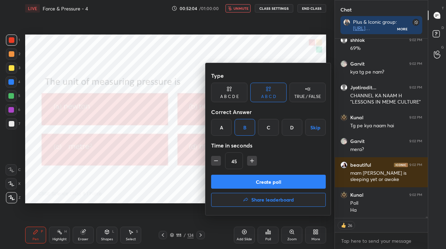
click at [254, 188] on button "Create poll" at bounding box center [268, 182] width 115 height 14
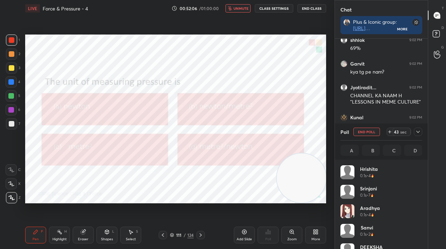
scroll to position [82, 80]
click at [237, 7] on span "unmute" at bounding box center [240, 8] width 15 height 5
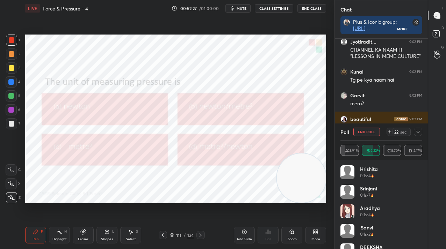
scroll to position [21611, 0]
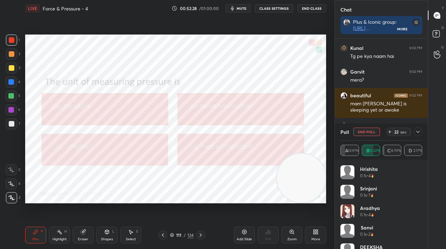
click at [364, 133] on button "End Poll" at bounding box center [366, 132] width 27 height 8
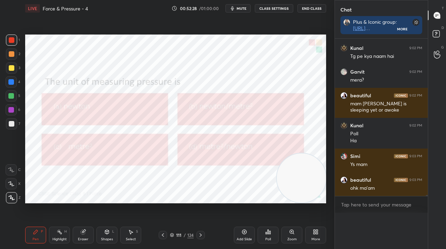
scroll to position [21593, 0]
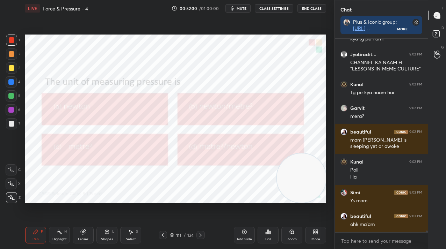
click at [178, 234] on div "111" at bounding box center [178, 235] width 7 height 4
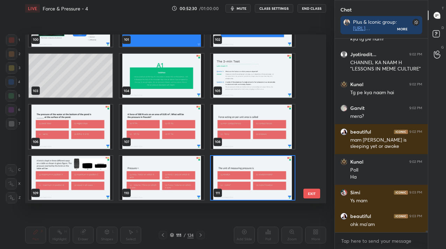
scroll to position [2, 4]
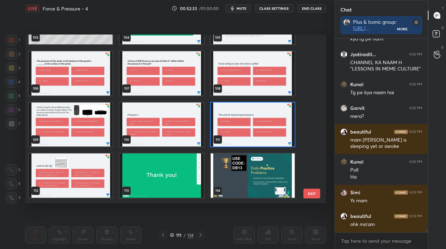
click at [101, 196] on img "grid" at bounding box center [71, 176] width 84 height 44
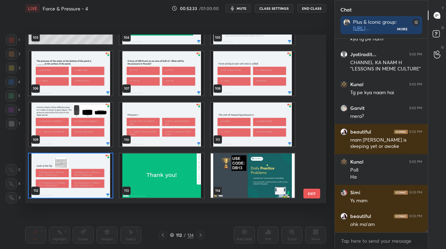
click at [98, 194] on img "grid" at bounding box center [71, 176] width 84 height 44
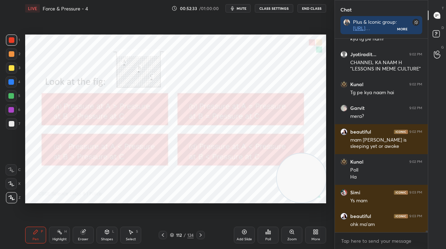
click at [98, 194] on img "grid" at bounding box center [71, 176] width 84 height 44
click at [242, 10] on span "mute" at bounding box center [241, 8] width 10 height 5
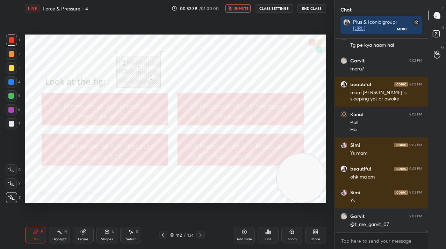
click at [241, 9] on span "unmute" at bounding box center [240, 8] width 15 height 5
click at [243, 9] on span "mute" at bounding box center [241, 8] width 10 height 5
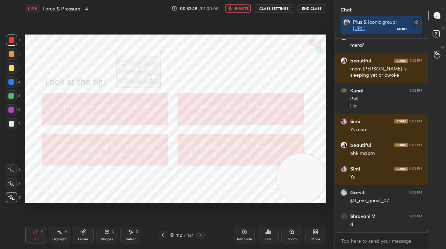
scroll to position [21670, 0]
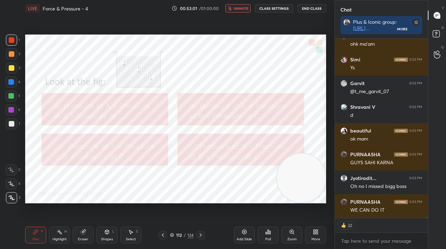
click at [234, 7] on button "unmute" at bounding box center [237, 8] width 25 height 8
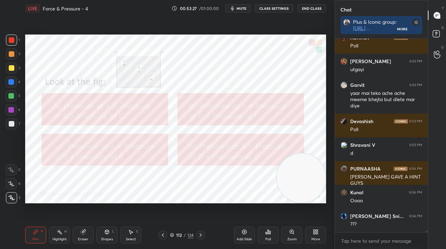
click at [269, 235] on div "Poll" at bounding box center [267, 235] width 21 height 17
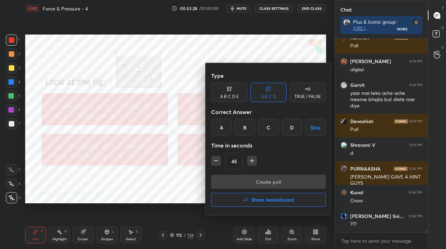
click at [285, 125] on div "D" at bounding box center [291, 127] width 21 height 17
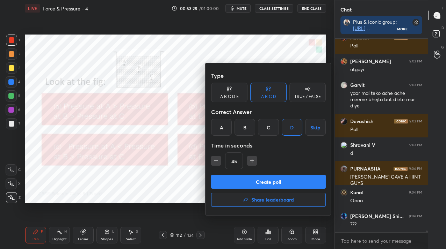
click at [279, 181] on button "Create poll" at bounding box center [268, 182] width 115 height 14
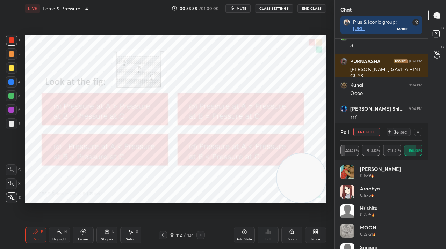
scroll to position [22170, 0]
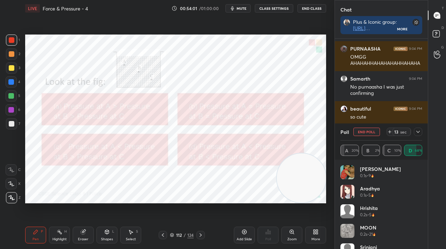
click at [419, 136] on div "Poll End Poll 13 sec" at bounding box center [381, 132] width 82 height 17
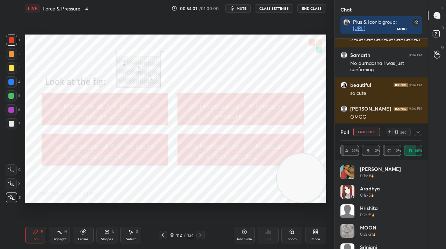
click at [417, 133] on icon at bounding box center [418, 132] width 6 height 6
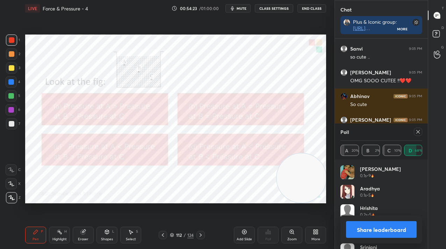
click at [415, 130] on icon at bounding box center [418, 132] width 6 height 6
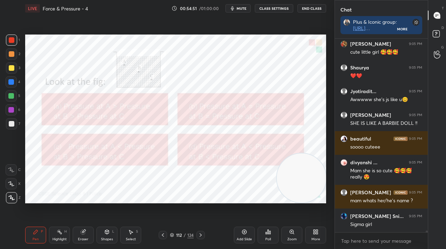
drag, startPoint x: 242, startPoint y: 236, endPoint x: 236, endPoint y: 232, distance: 7.6
click at [240, 240] on div "Add Slide" at bounding box center [244, 235] width 21 height 17
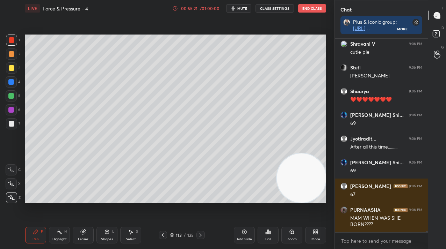
click at [266, 239] on div "Poll" at bounding box center [268, 239] width 6 height 3
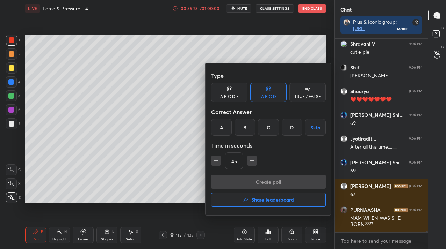
click at [254, 204] on button "Share leaderboard" at bounding box center [268, 200] width 115 height 14
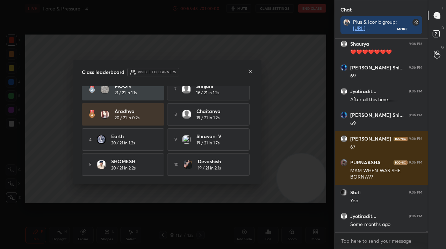
scroll to position [23990, 0]
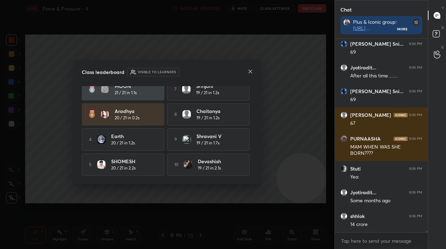
click at [261, 90] on div "Class leaderboard Visible to learners Sohini 21 / 21 in 0.3s 6 soubhagya 20 / 2…" at bounding box center [167, 122] width 188 height 125
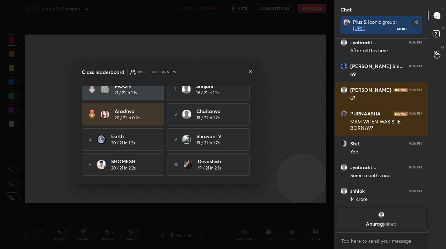
click at [248, 74] on div at bounding box center [250, 71] width 6 height 7
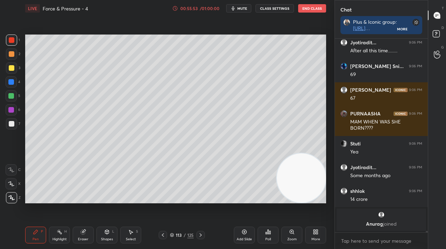
click at [177, 234] on div "113" at bounding box center [178, 235] width 7 height 4
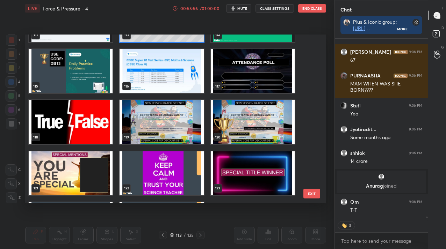
scroll to position [1979, 0]
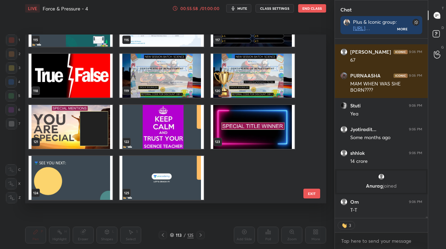
click at [82, 179] on img "grid" at bounding box center [71, 178] width 84 height 44
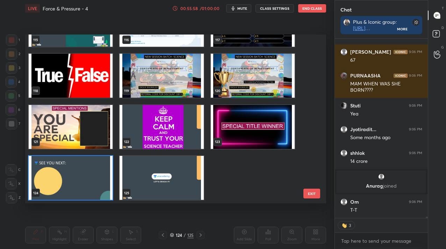
click at [82, 179] on img "grid" at bounding box center [71, 178] width 84 height 44
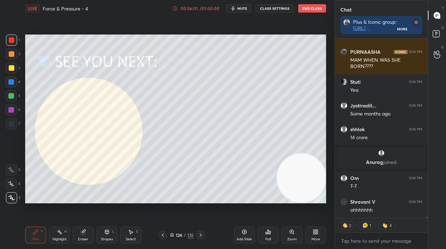
scroll to position [22003, 0]
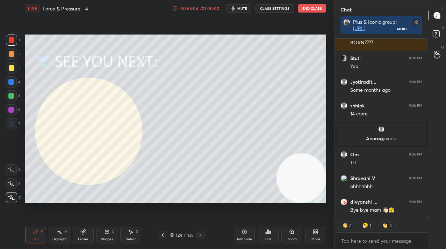
click at [176, 235] on div "124" at bounding box center [178, 235] width 7 height 4
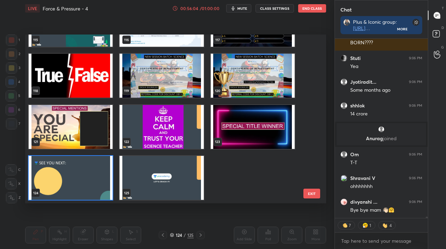
scroll to position [167, 297]
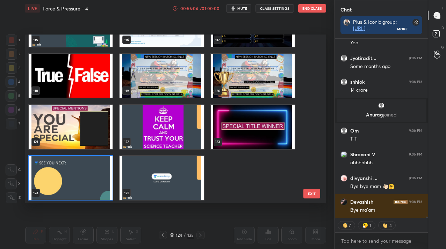
drag, startPoint x: 239, startPoint y: 83, endPoint x: 243, endPoint y: 161, distance: 78.3
click at [241, 84] on img "grid" at bounding box center [253, 76] width 84 height 44
click at [243, 83] on img "grid" at bounding box center [253, 76] width 84 height 44
click at [247, 81] on img "grid" at bounding box center [253, 76] width 84 height 44
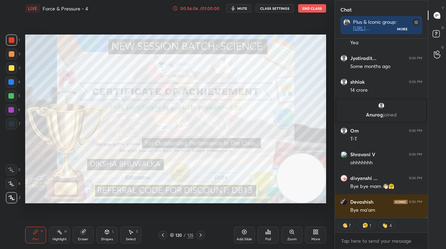
click at [271, 246] on div "Poll" at bounding box center [267, 235] width 21 height 39
click at [268, 234] on icon at bounding box center [268, 232] width 6 height 6
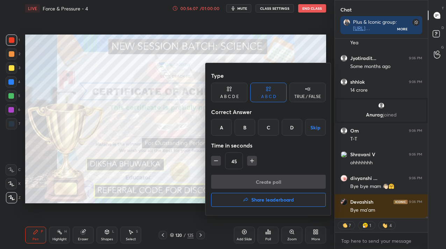
drag, startPoint x: 264, startPoint y: 190, endPoint x: 267, endPoint y: 193, distance: 3.7
click at [264, 190] on div "Create poll Share leaderboard" at bounding box center [268, 192] width 115 height 35
click at [264, 199] on h4 "Share leaderboard" at bounding box center [272, 200] width 43 height 5
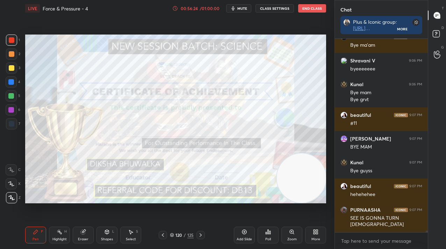
scroll to position [22215, 0]
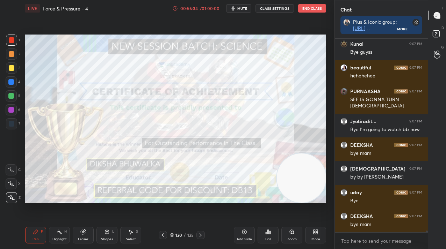
click at [180, 237] on div "120" at bounding box center [178, 235] width 7 height 4
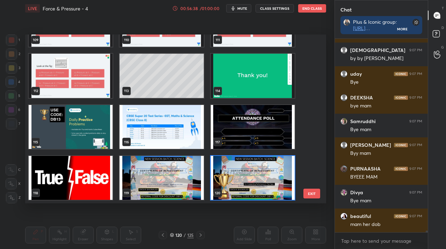
click at [307, 191] on button "EXIT" at bounding box center [311, 194] width 17 height 10
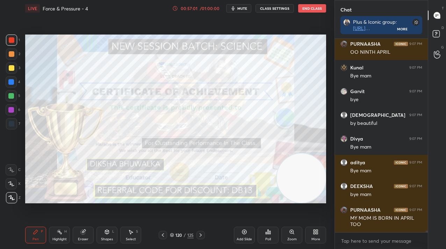
click at [232, 9] on icon "button" at bounding box center [233, 9] width 6 height 6
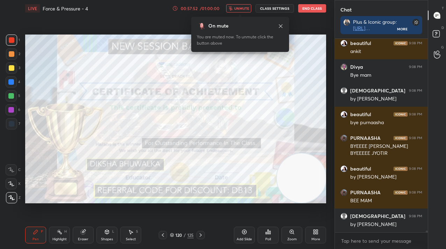
scroll to position [23084, 0]
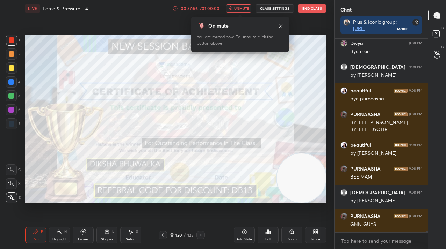
click at [325, 7] on button "End Class" at bounding box center [312, 8] width 28 height 8
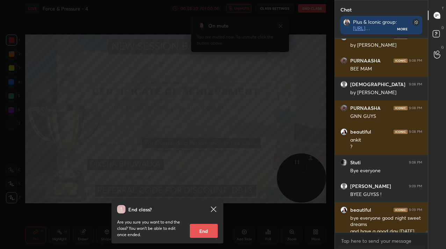
scroll to position [23199, 0]
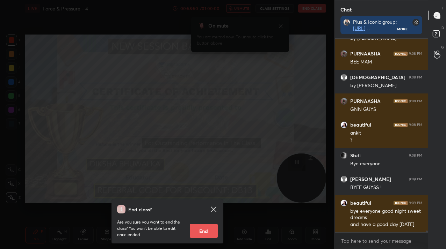
click at [305, 97] on div "End class? Are you sure you want to end the class? You won’t be able to edit on…" at bounding box center [167, 124] width 334 height 249
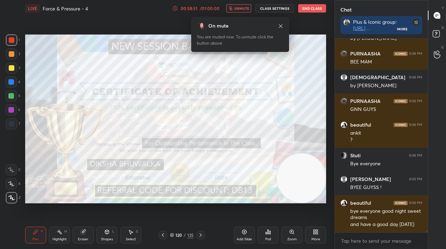
click at [311, 10] on button "End Class" at bounding box center [312, 8] width 28 height 8
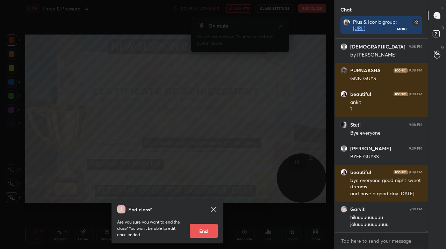
scroll to position [23237, 0]
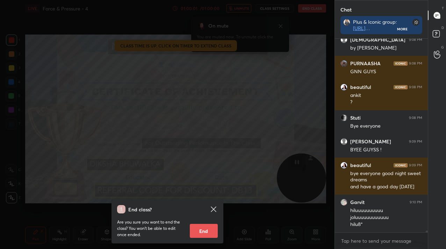
click at [199, 231] on button "End" at bounding box center [204, 231] width 28 height 14
type textarea "x"
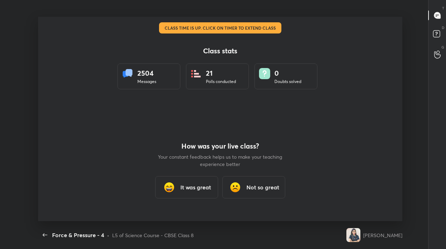
scroll to position [34718, 34483]
click at [211, 184] on h3 "It was great" at bounding box center [195, 187] width 31 height 8
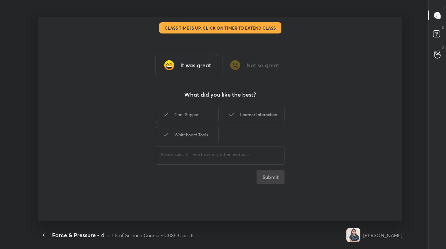
click at [264, 117] on div "Learner Interaction" at bounding box center [252, 114] width 63 height 17
click at [277, 174] on button "Submit" at bounding box center [270, 177] width 28 height 14
